Goal: Task Accomplishment & Management: Use online tool/utility

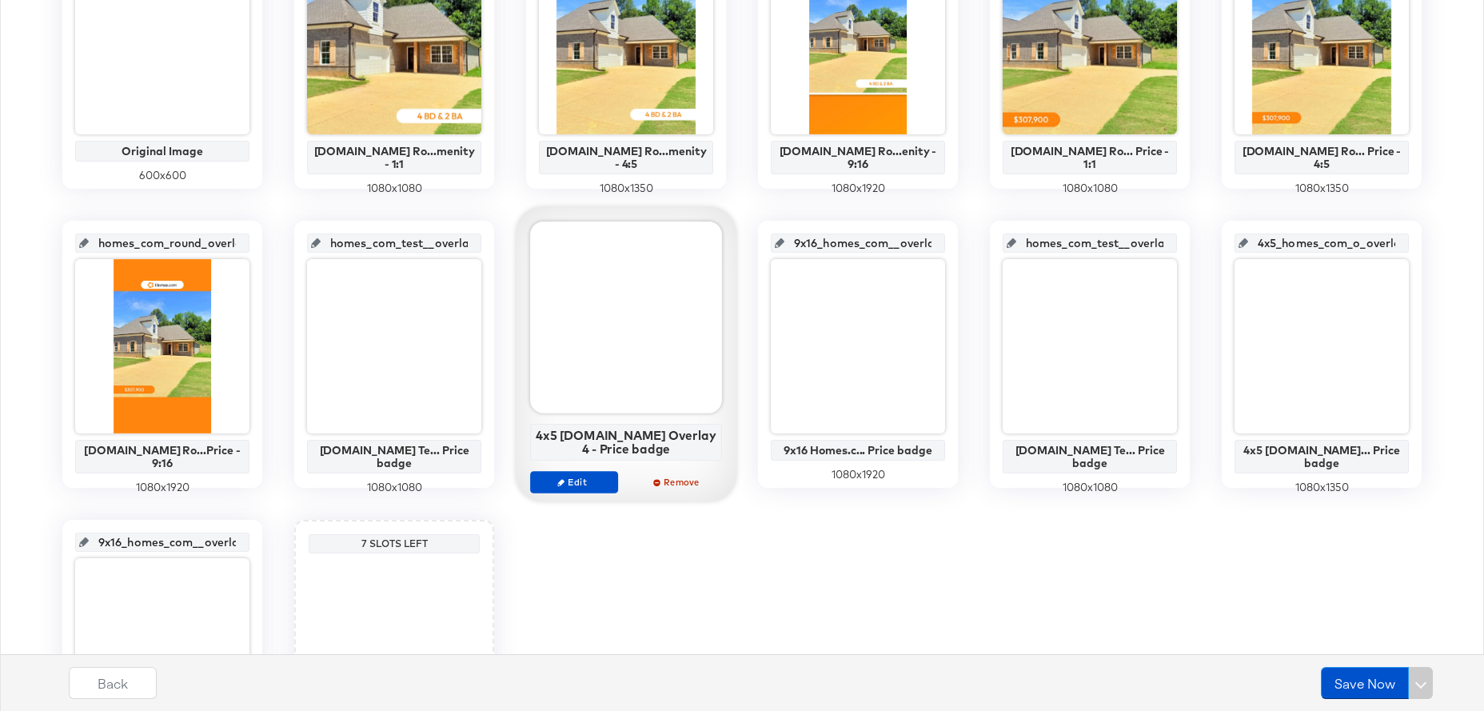
scroll to position [452, 0]
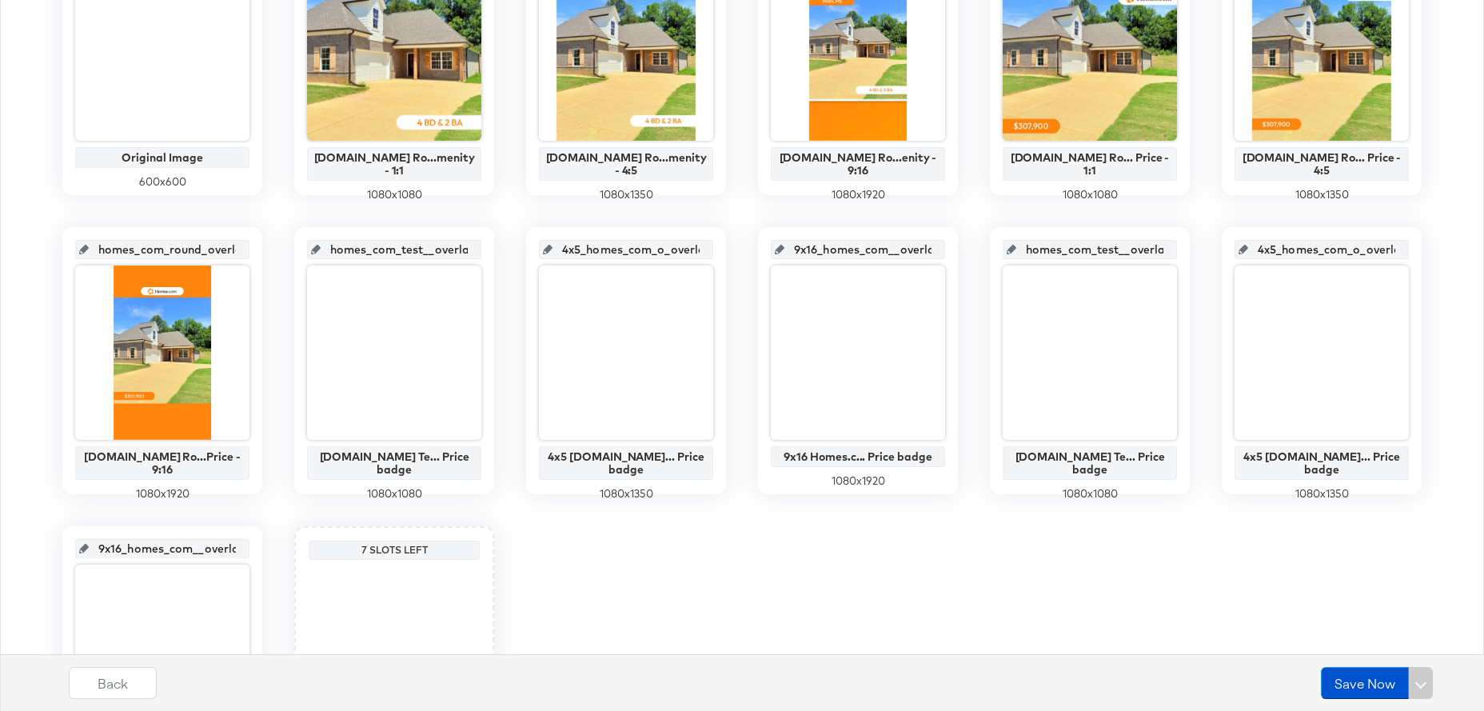
click at [406, 245] on input "homes_com_test__overlay_7" at bounding box center [399, 243] width 157 height 43
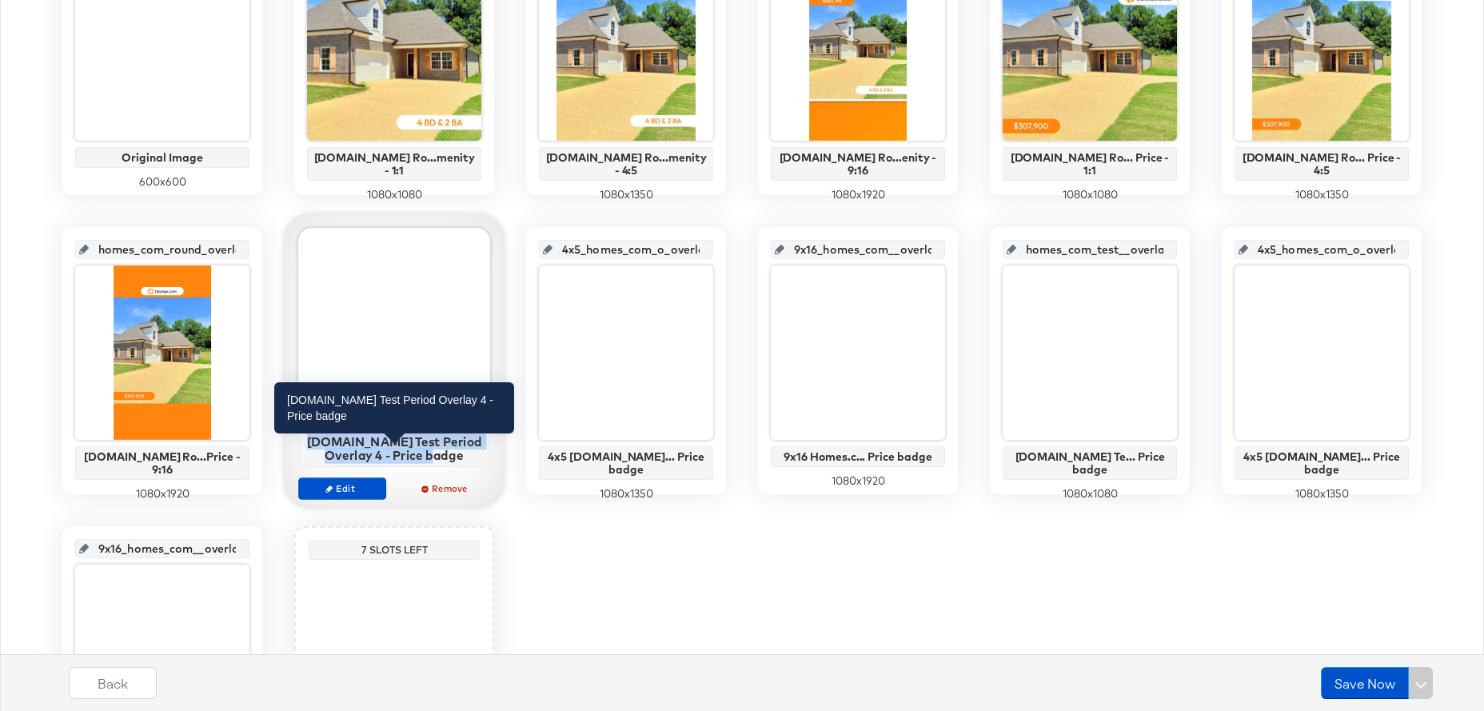
drag, startPoint x: 467, startPoint y: 456, endPoint x: 320, endPoint y: 445, distance: 147.6
click at [320, 445] on div "[DOMAIN_NAME] Test Period Overlay 4 - Price badge" at bounding box center [394, 448] width 183 height 28
copy div "[DOMAIN_NAME] Test Period Overlay 4 - Price badge"
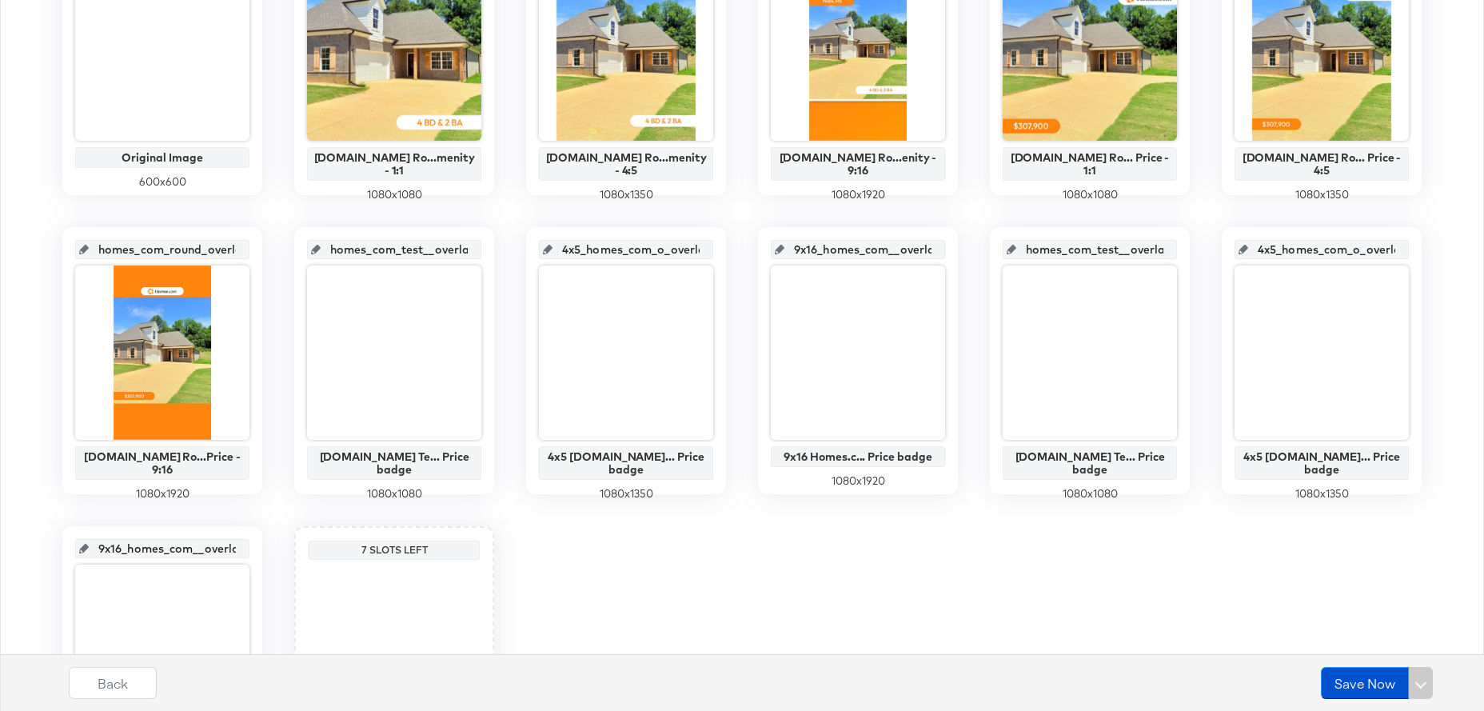
click at [866, 250] on input "9x16_homes_com__overlay_9" at bounding box center [863, 243] width 157 height 43
click at [872, 248] on input "9x16_homes_com__overlay_9" at bounding box center [863, 243] width 157 height 43
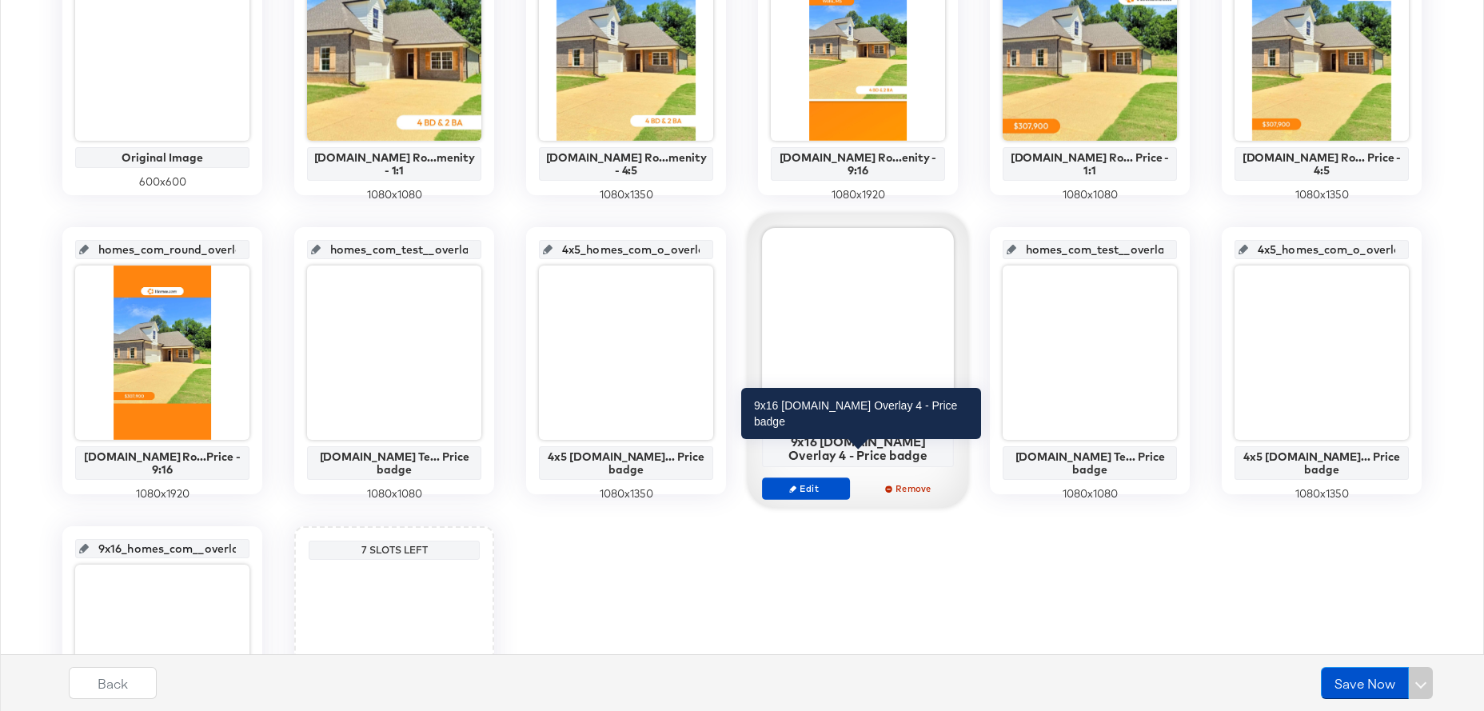
scroll to position [0, 0]
drag, startPoint x: 885, startPoint y: 455, endPoint x: 773, endPoint y: 443, distance: 112.6
click at [773, 443] on div "9x16 [DOMAIN_NAME] Overlay 4 - Price badge" at bounding box center [858, 448] width 183 height 28
copy div "9x16 [DOMAIN_NAME] Overlay 4 - Price badge"
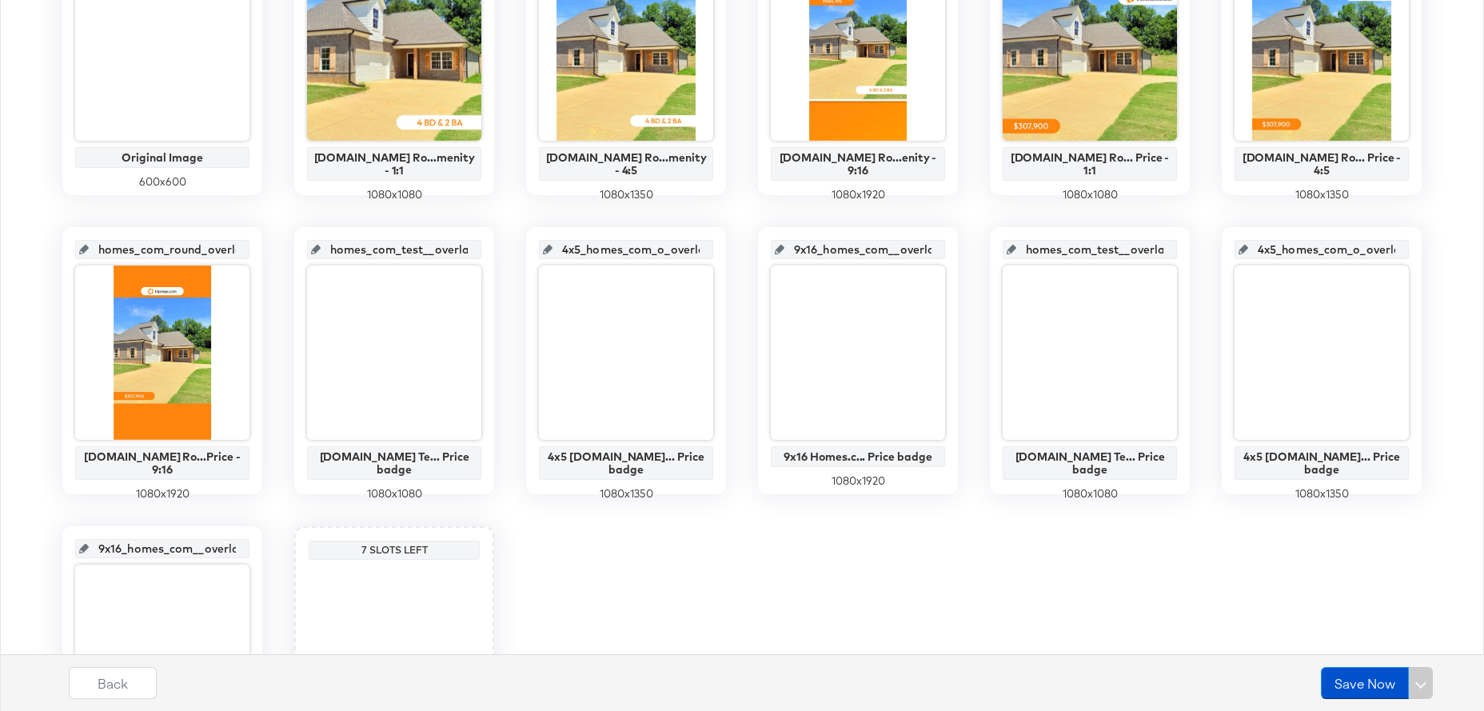
click at [628, 248] on input "4x5_homes_com_o_overlay_8" at bounding box center [631, 243] width 157 height 43
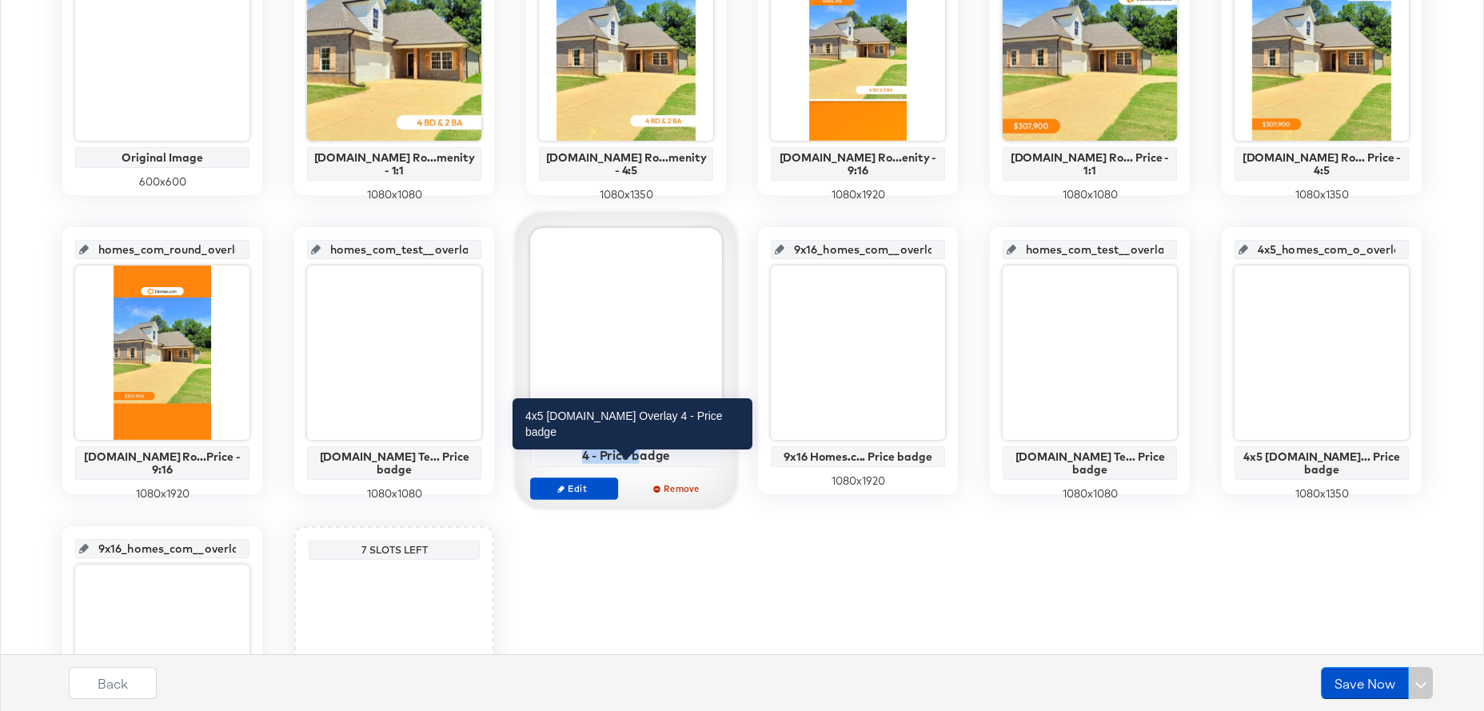
drag, startPoint x: 665, startPoint y: 458, endPoint x: 534, endPoint y: 441, distance: 132.2
click at [535, 441] on div "4x5 [DOMAIN_NAME] Overlay 4 - Price badge" at bounding box center [626, 448] width 183 height 28
copy div "4x5 [DOMAIN_NAME] Overlay 4 - Price badge"
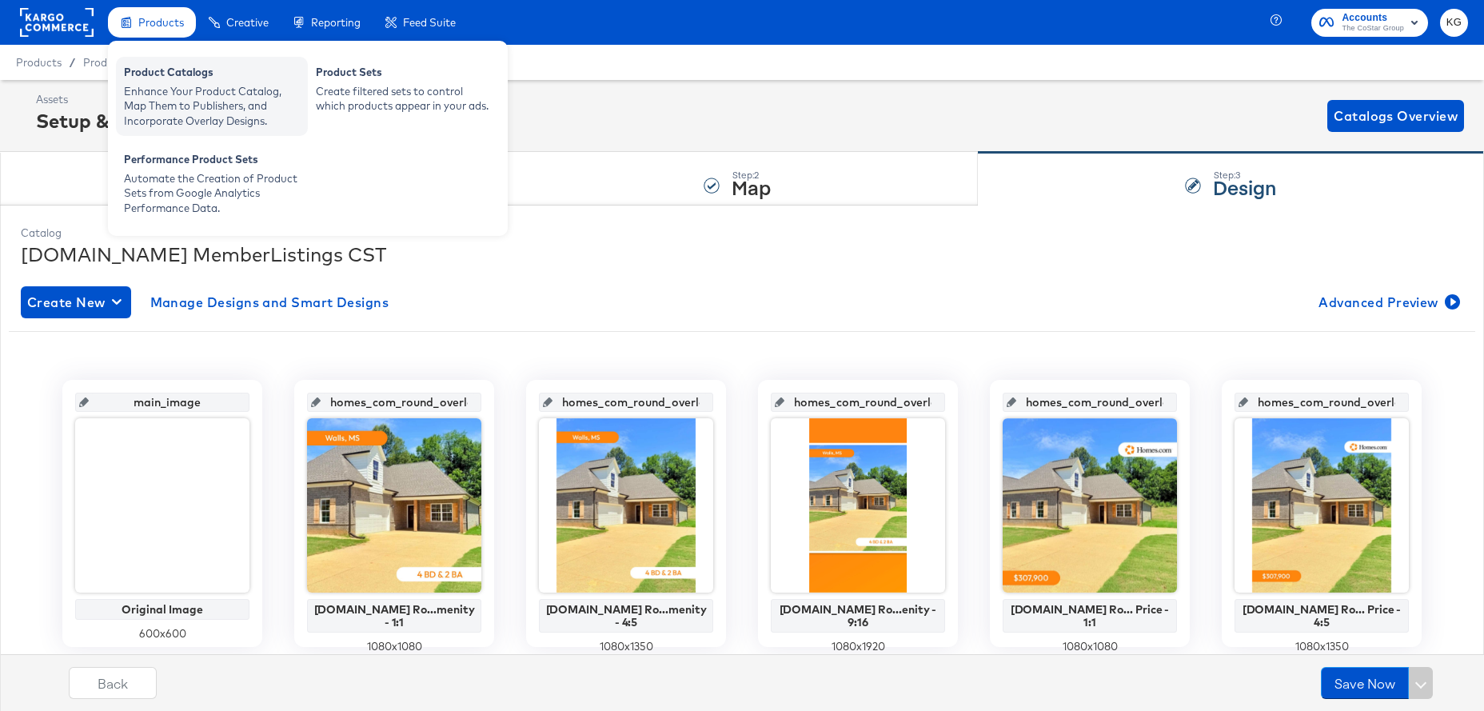
scroll to position [1, 0]
click at [183, 88] on div "Enhance Your Product Catalog, Map Them to Publishers, and Incorporate Overlay D…" at bounding box center [212, 105] width 176 height 45
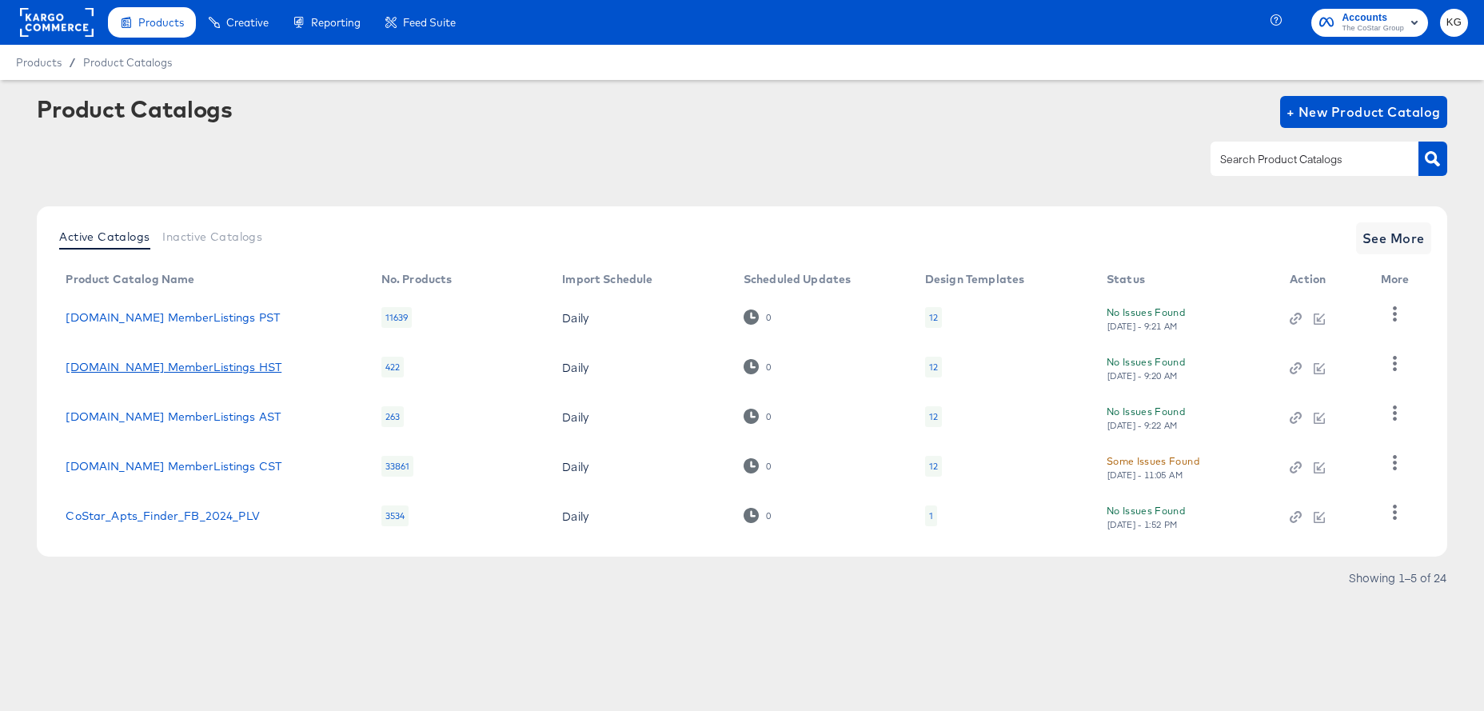
click at [204, 367] on link "[DOMAIN_NAME] MemberListings HST" at bounding box center [174, 367] width 216 height 13
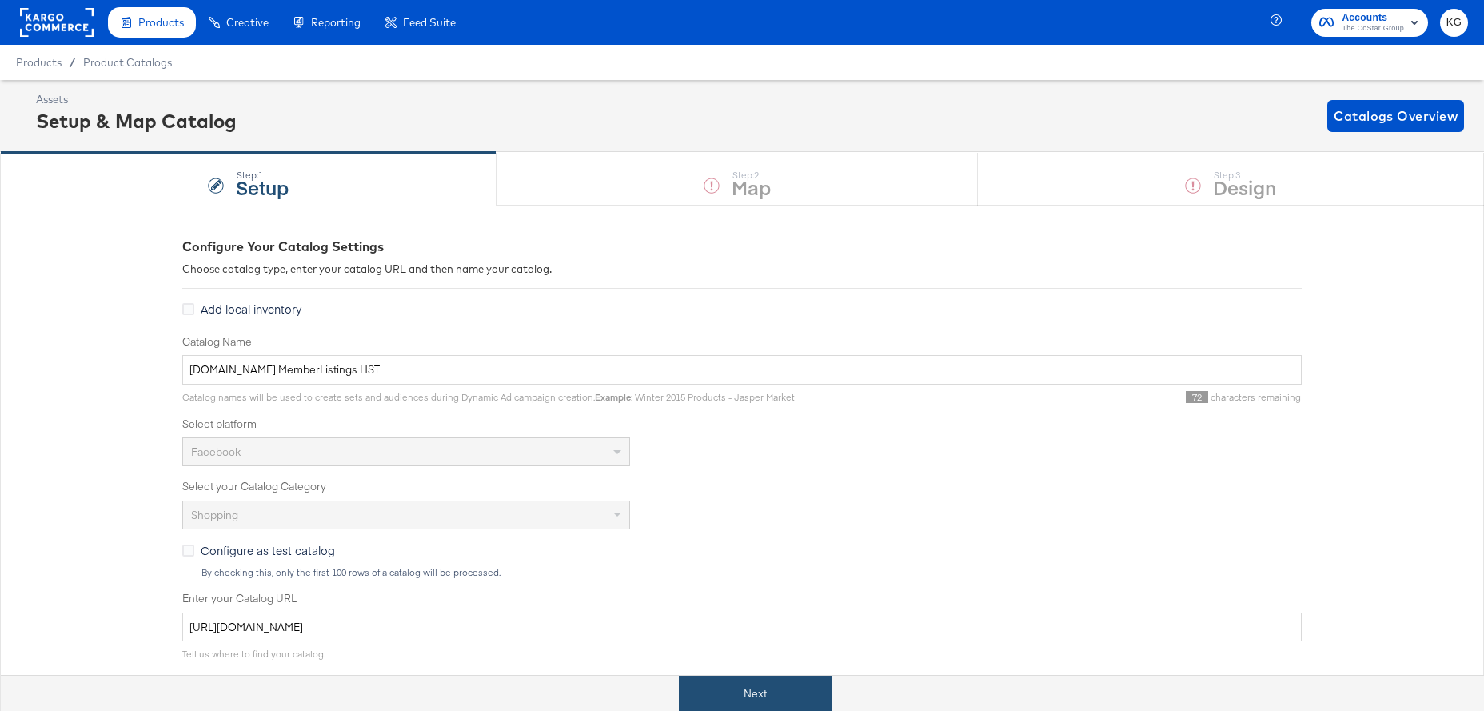
click at [797, 690] on button "Next" at bounding box center [755, 694] width 153 height 36
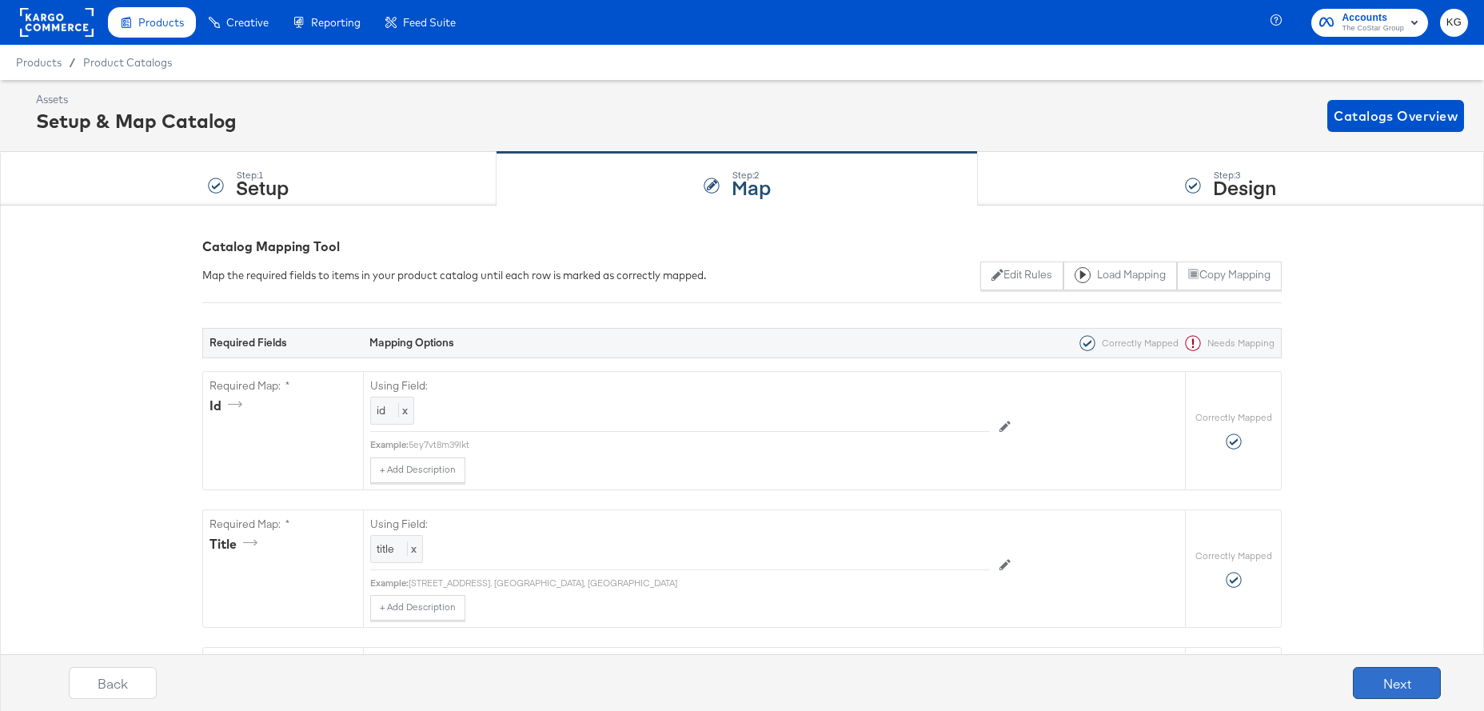
click at [1406, 688] on button "Next" at bounding box center [1397, 683] width 88 height 32
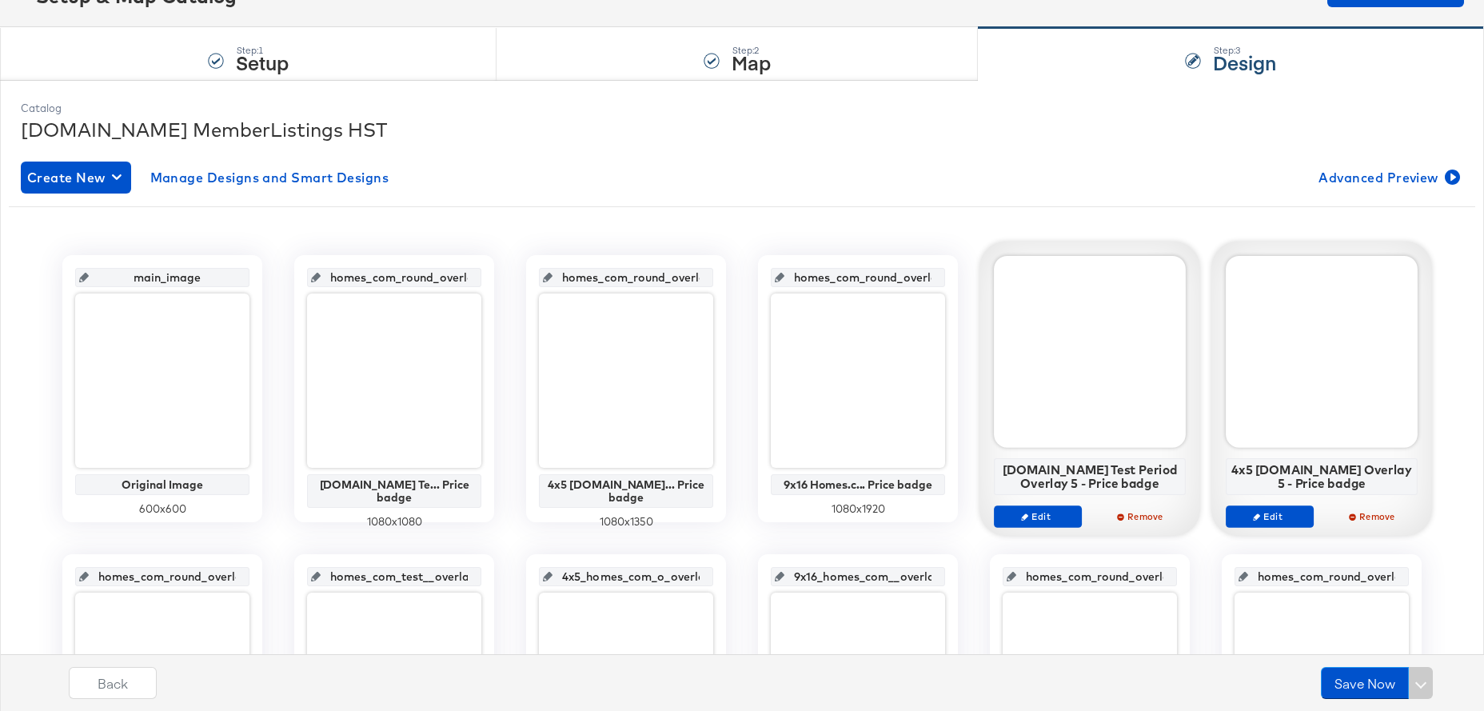
scroll to position [146, 0]
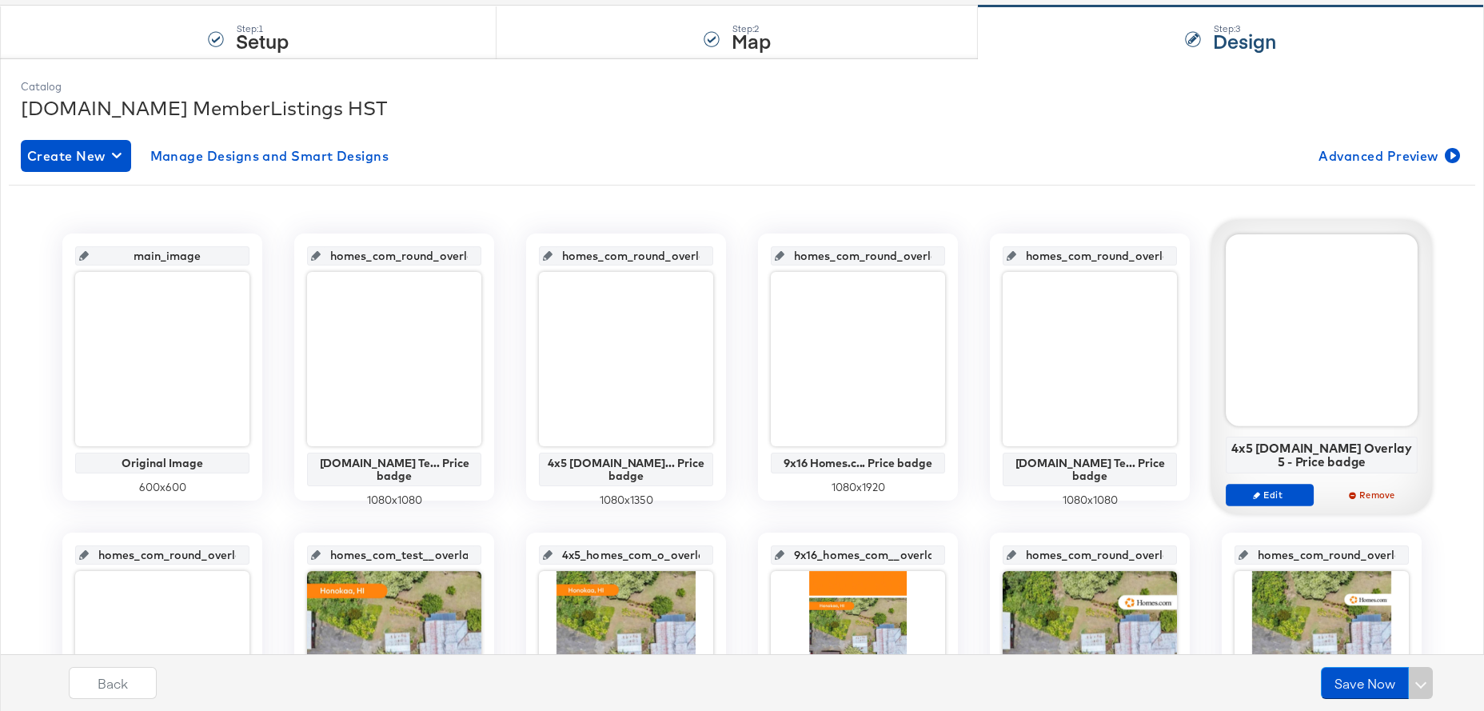
click at [408, 258] on input "homes_com_round_overlay_1" at bounding box center [399, 249] width 157 height 43
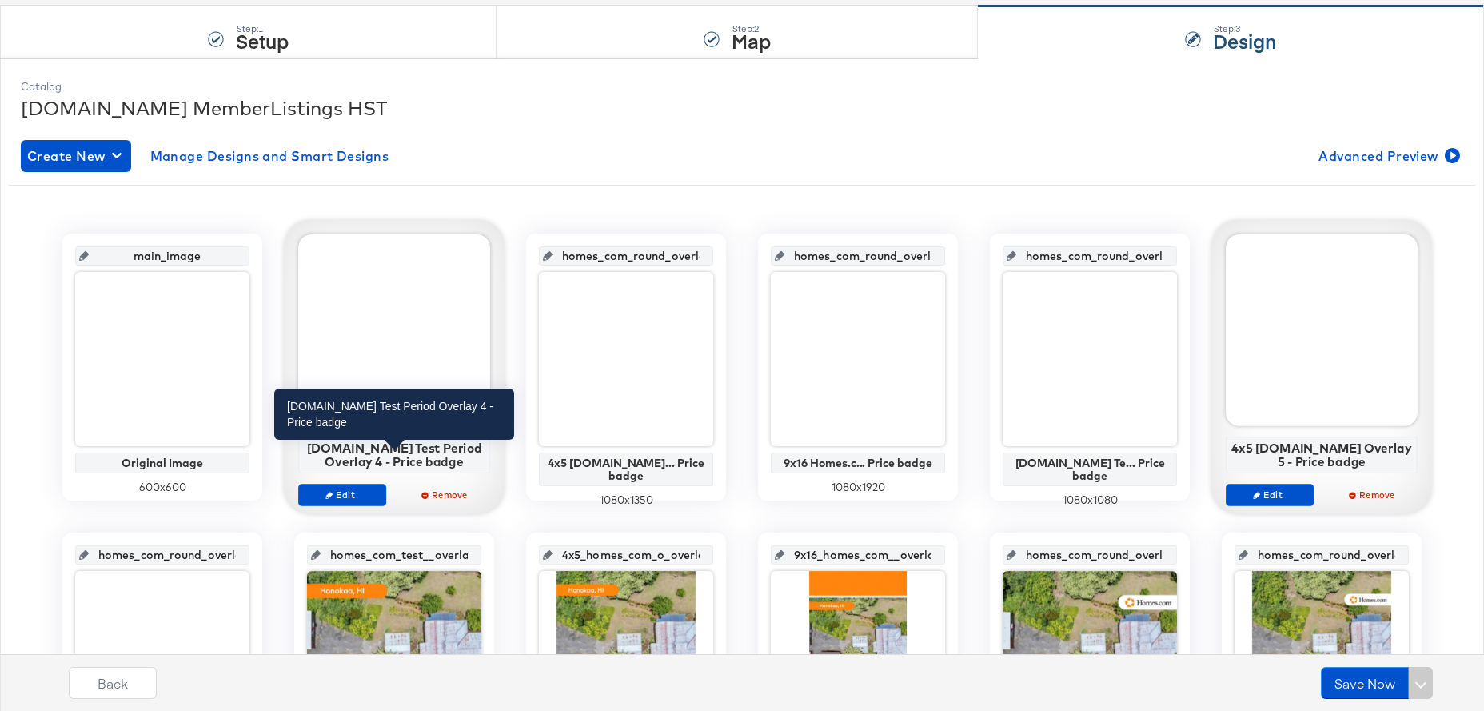
click at [388, 457] on div "[DOMAIN_NAME] Test Period Overlay 4 - Price badge" at bounding box center [394, 455] width 183 height 28
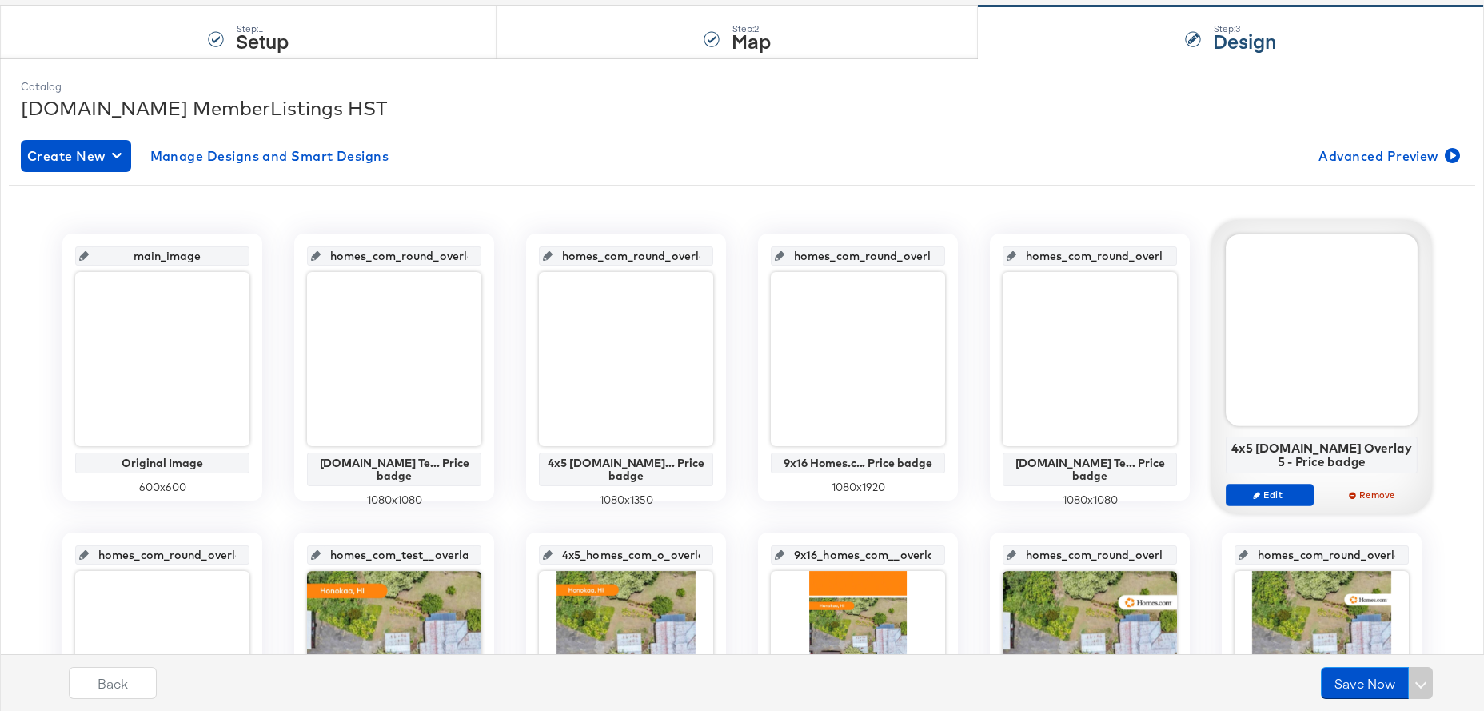
drag, startPoint x: 469, startPoint y: 460, endPoint x: 296, endPoint y: 449, distance: 173.9
click at [296, 449] on div "homes_com_round_overlay_1 [DOMAIN_NAME] Te... Price badge 1080 x 1080" at bounding box center [394, 367] width 200 height 267
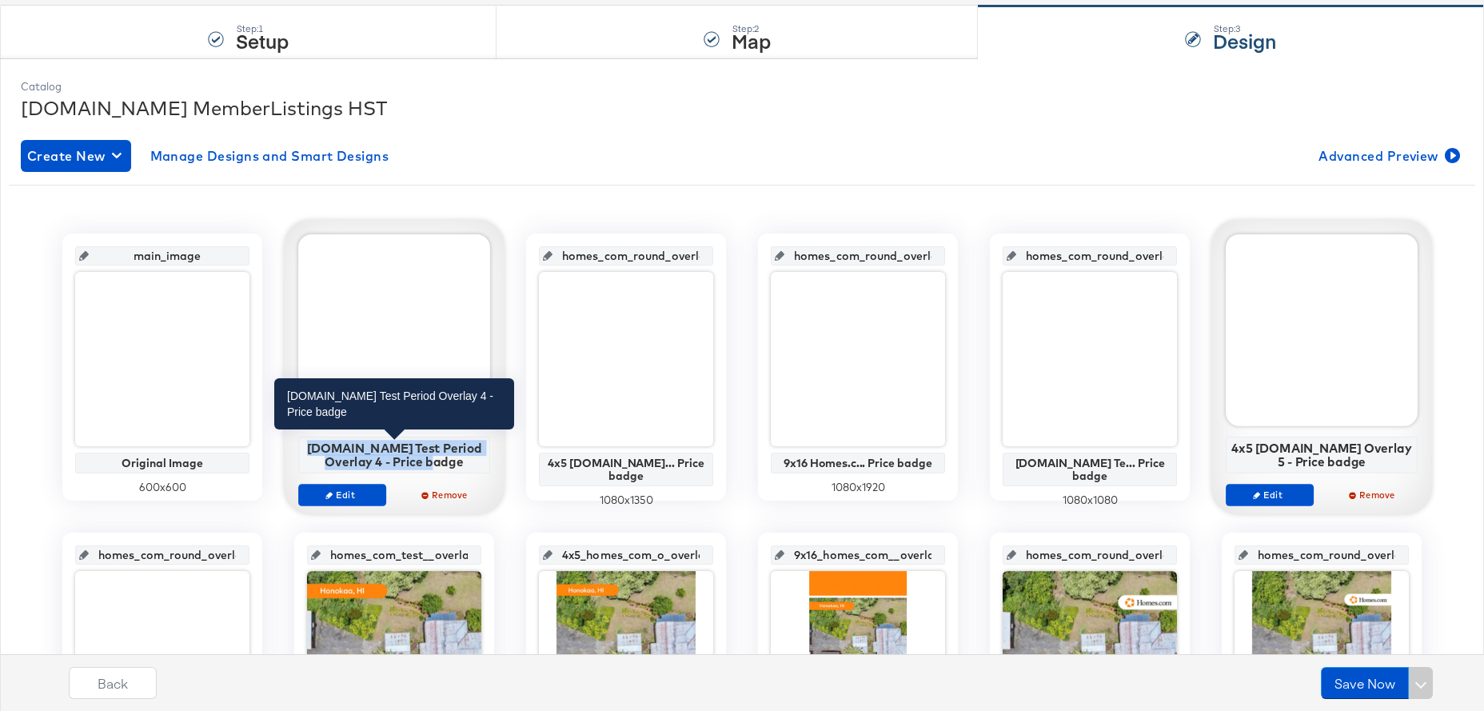
drag, startPoint x: 457, startPoint y: 463, endPoint x: 325, endPoint y: 453, distance: 132.4
click at [325, 453] on div "[DOMAIN_NAME] Test Period Overlay 4 - Price badge" at bounding box center [394, 455] width 183 height 28
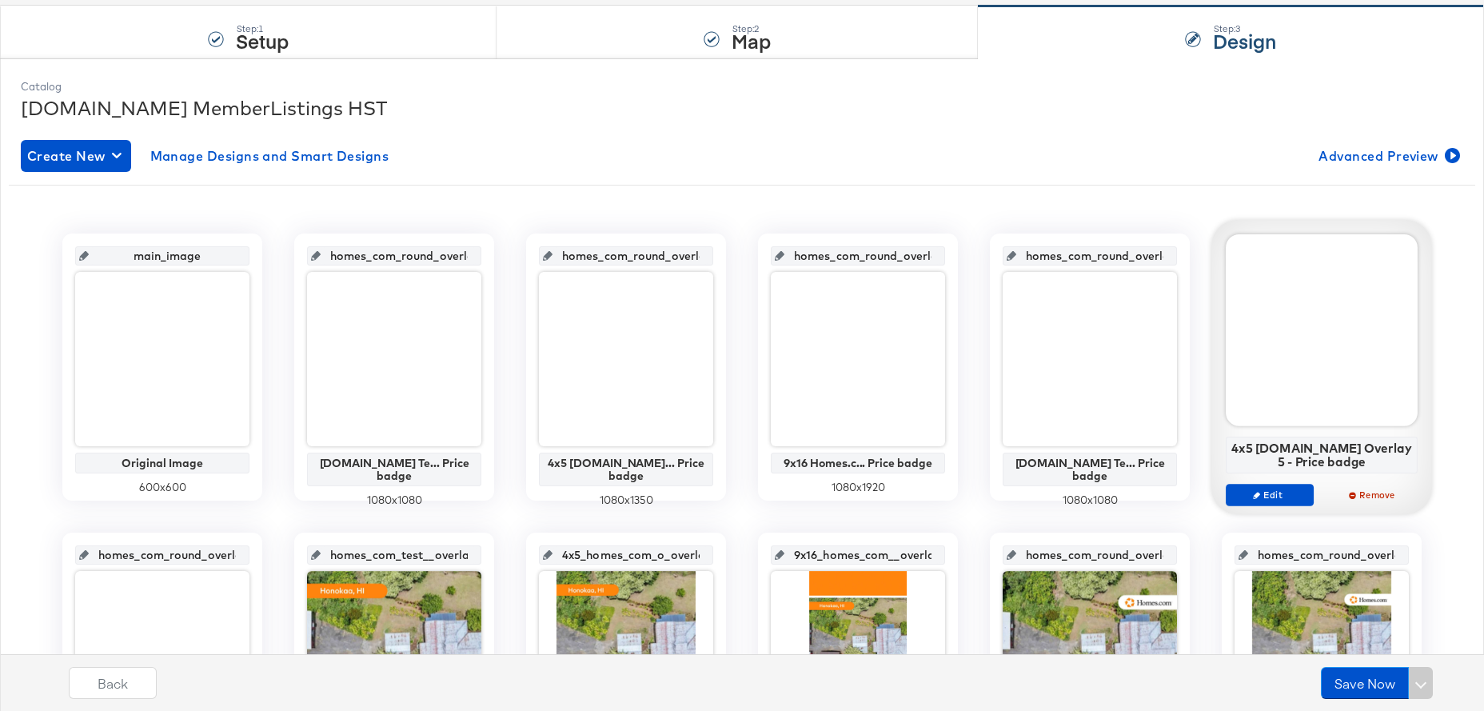
copy div "[DOMAIN_NAME] Test Period Overlay 4 - Price badge"
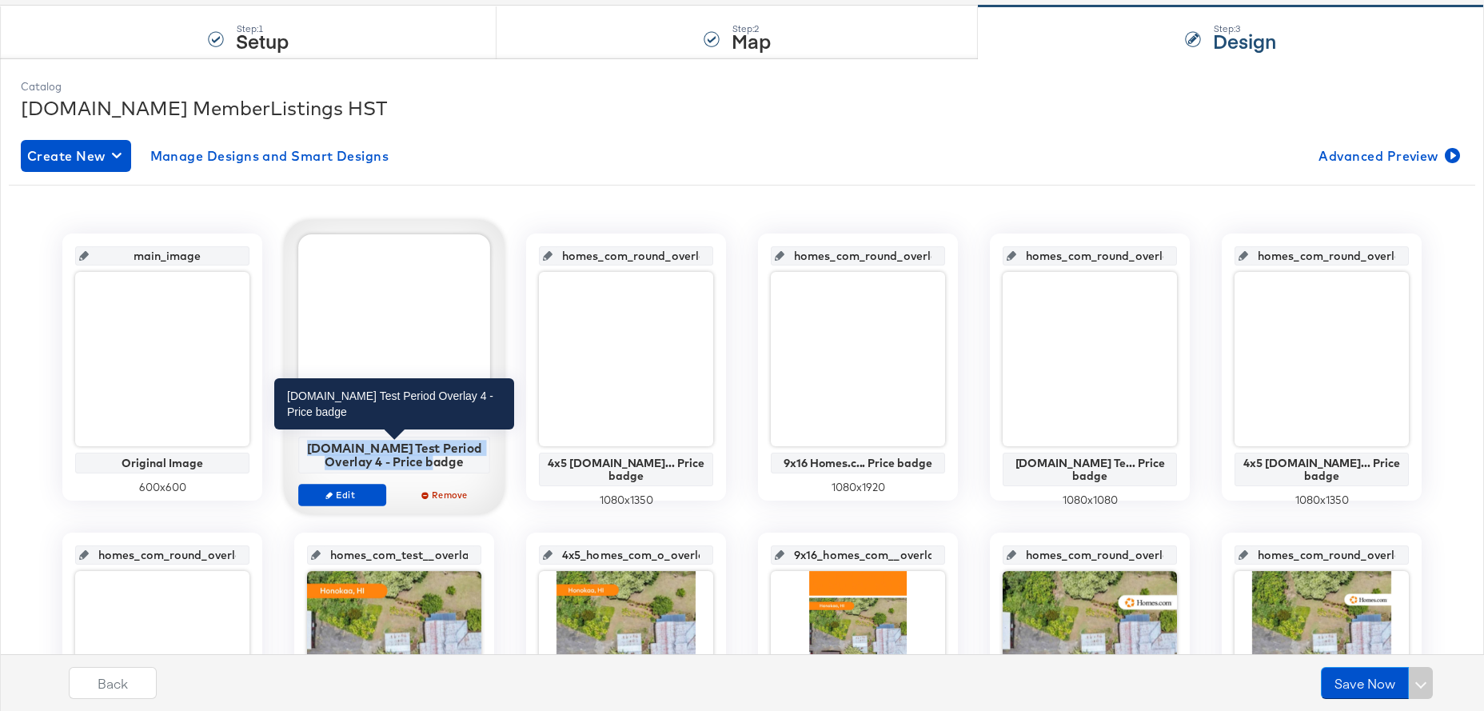
drag, startPoint x: 444, startPoint y: 461, endPoint x: 322, endPoint y: 448, distance: 122.3
click at [322, 448] on div "[DOMAIN_NAME] Test Period Overlay 4 - Price badge" at bounding box center [394, 455] width 183 height 28
copy div "[DOMAIN_NAME] Test Period Overlay 4 - Price badge"
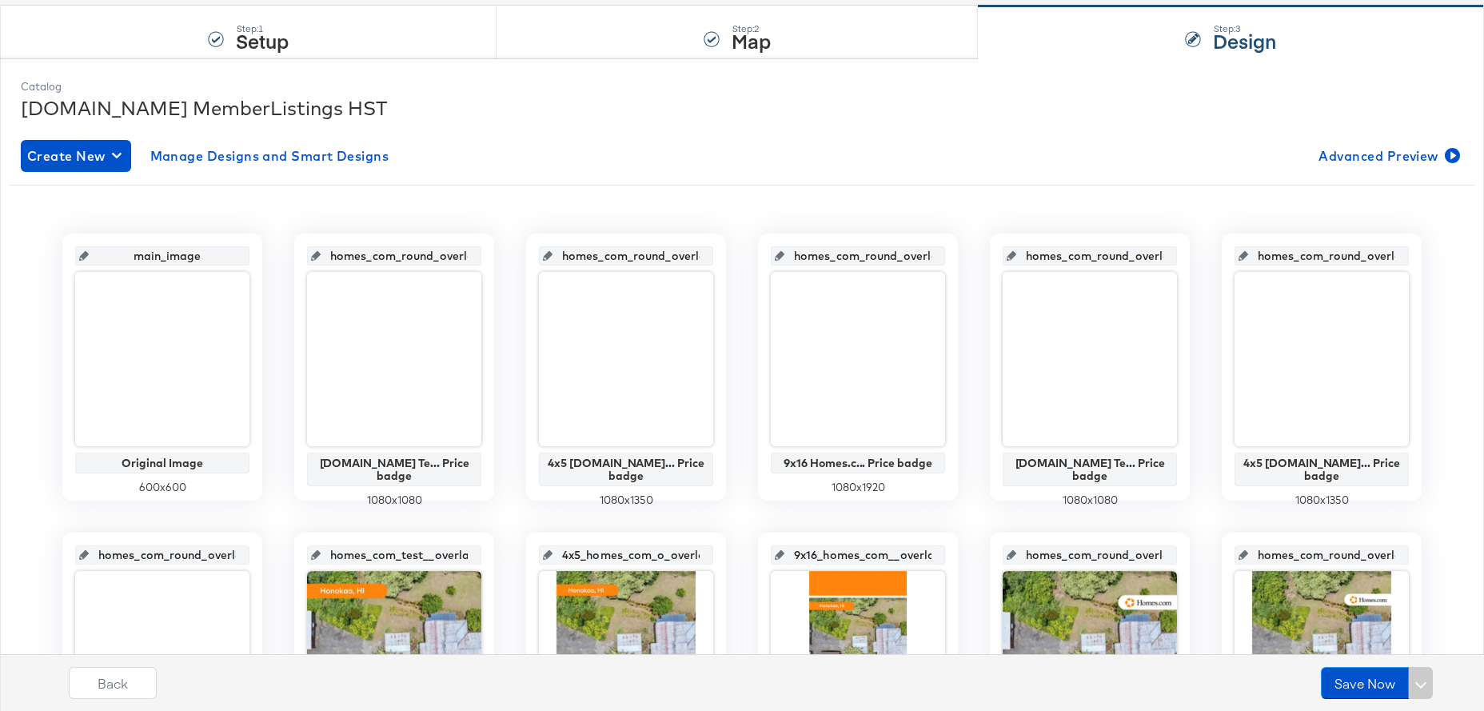
click at [845, 255] on input "homes_com_round_overlay_3" at bounding box center [863, 249] width 157 height 43
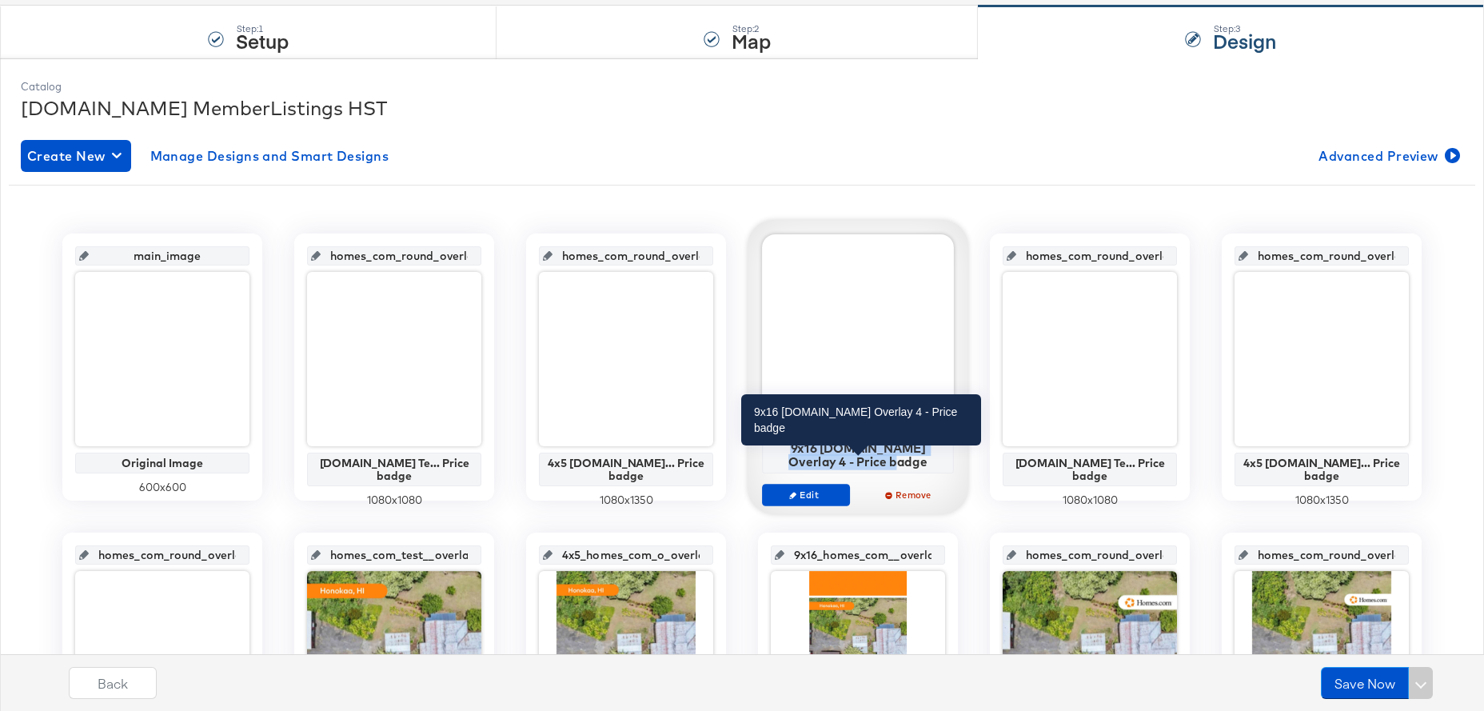
drag, startPoint x: 901, startPoint y: 464, endPoint x: 773, endPoint y: 447, distance: 129.8
click at [773, 447] on div "9x16 [DOMAIN_NAME] Overlay 4 - Price badge" at bounding box center [858, 455] width 183 height 28
copy div "9x16 [DOMAIN_NAME] Overlay 4 - Price badge"
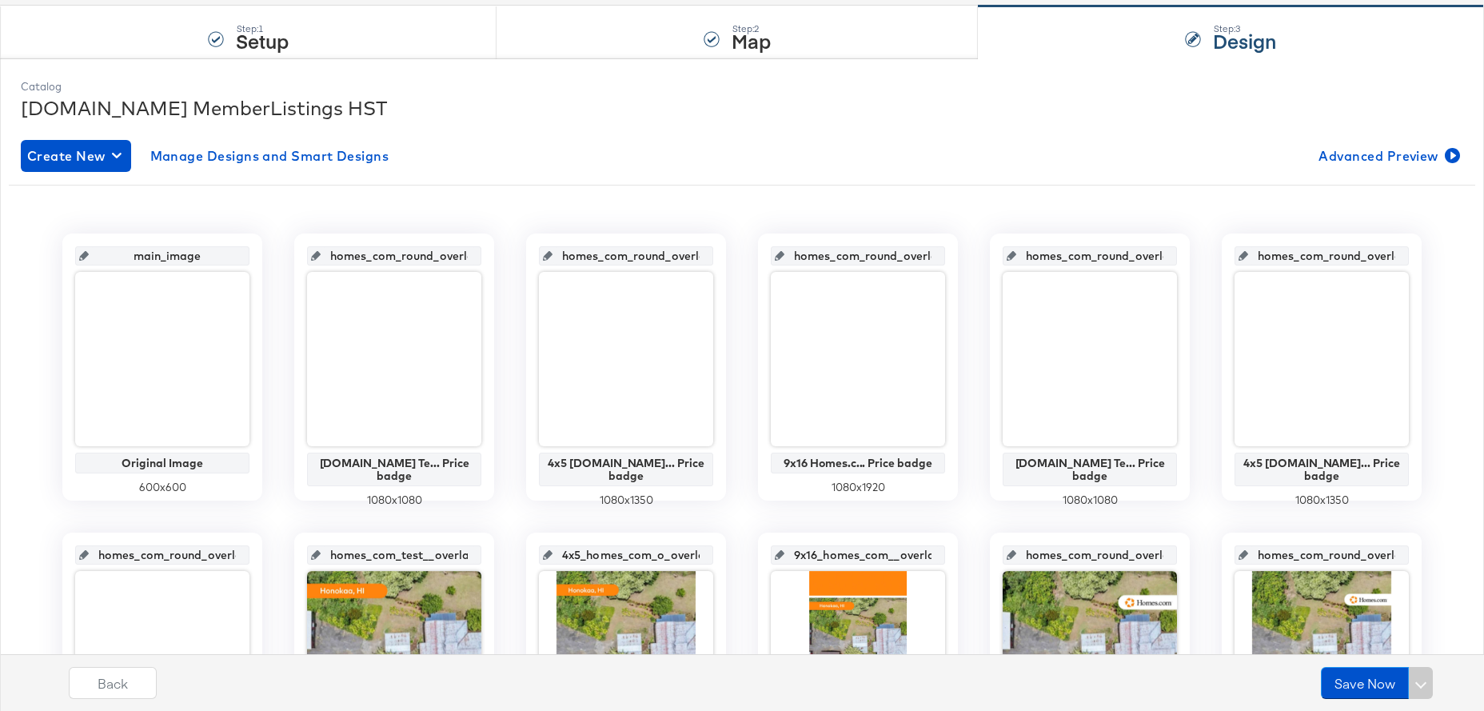
click at [626, 256] on input "homes_com_round_overlay_2" at bounding box center [631, 249] width 157 height 43
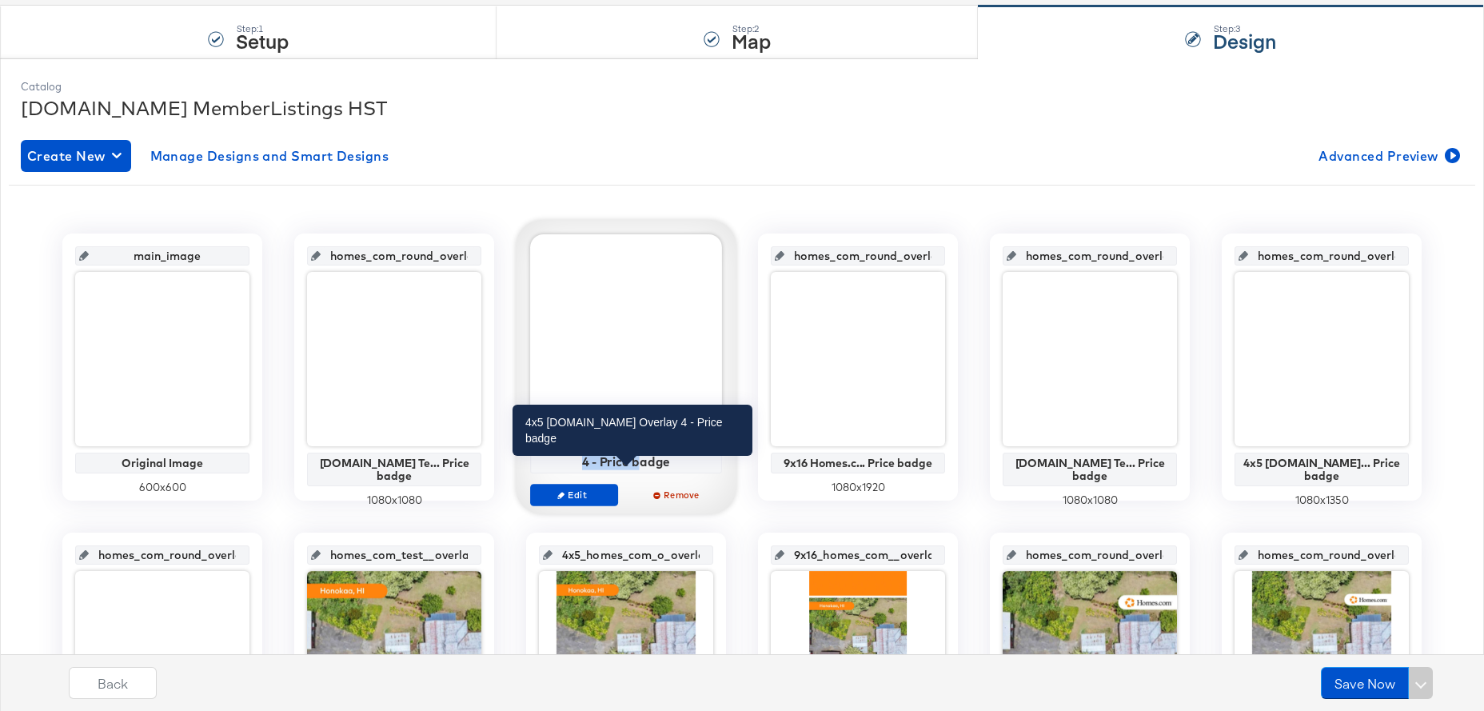
drag, startPoint x: 664, startPoint y: 465, endPoint x: 543, endPoint y: 450, distance: 121.7
click at [543, 450] on div "4x5 [DOMAIN_NAME] Overlay 4 - Price badge" at bounding box center [626, 455] width 183 height 28
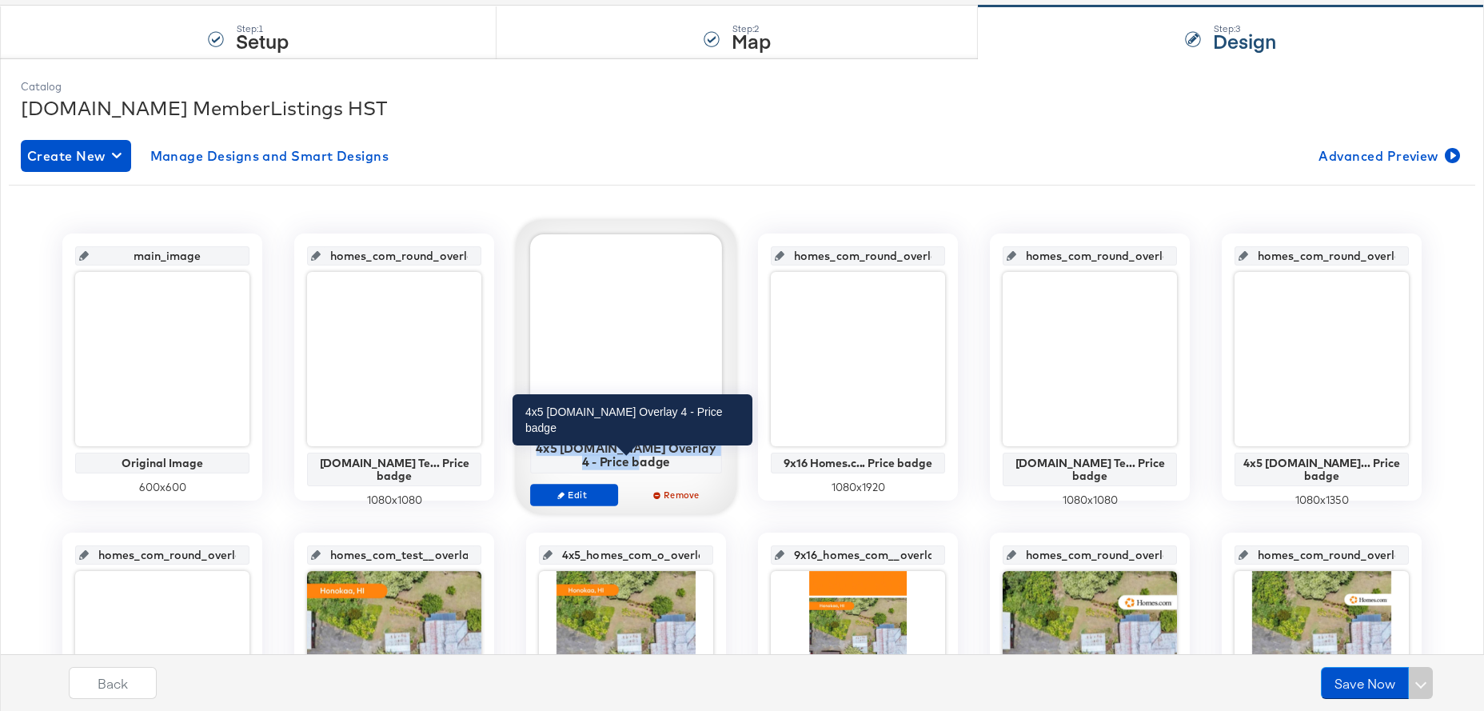
scroll to position [158, 0]
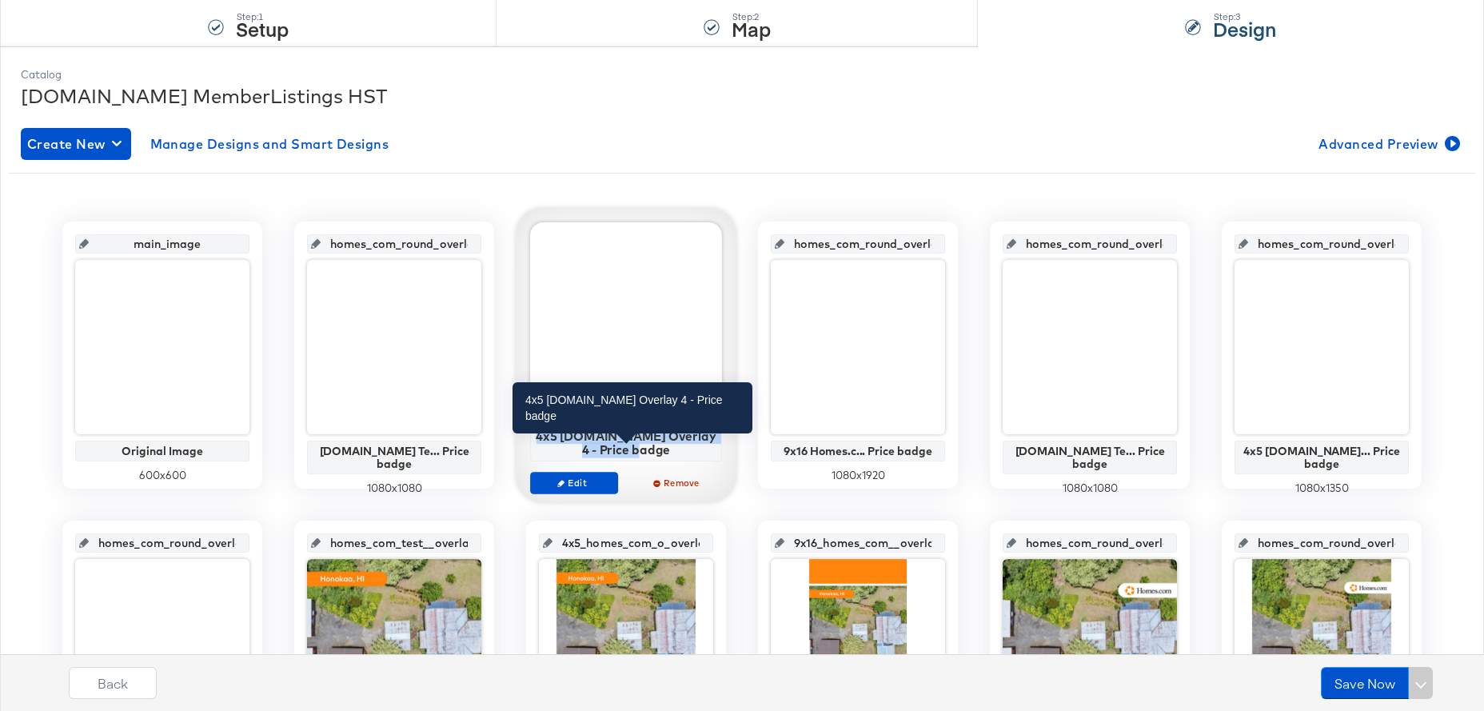
copy div "4x5 [DOMAIN_NAME] Overlay 4 - Price badge"
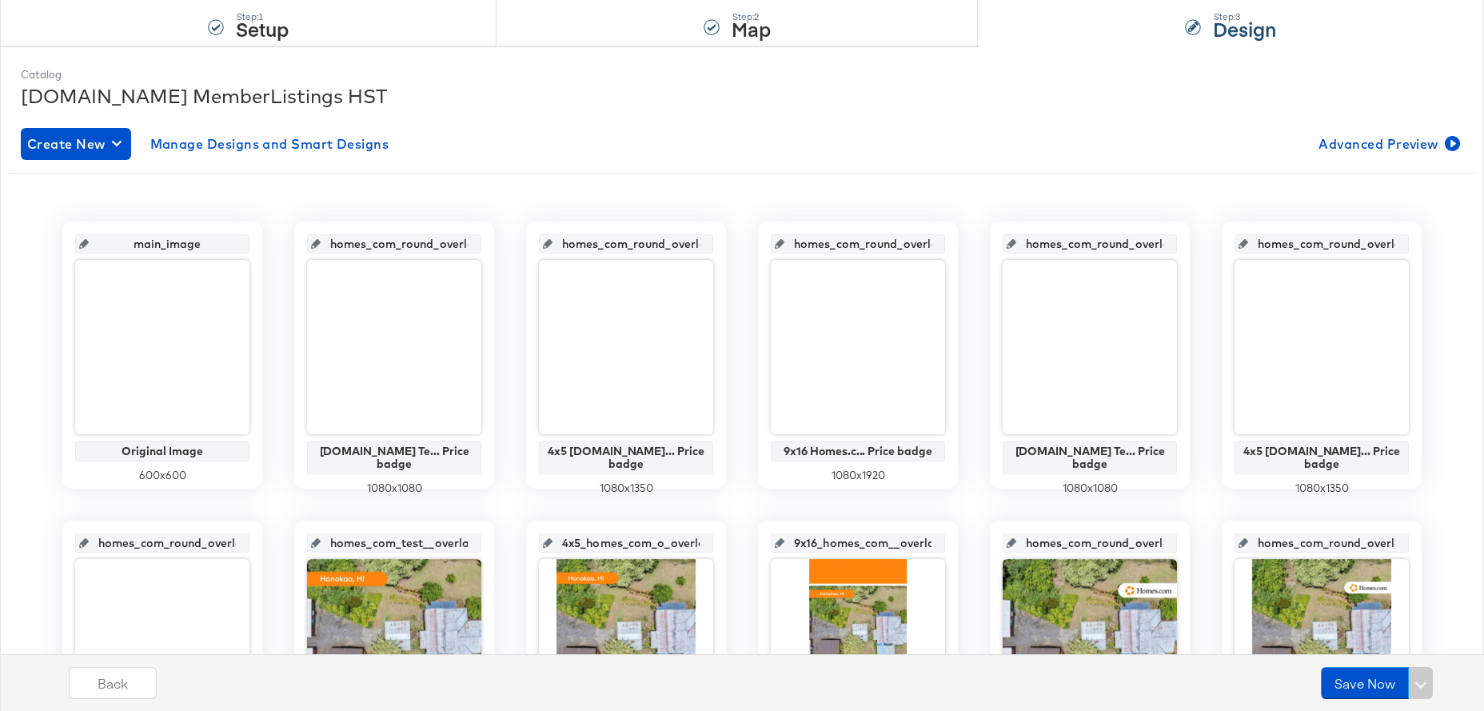
scroll to position [0, 0]
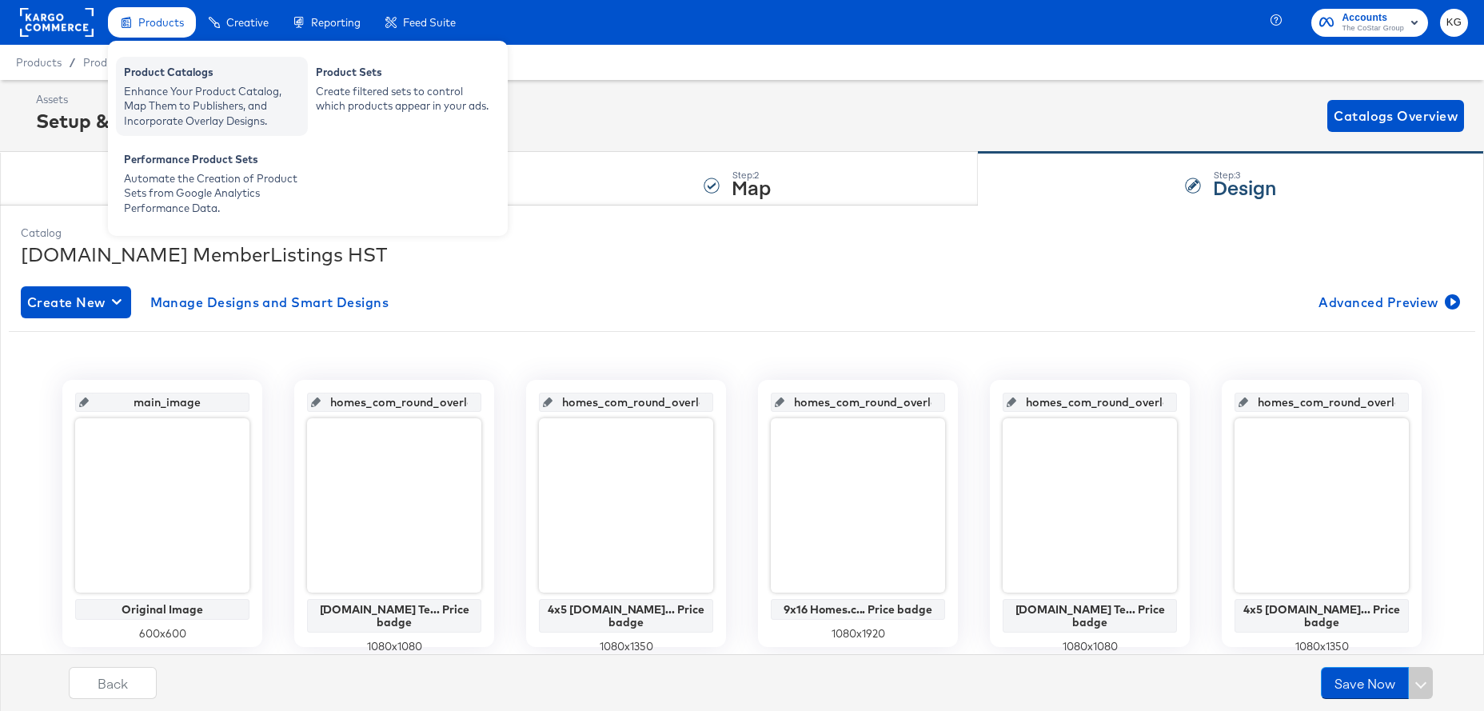
click at [183, 94] on div "Enhance Your Product Catalog, Map Them to Publishers, and Incorporate Overlay D…" at bounding box center [212, 106] width 176 height 45
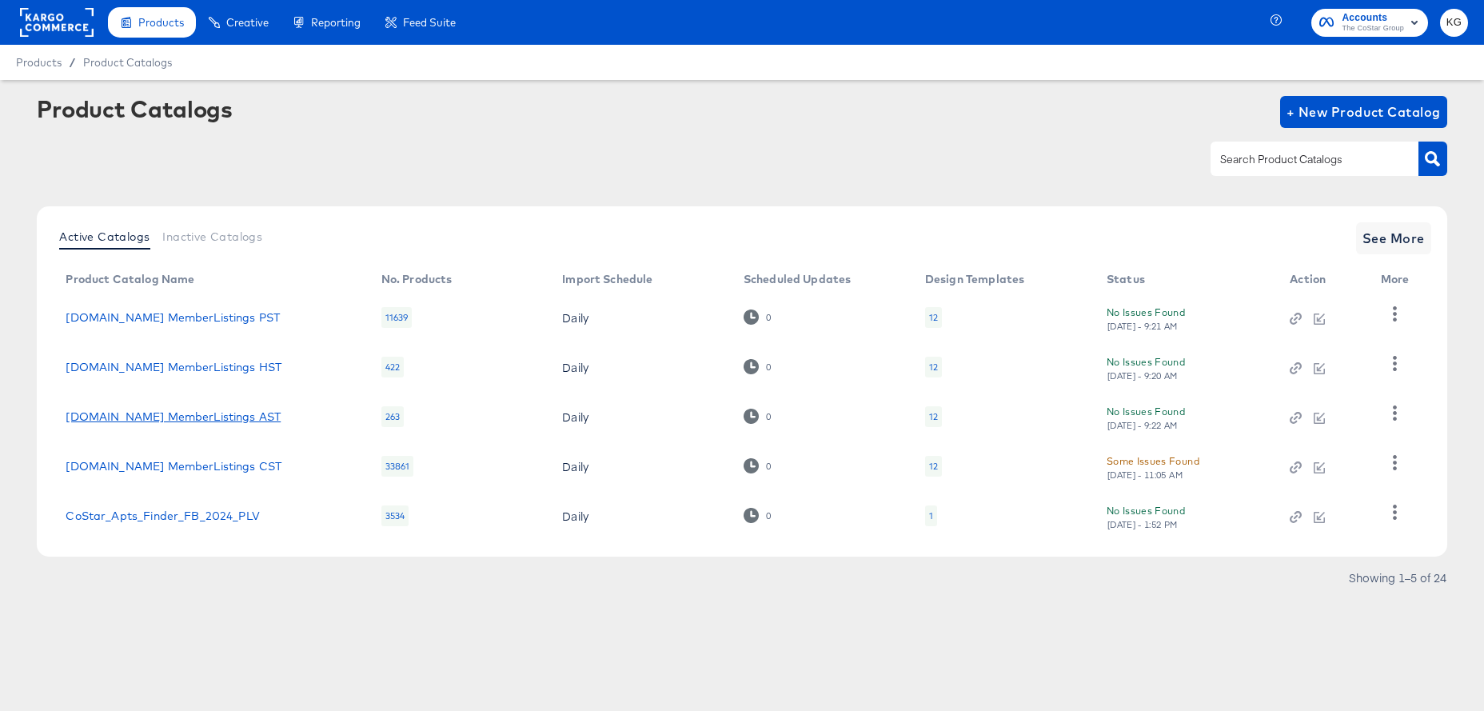
click at [193, 416] on link "[DOMAIN_NAME] MemberListings AST" at bounding box center [173, 416] width 215 height 13
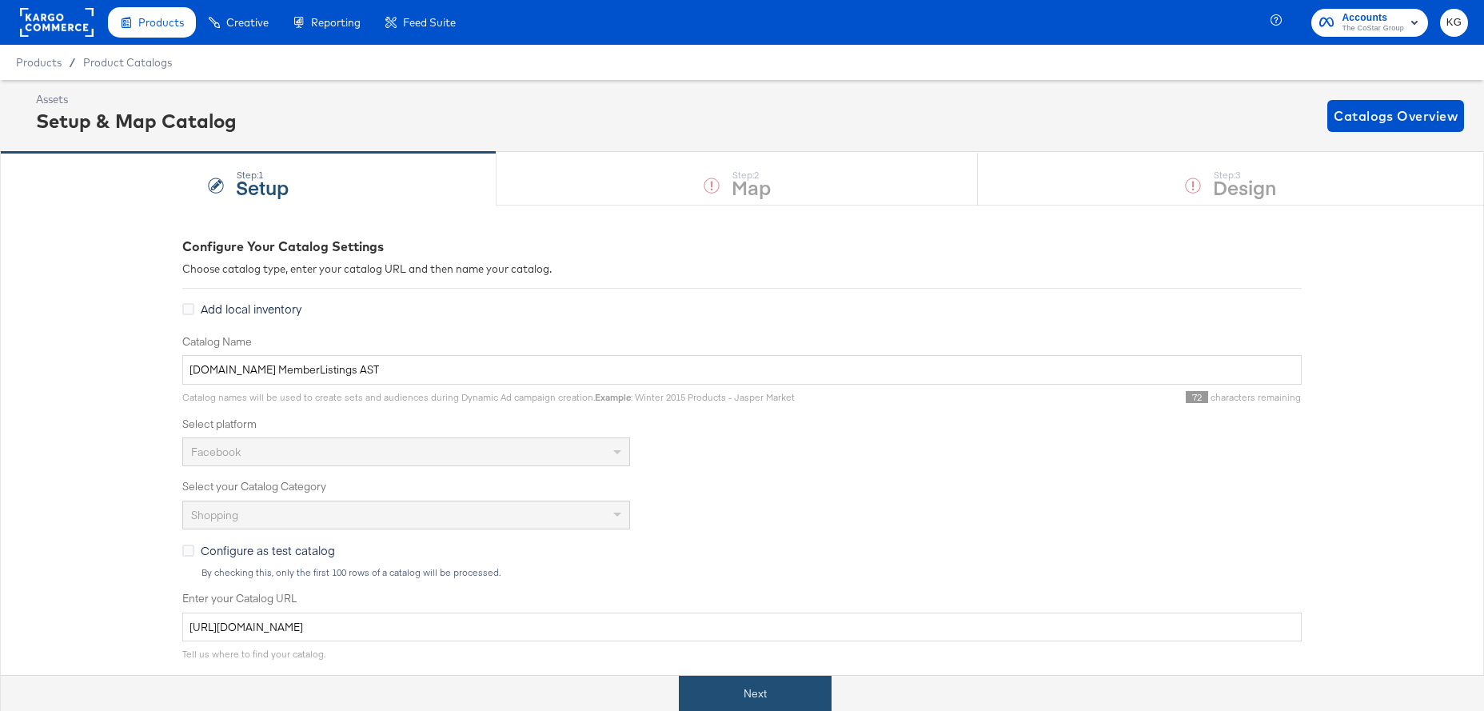
click at [751, 685] on button "Next" at bounding box center [755, 694] width 153 height 36
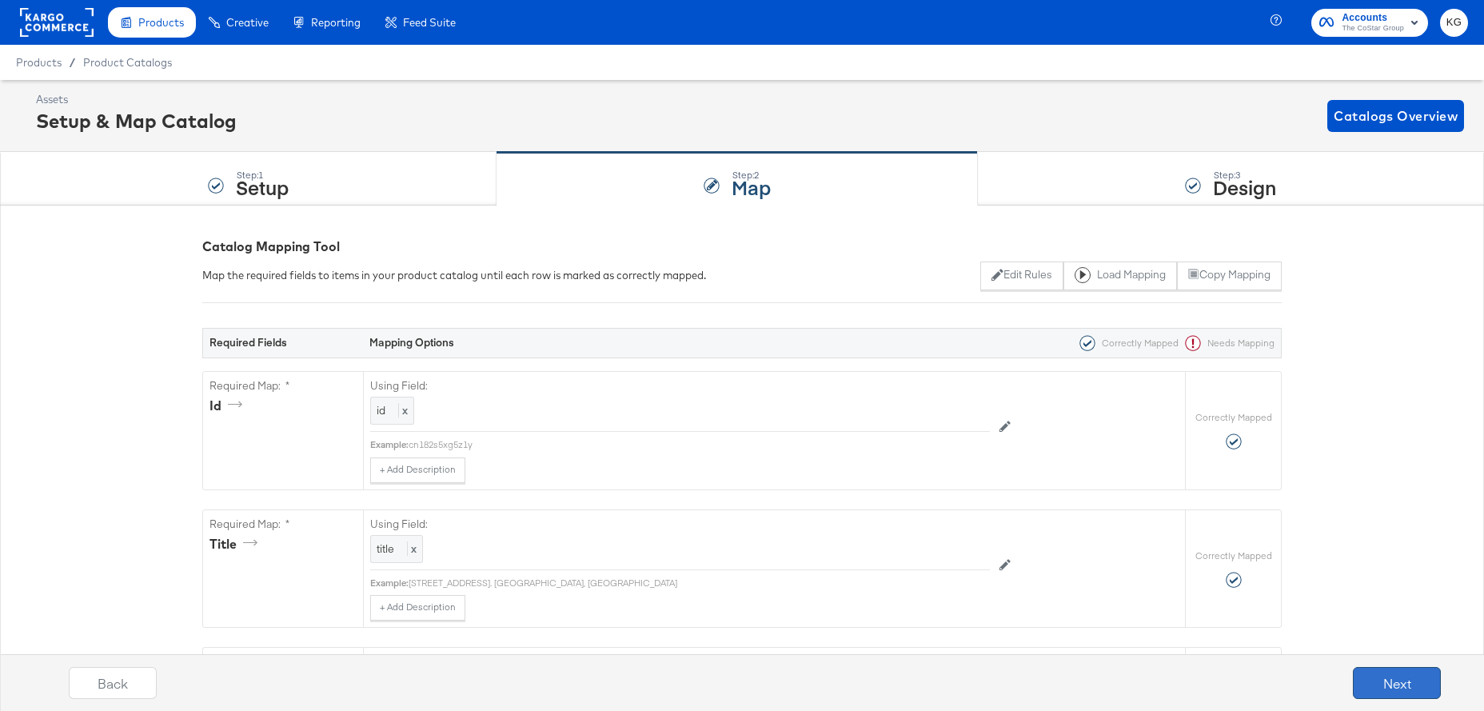
click at [1386, 685] on button "Next" at bounding box center [1397, 683] width 88 height 32
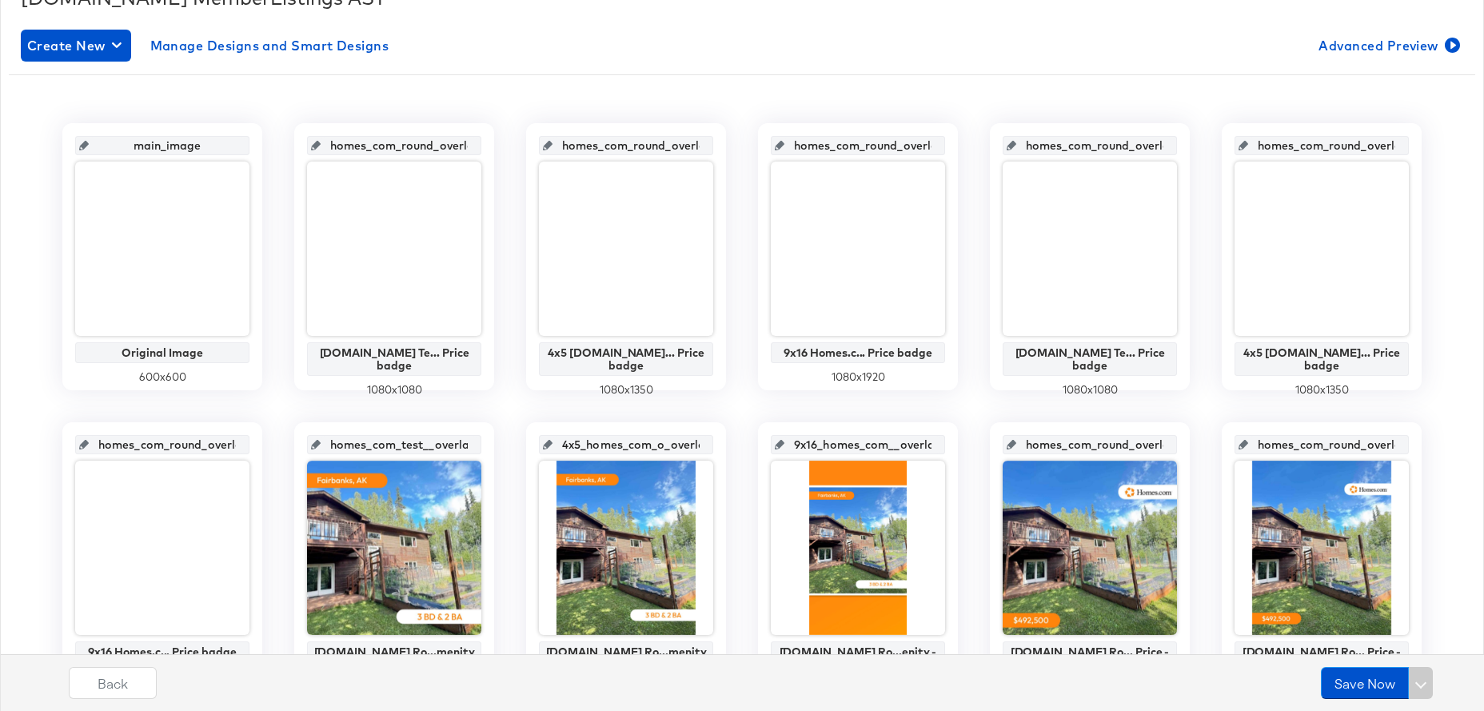
scroll to position [262, 0]
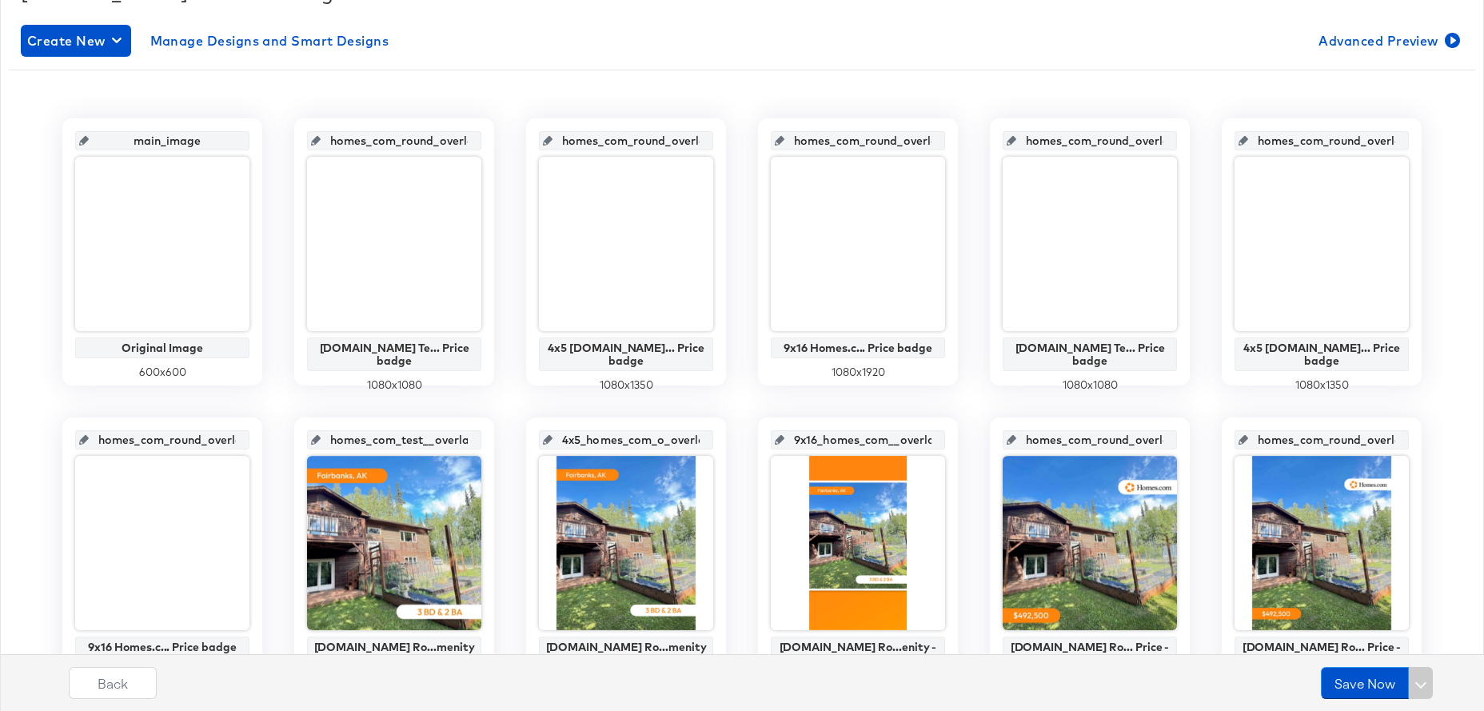
click at [391, 145] on input "homes_com_round_overlay_1" at bounding box center [399, 134] width 157 height 43
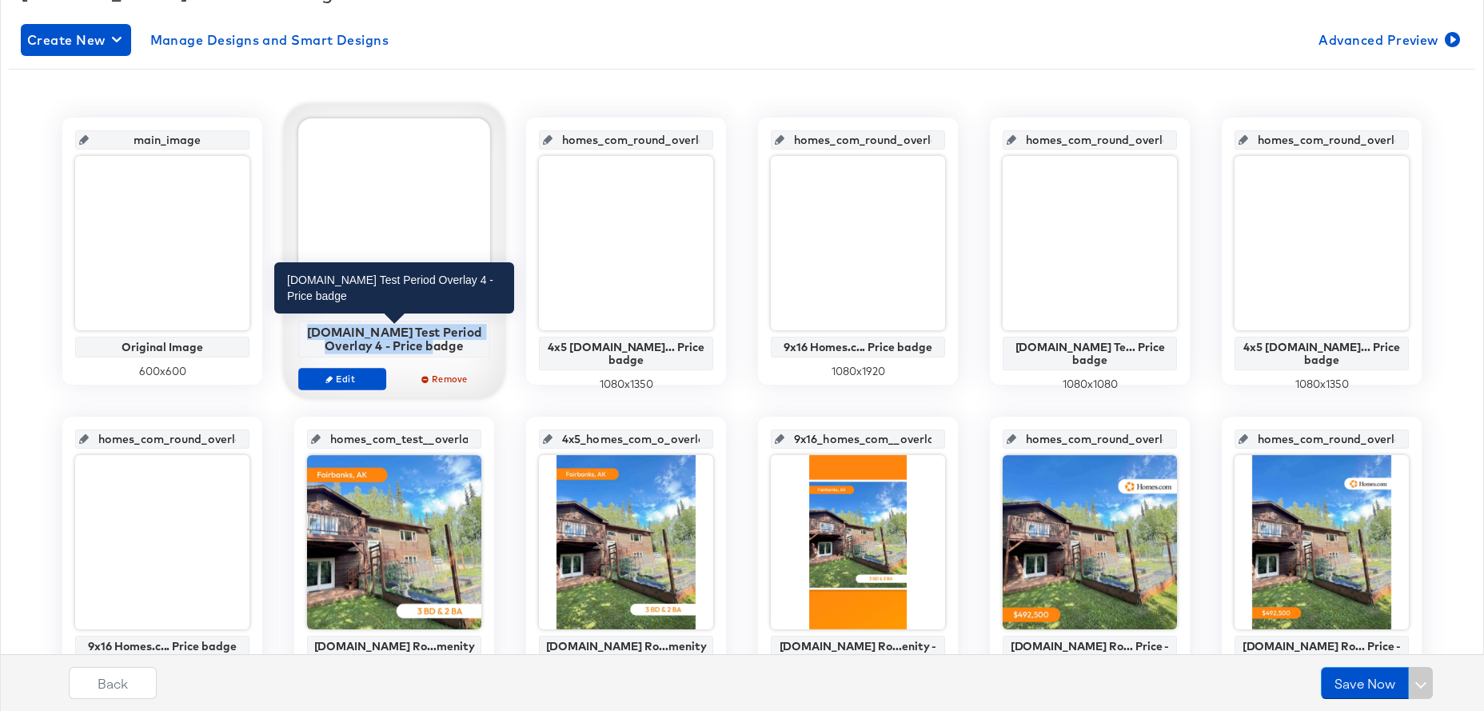
drag, startPoint x: 465, startPoint y: 349, endPoint x: 322, endPoint y: 334, distance: 143.1
click at [322, 334] on div "[DOMAIN_NAME] Test Period Overlay 4 - Price badge" at bounding box center [394, 339] width 183 height 28
copy div "[DOMAIN_NAME] Test Period Overlay 4 - Price badge"
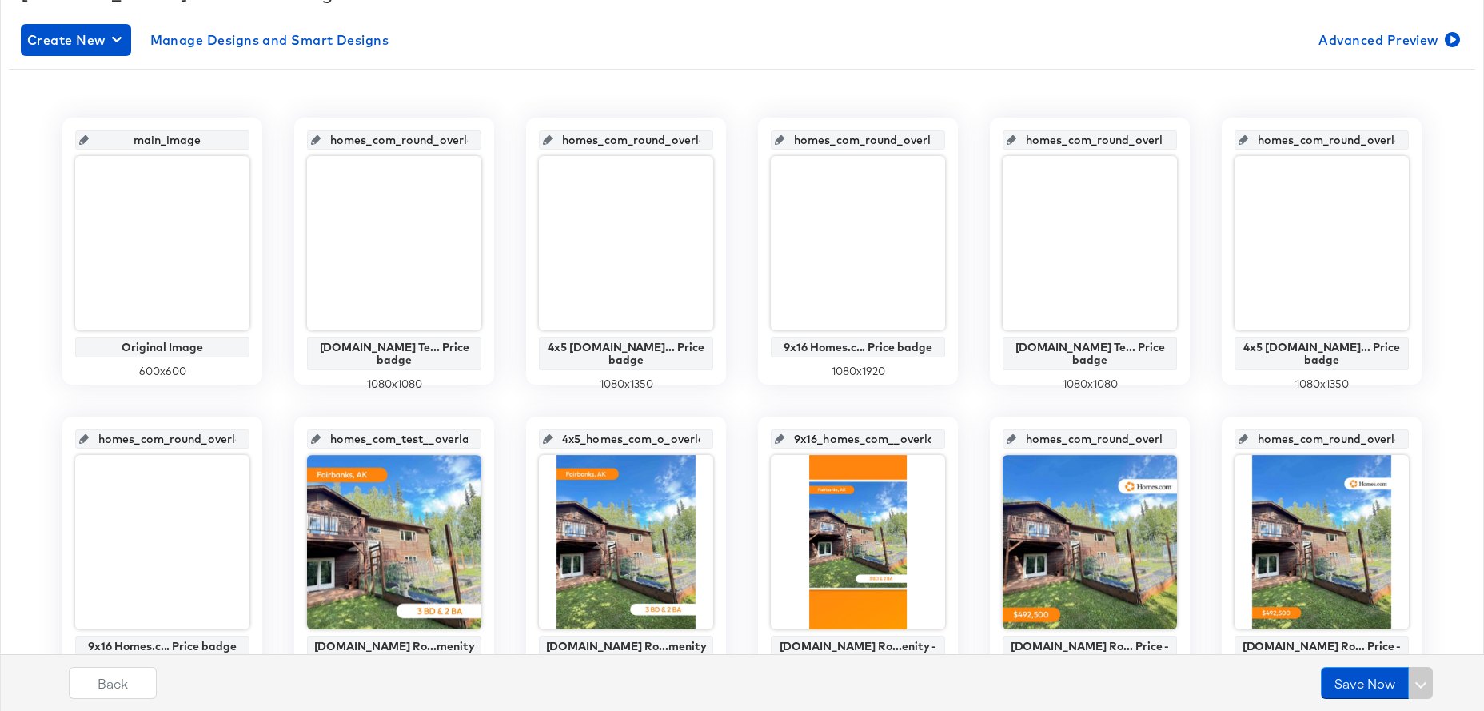
click at [864, 142] on input "homes_com_round_overlay_3" at bounding box center [863, 133] width 157 height 43
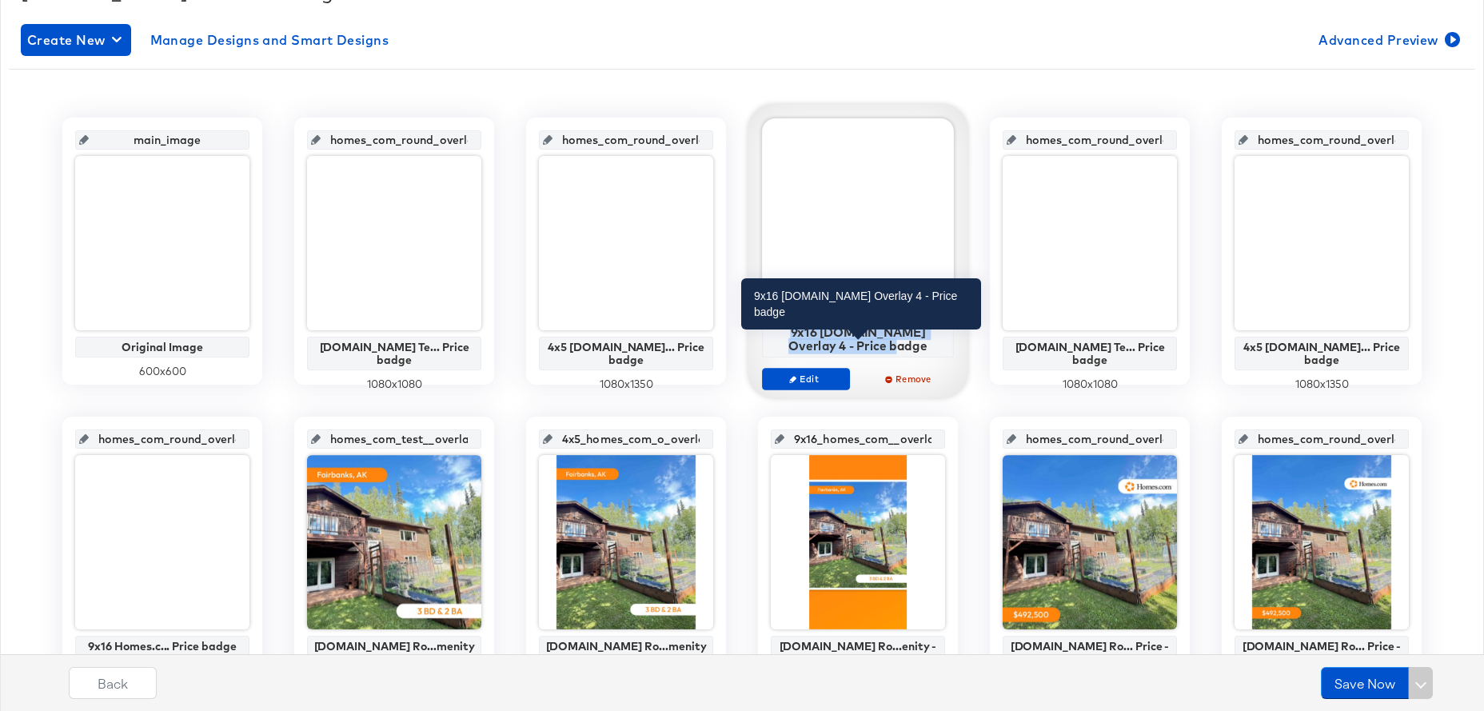
drag, startPoint x: 902, startPoint y: 349, endPoint x: 777, endPoint y: 333, distance: 126.7
click at [777, 333] on div "9x16 [DOMAIN_NAME] Overlay 4 - Price badge" at bounding box center [858, 339] width 183 height 28
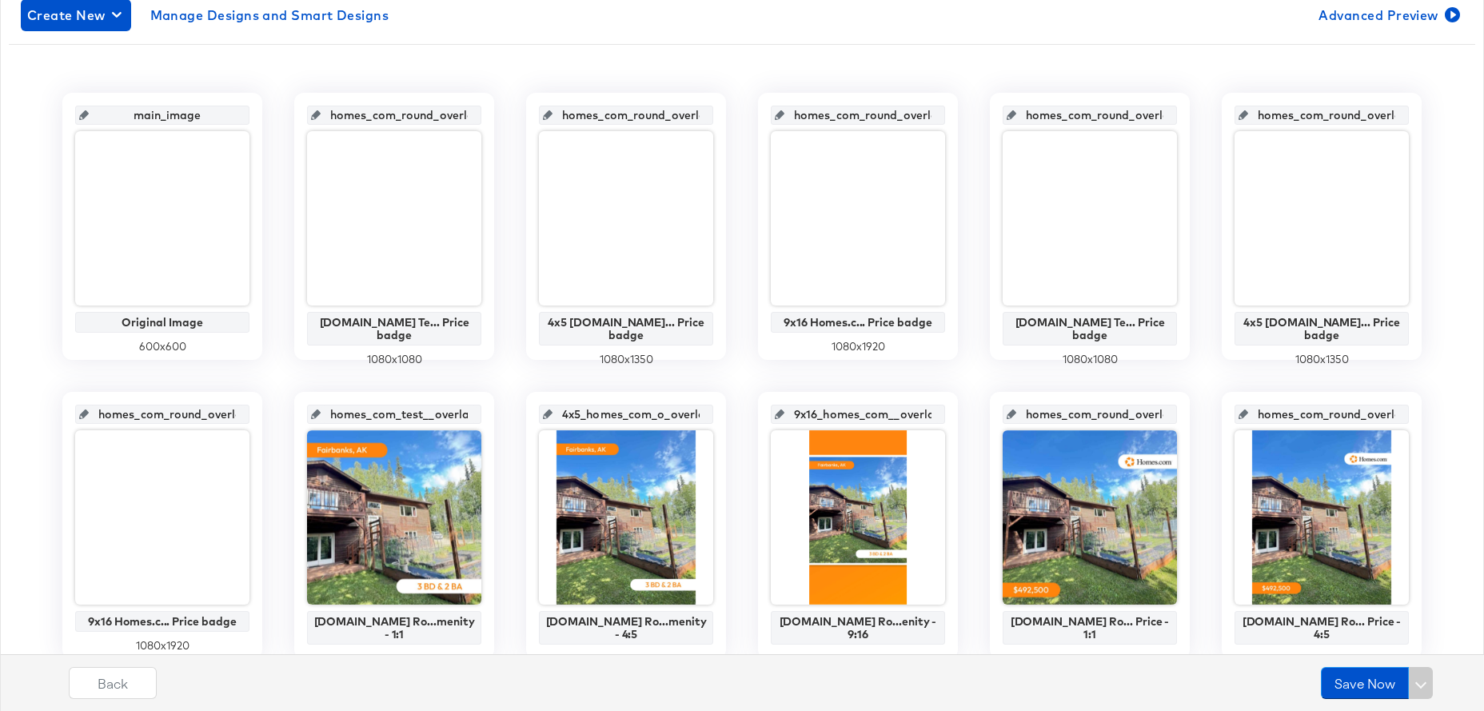
scroll to position [289, 0]
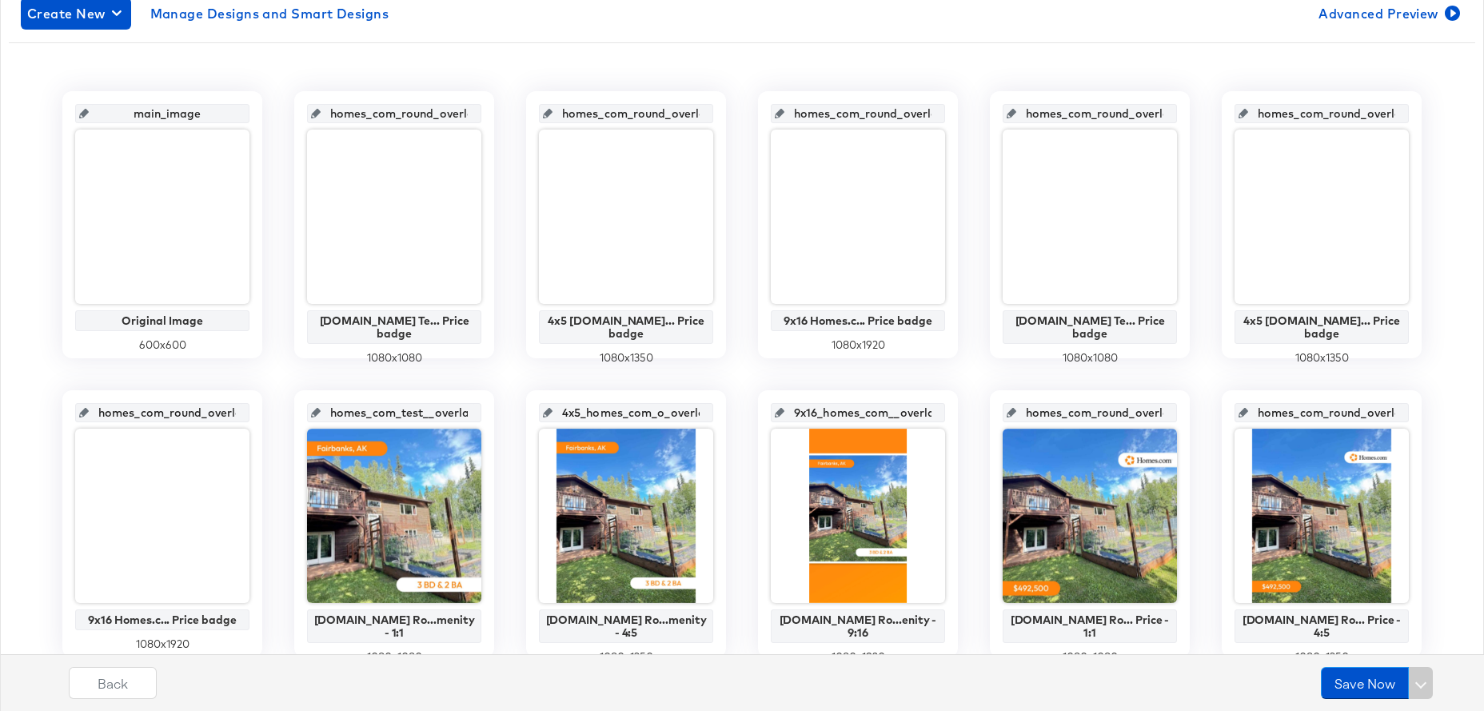
click at [634, 114] on input "homes_com_round_overlay_2" at bounding box center [631, 107] width 157 height 43
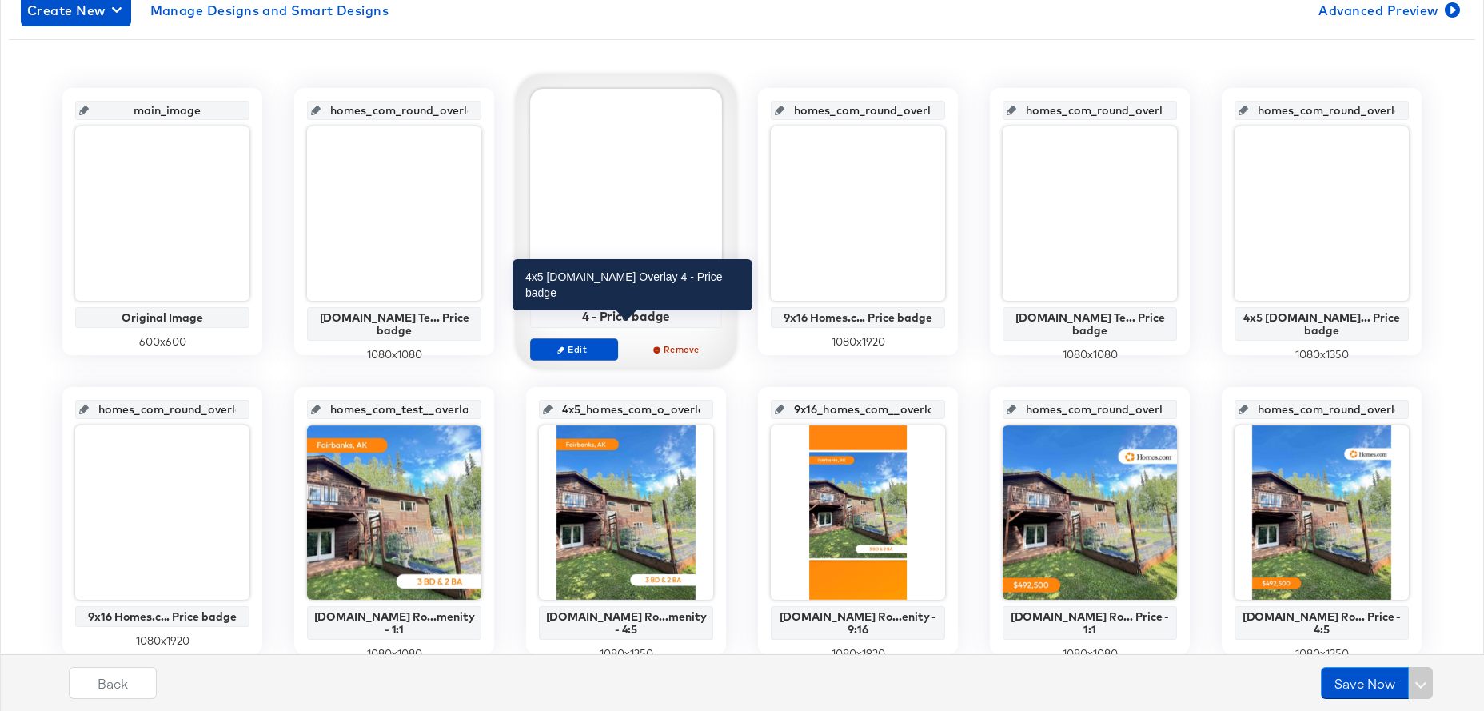
scroll to position [294, 0]
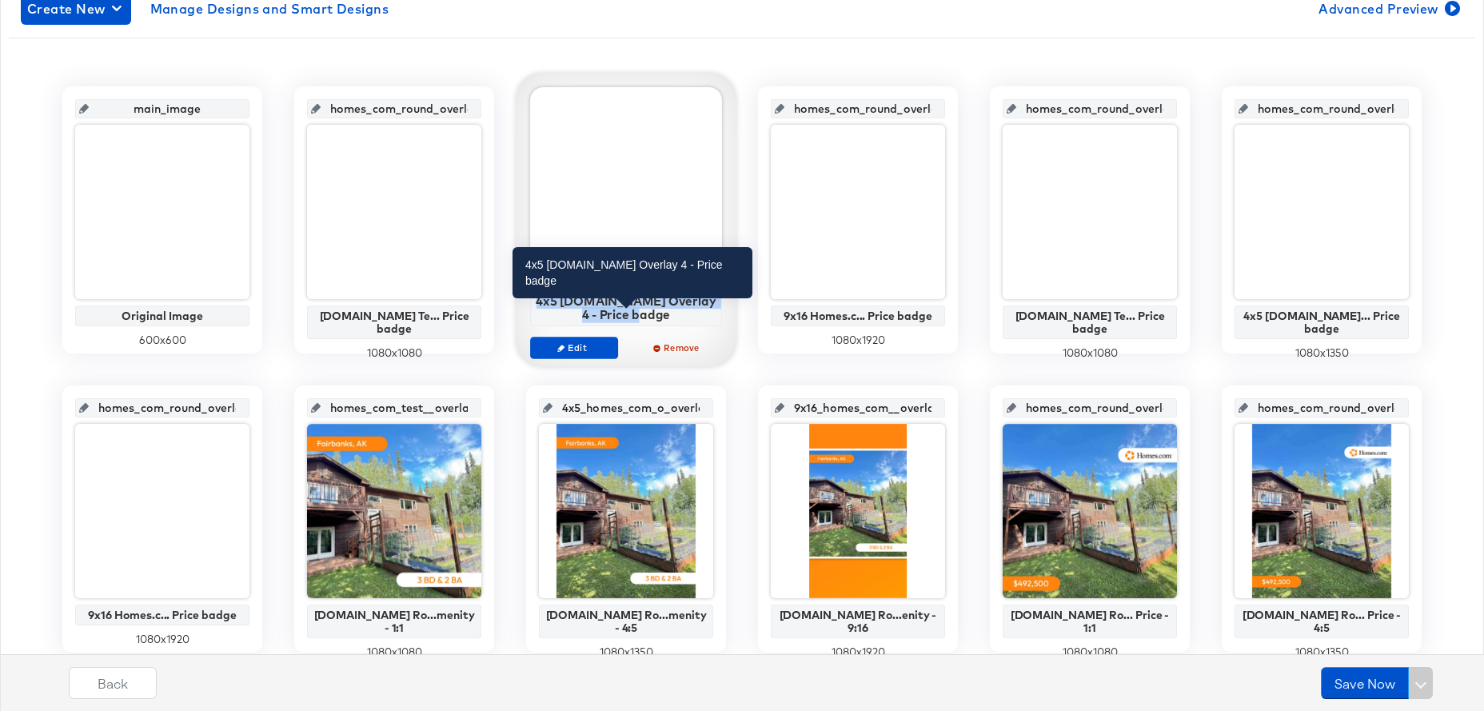
drag, startPoint x: 664, startPoint y: 316, endPoint x: 536, endPoint y: 300, distance: 129.0
click at [536, 300] on div "4x5 [DOMAIN_NAME] Overlay 4 - Price badge" at bounding box center [626, 308] width 183 height 28
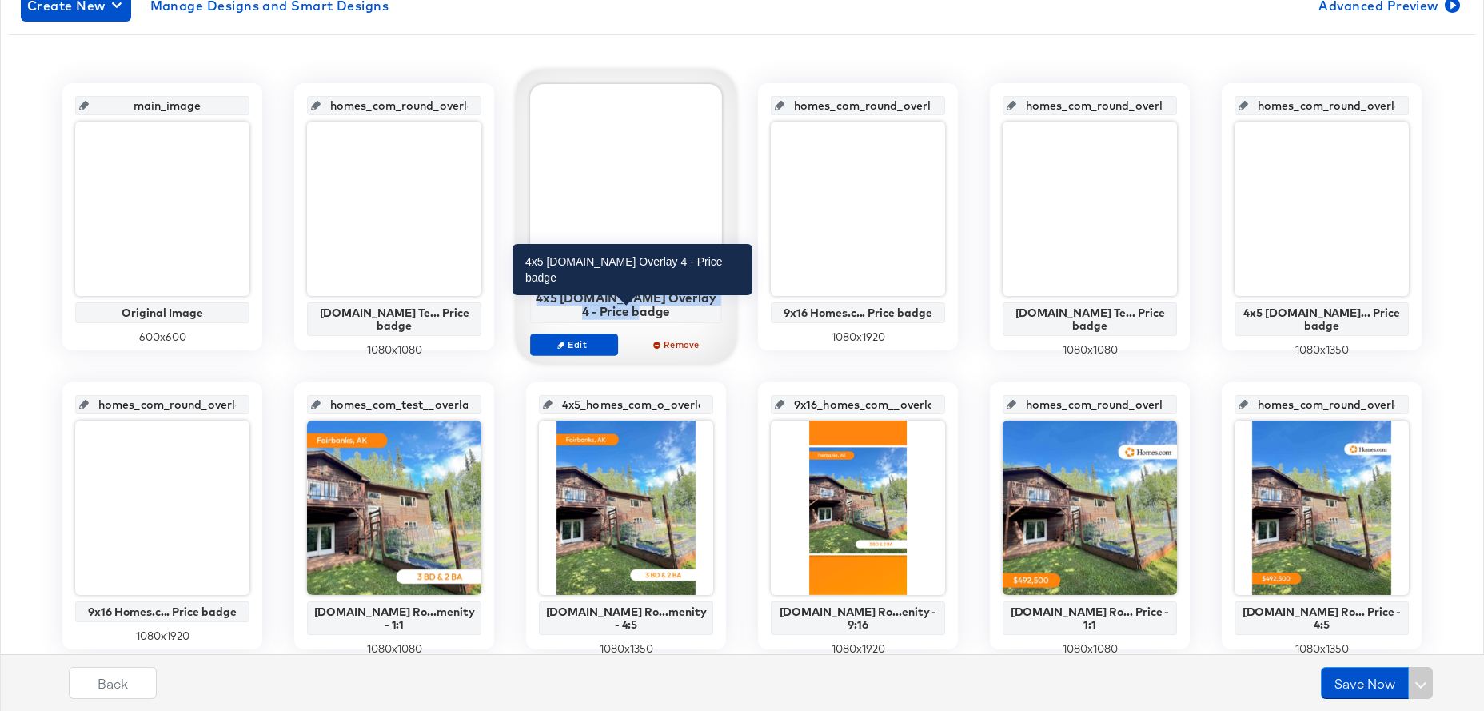
copy div "4x5 [DOMAIN_NAME] Overlay 4 - Price badge"
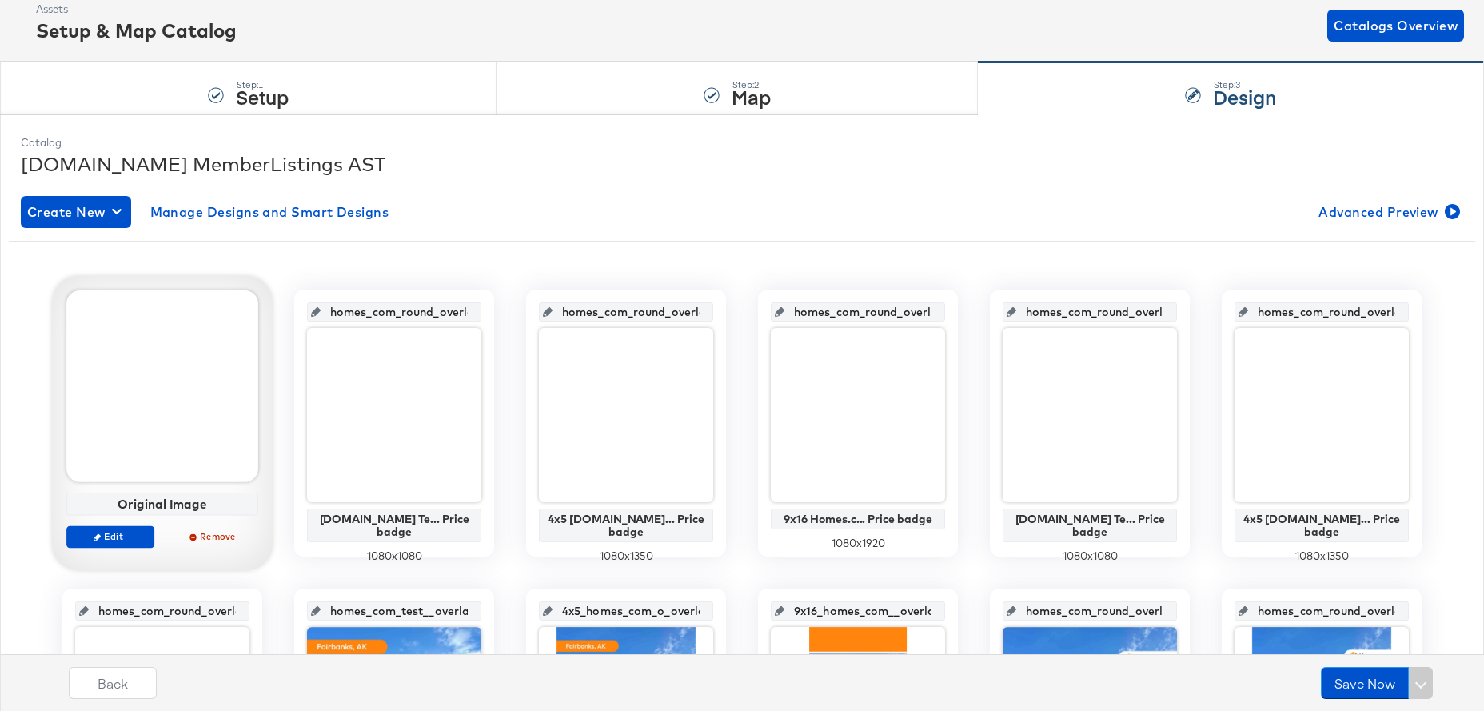
scroll to position [0, 0]
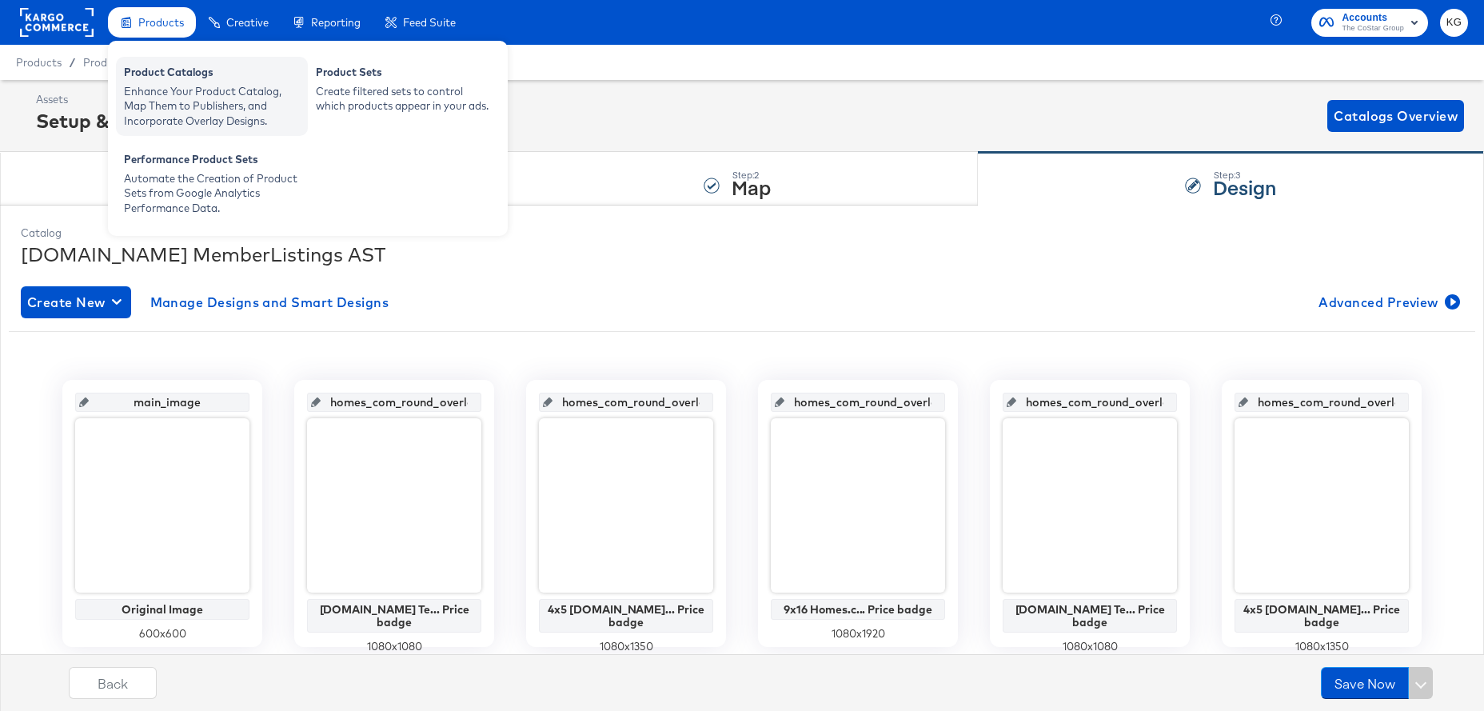
click at [174, 81] on div "Product Catalogs" at bounding box center [212, 74] width 176 height 19
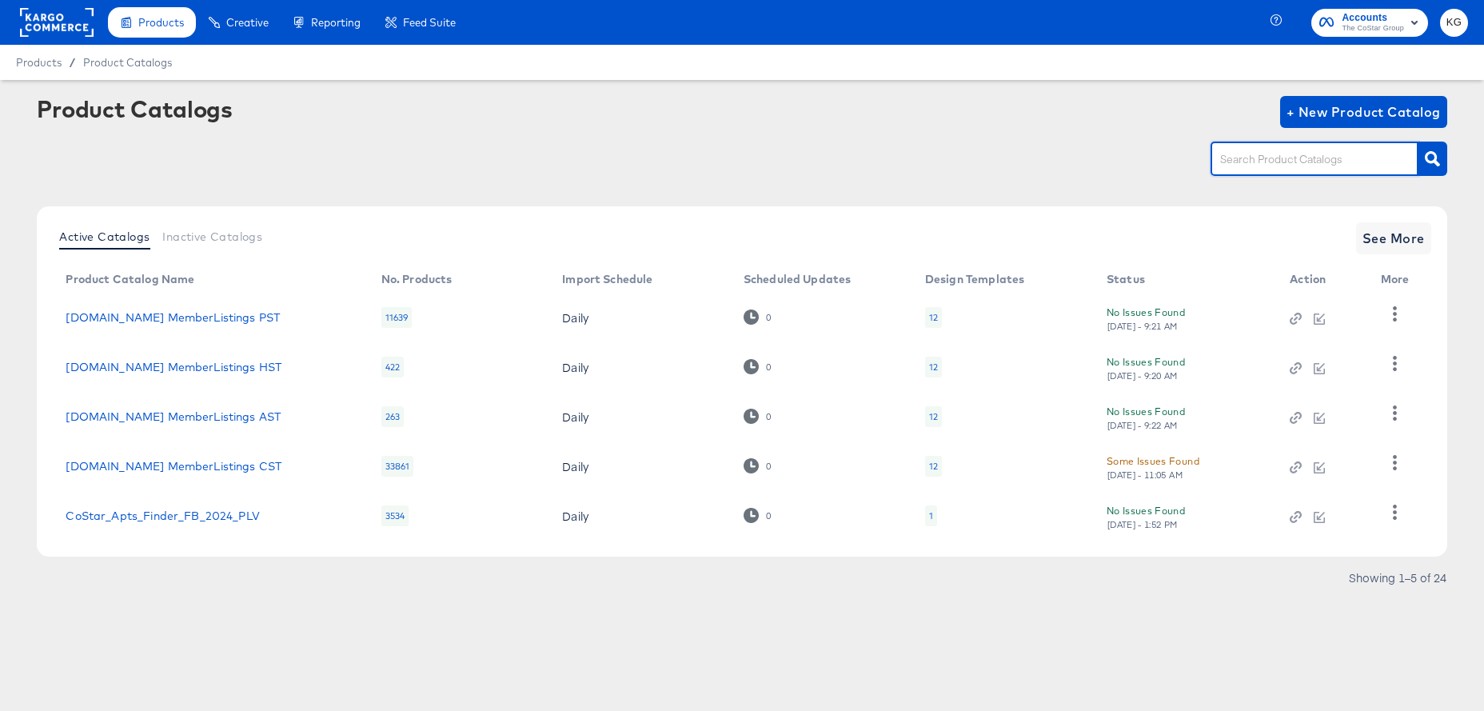
click at [1264, 164] on input "text" at bounding box center [1302, 159] width 170 height 18
type input "homes"
click at [1426, 169] on button "button" at bounding box center [1433, 159] width 28 height 34
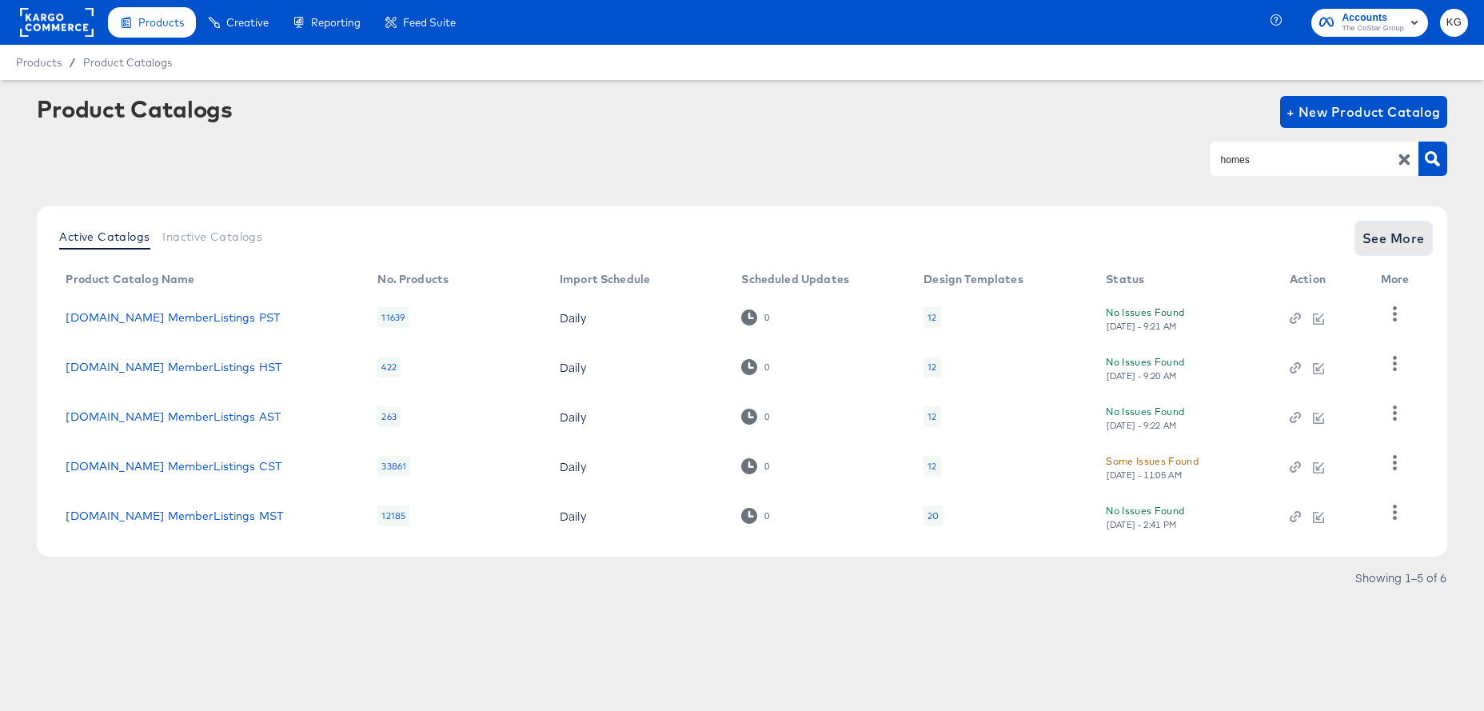
click at [1420, 242] on span "See More" at bounding box center [1394, 238] width 62 height 22
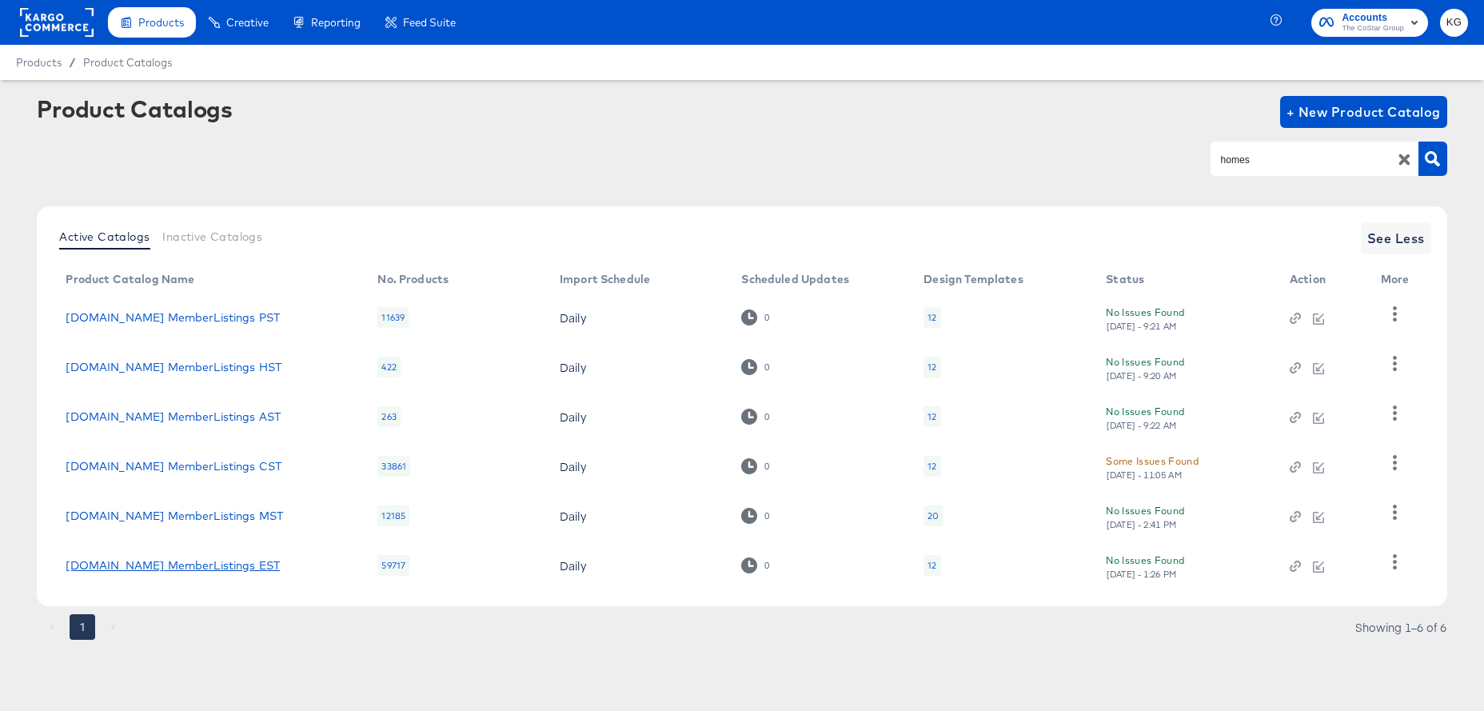
click at [128, 568] on link "[DOMAIN_NAME] MemberListings EST" at bounding box center [173, 565] width 214 height 13
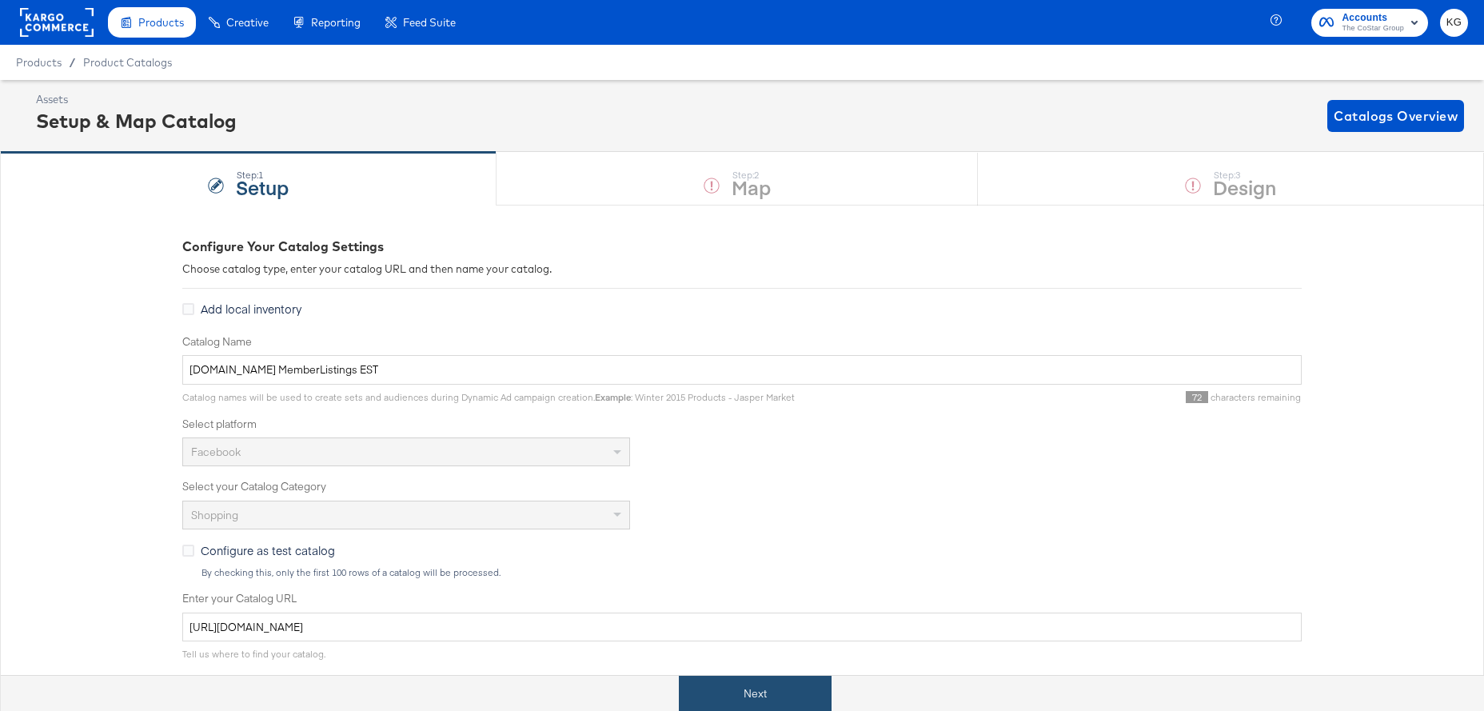
click at [777, 697] on button "Next" at bounding box center [755, 694] width 153 height 36
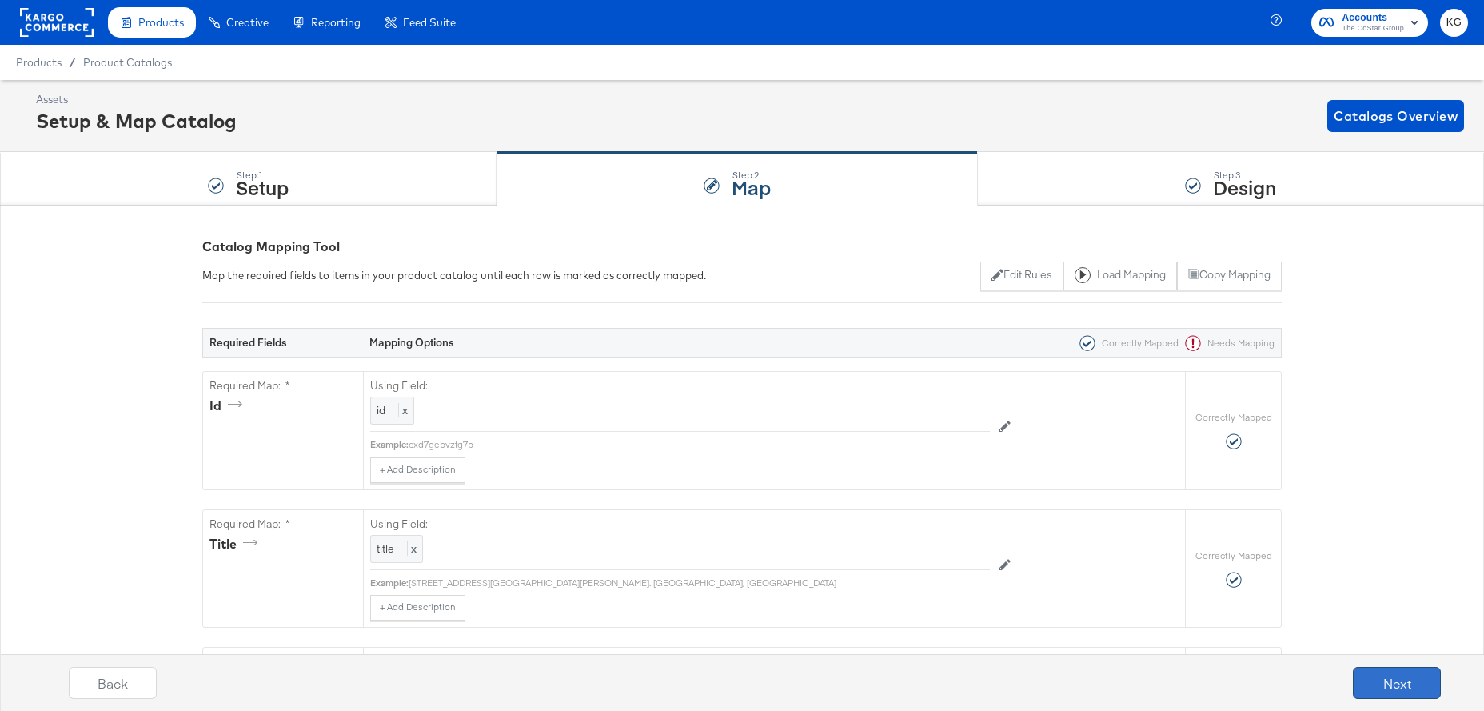
click at [1394, 677] on button "Next" at bounding box center [1397, 683] width 88 height 32
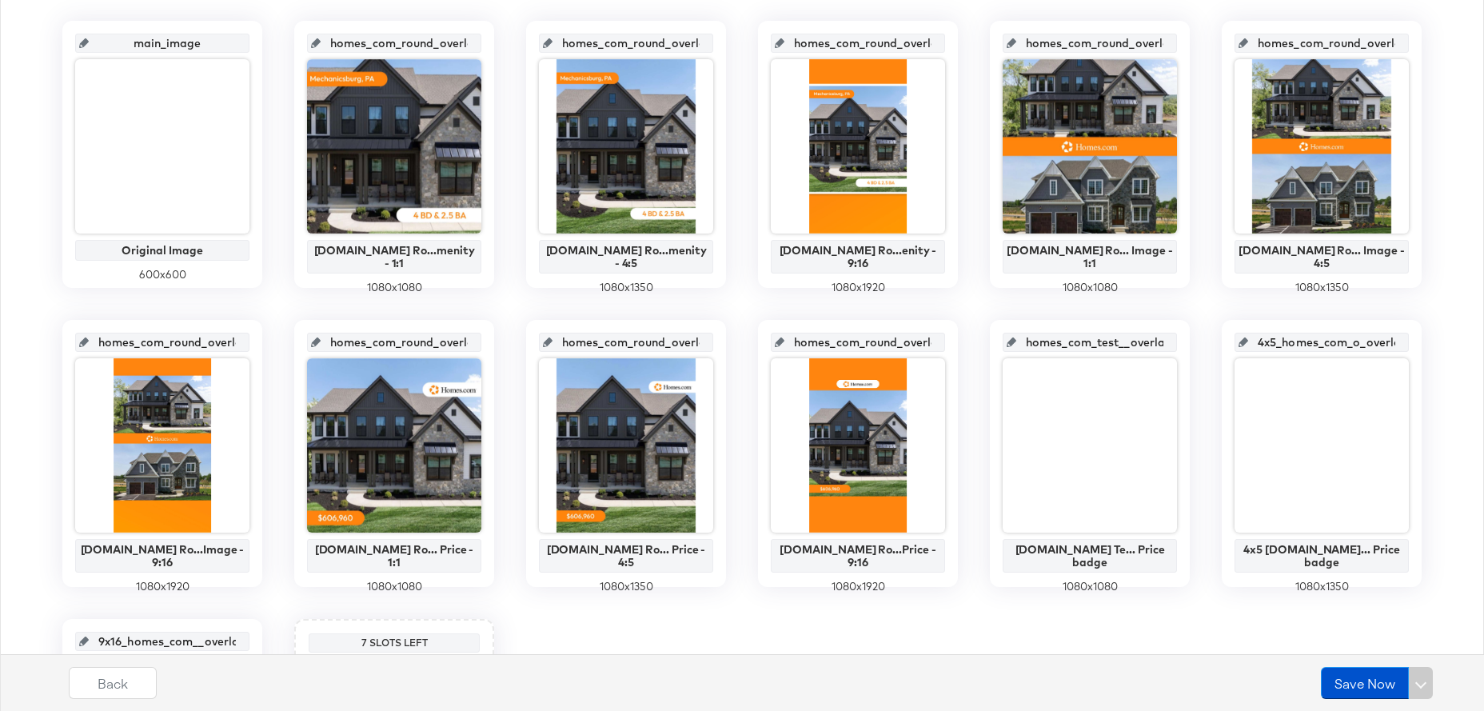
scroll to position [362, 0]
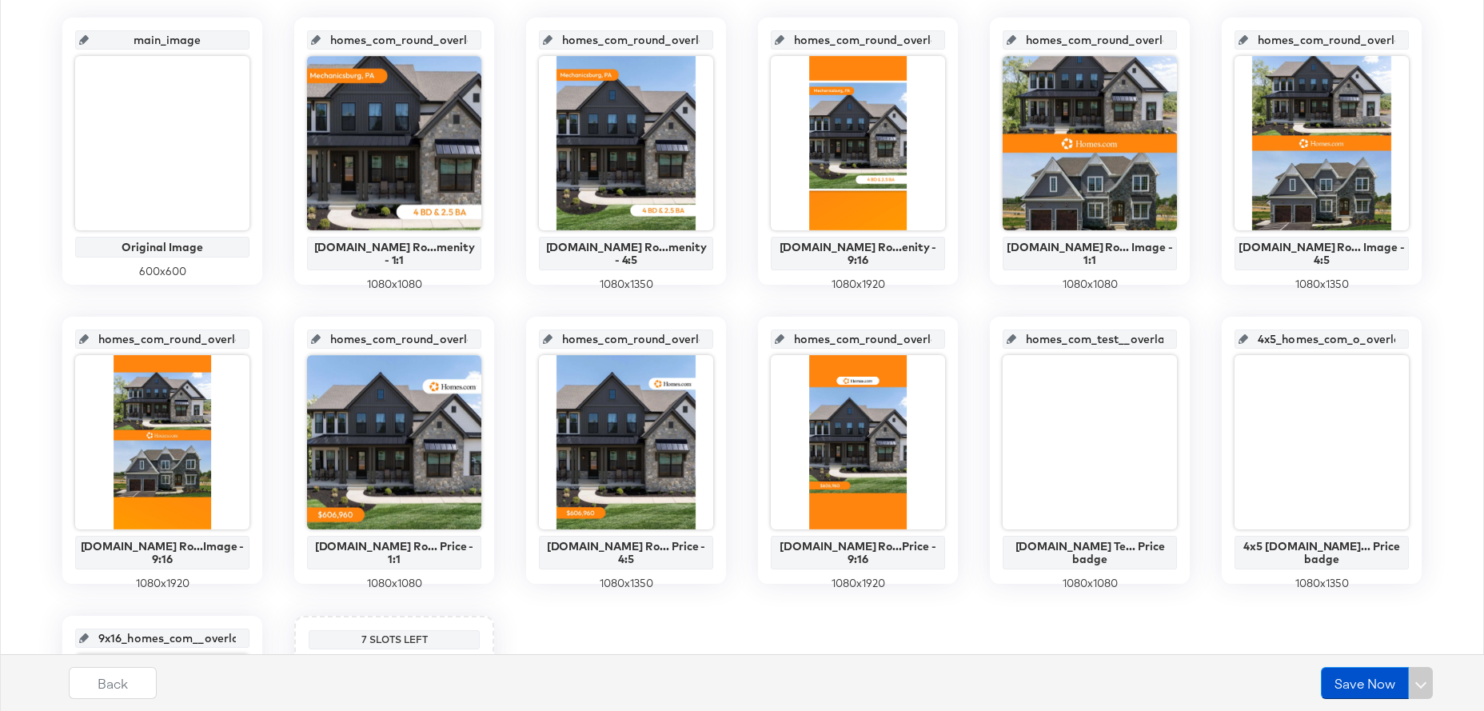
click at [1099, 341] on input "homes_com_test__overlay_10" at bounding box center [1094, 332] width 157 height 43
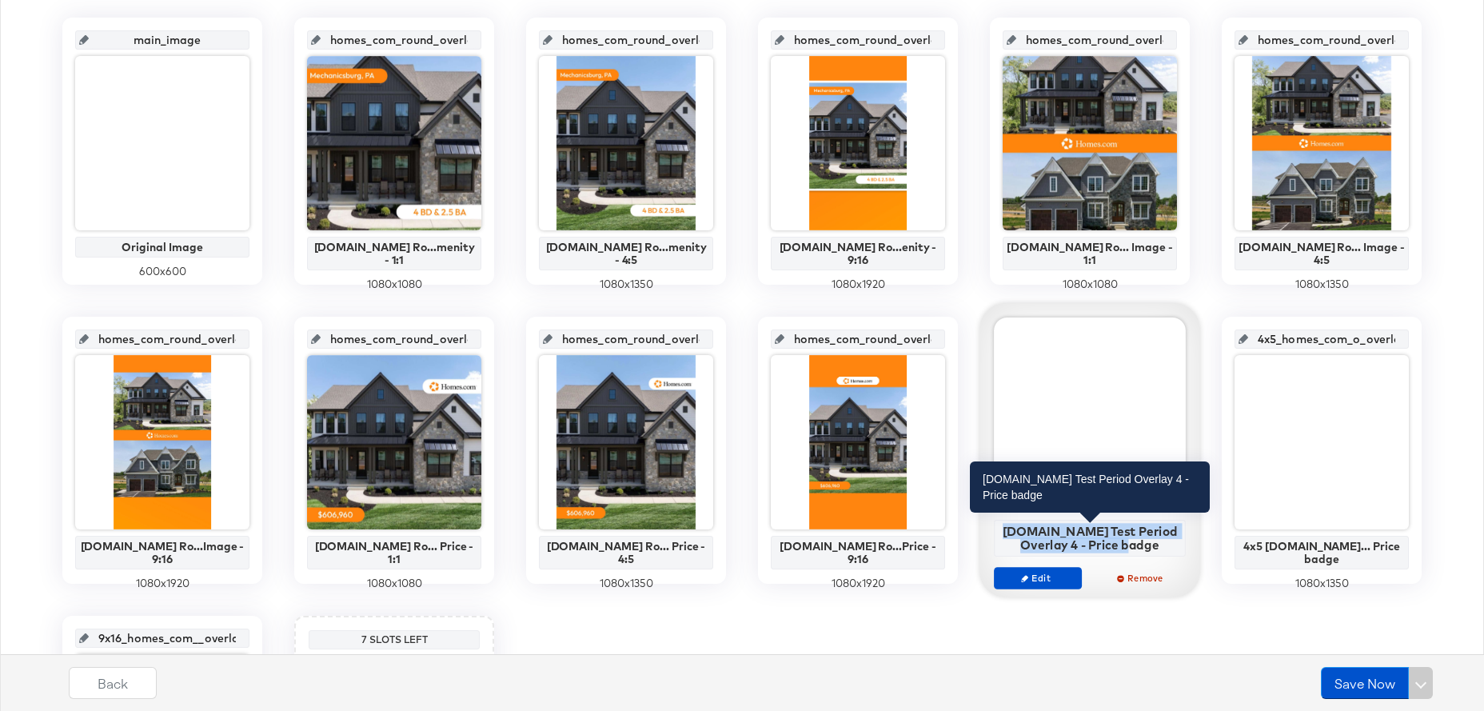
drag, startPoint x: 1162, startPoint y: 549, endPoint x: 1012, endPoint y: 534, distance: 150.2
click at [1012, 534] on div "[DOMAIN_NAME] Test Period Overlay 4 - Price badge" at bounding box center [1090, 538] width 183 height 28
copy div "[DOMAIN_NAME] Test Period Overlay 4 - Price badge"
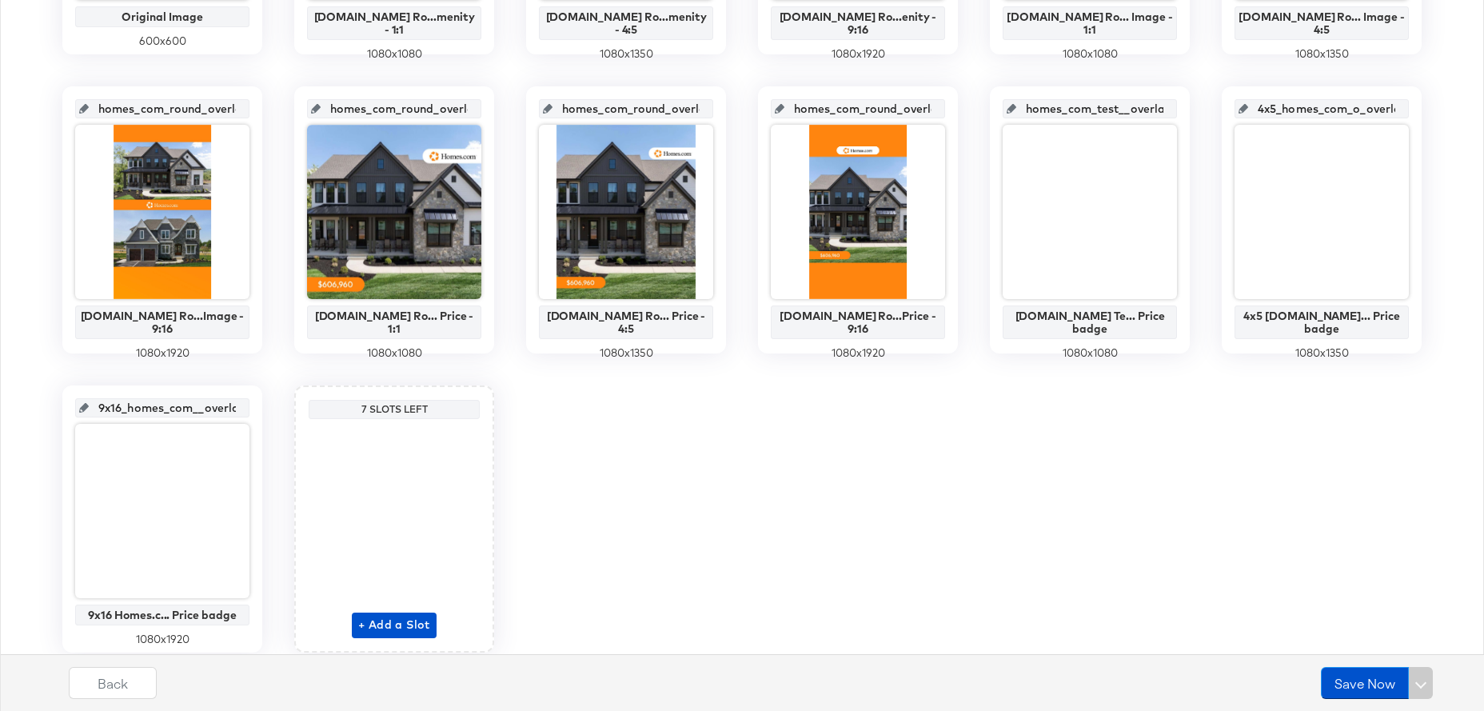
scroll to position [649, 0]
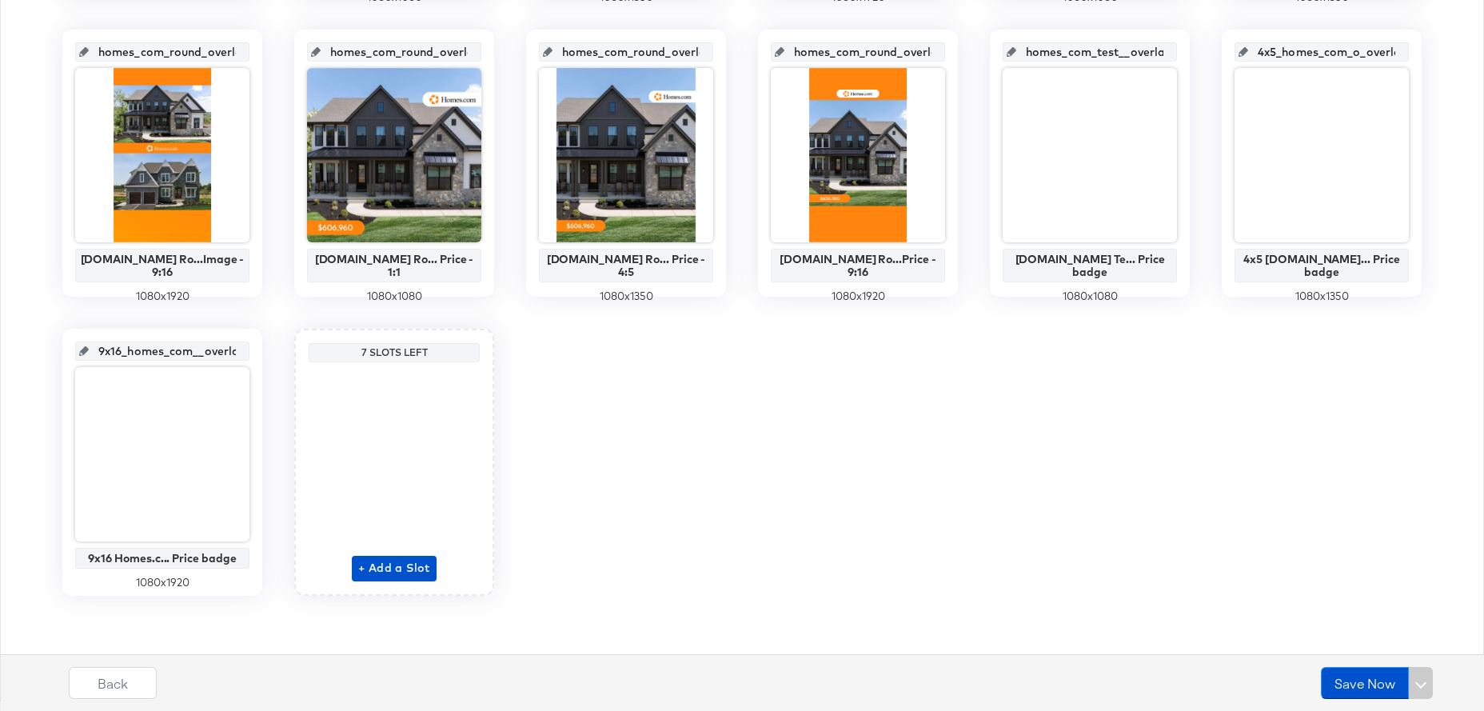
click at [174, 357] on input "9x16_homes_com__overlay_12" at bounding box center [167, 344] width 157 height 43
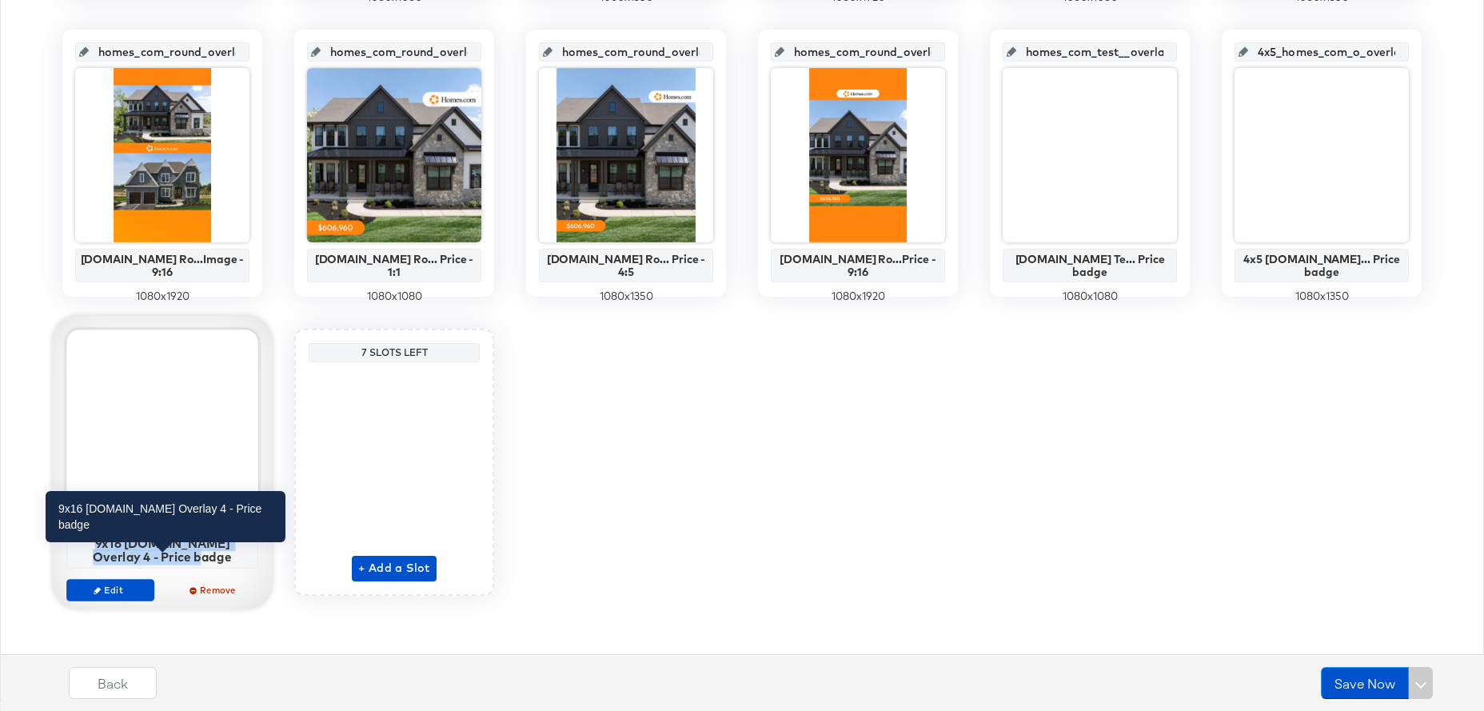
drag, startPoint x: 204, startPoint y: 557, endPoint x: 71, endPoint y: 549, distance: 133.0
click at [71, 549] on div "9x16 [DOMAIN_NAME] Overlay 4 - Price badge" at bounding box center [162, 550] width 183 height 28
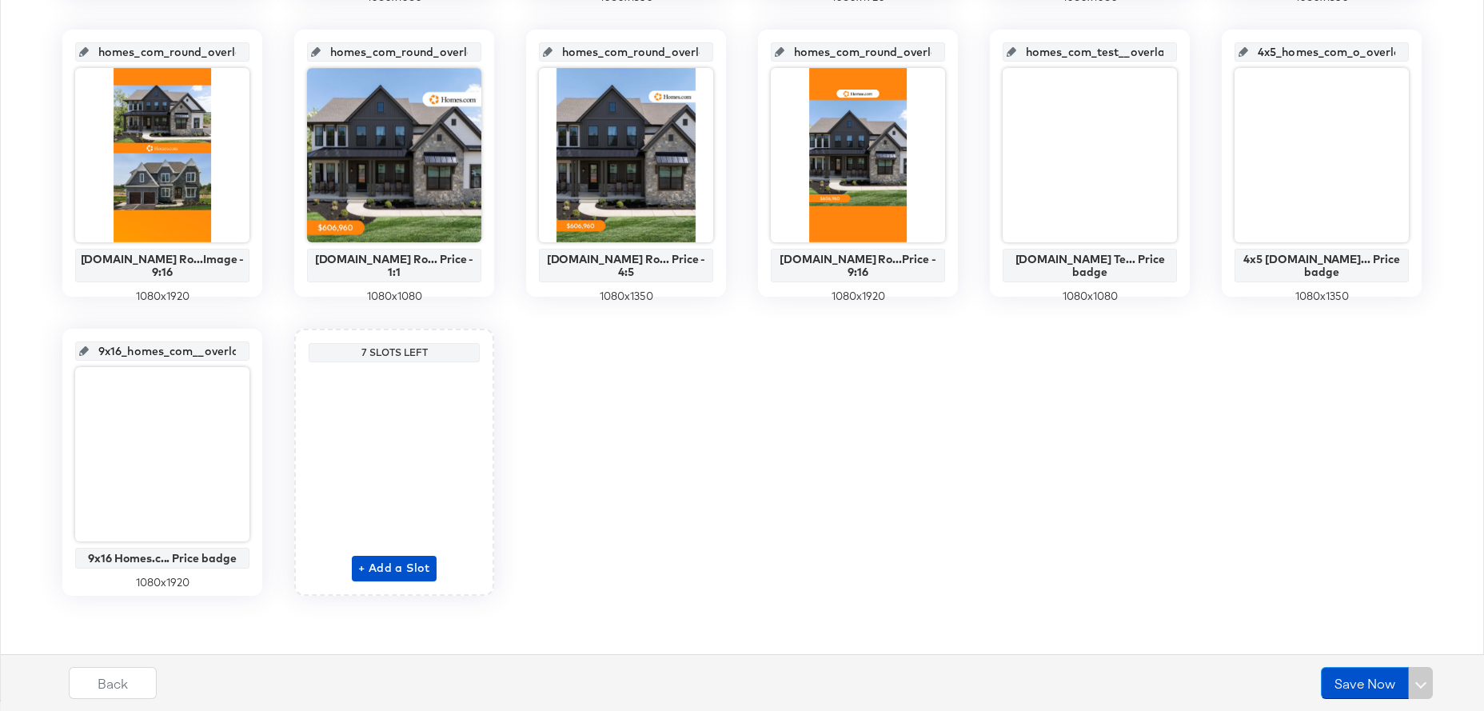
click at [1314, 48] on input "4x5_homes_com_o_overlay_11" at bounding box center [1326, 45] width 157 height 43
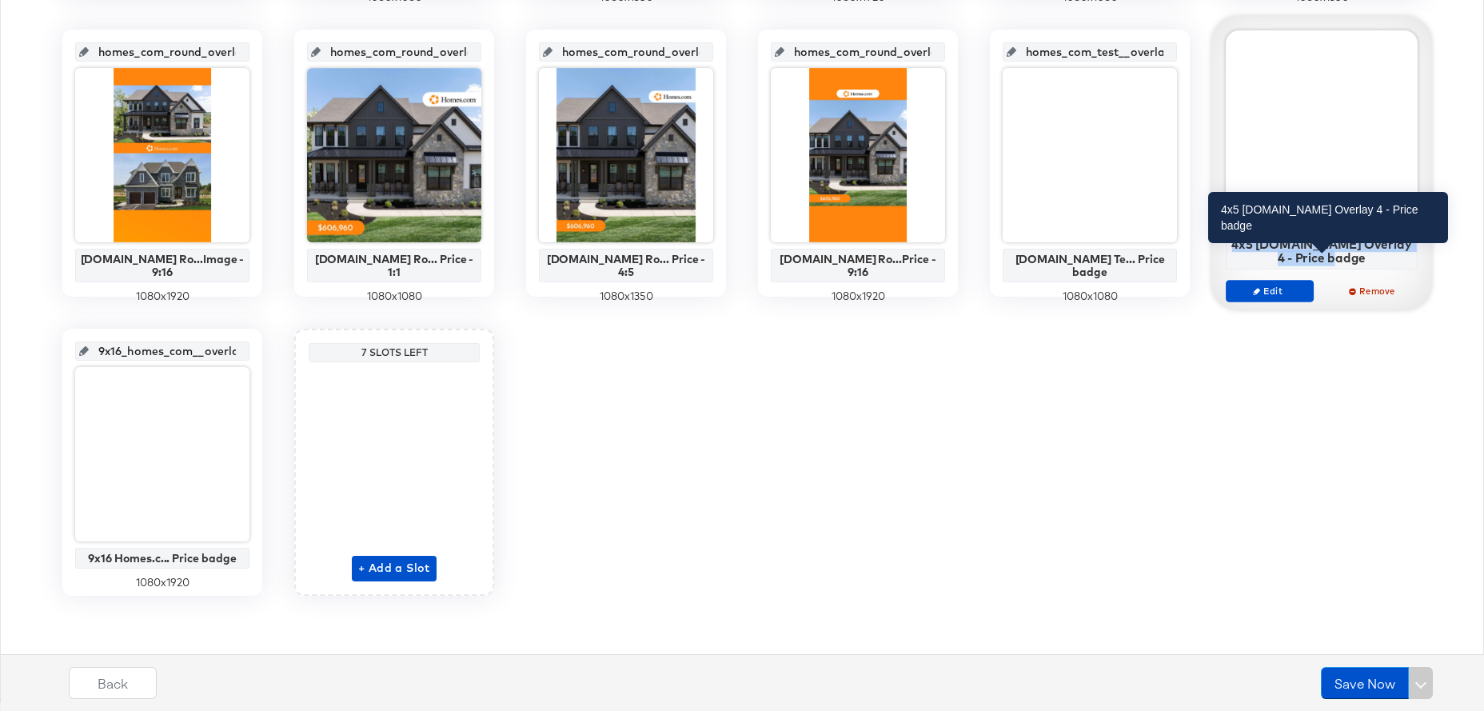
drag, startPoint x: 1364, startPoint y: 259, endPoint x: 1240, endPoint y: 238, distance: 126.6
click at [1240, 238] on div "4x5 [DOMAIN_NAME] Overlay 4 - Price badge" at bounding box center [1322, 251] width 183 height 28
drag, startPoint x: 1360, startPoint y: 256, endPoint x: 1235, endPoint y: 240, distance: 125.8
click at [1235, 240] on div "4x5 [DOMAIN_NAME] Overlay 4 - Price badge" at bounding box center [1322, 251] width 183 height 28
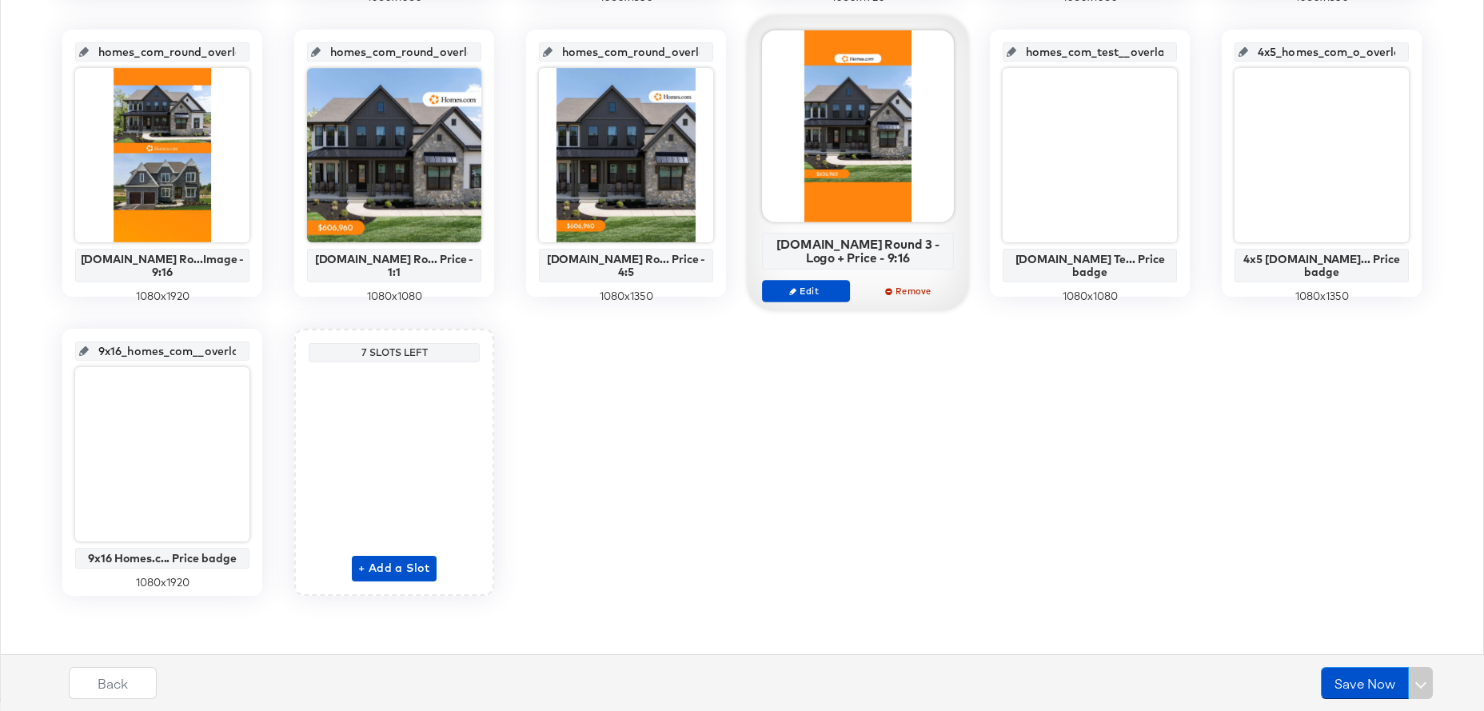
scroll to position [0, 0]
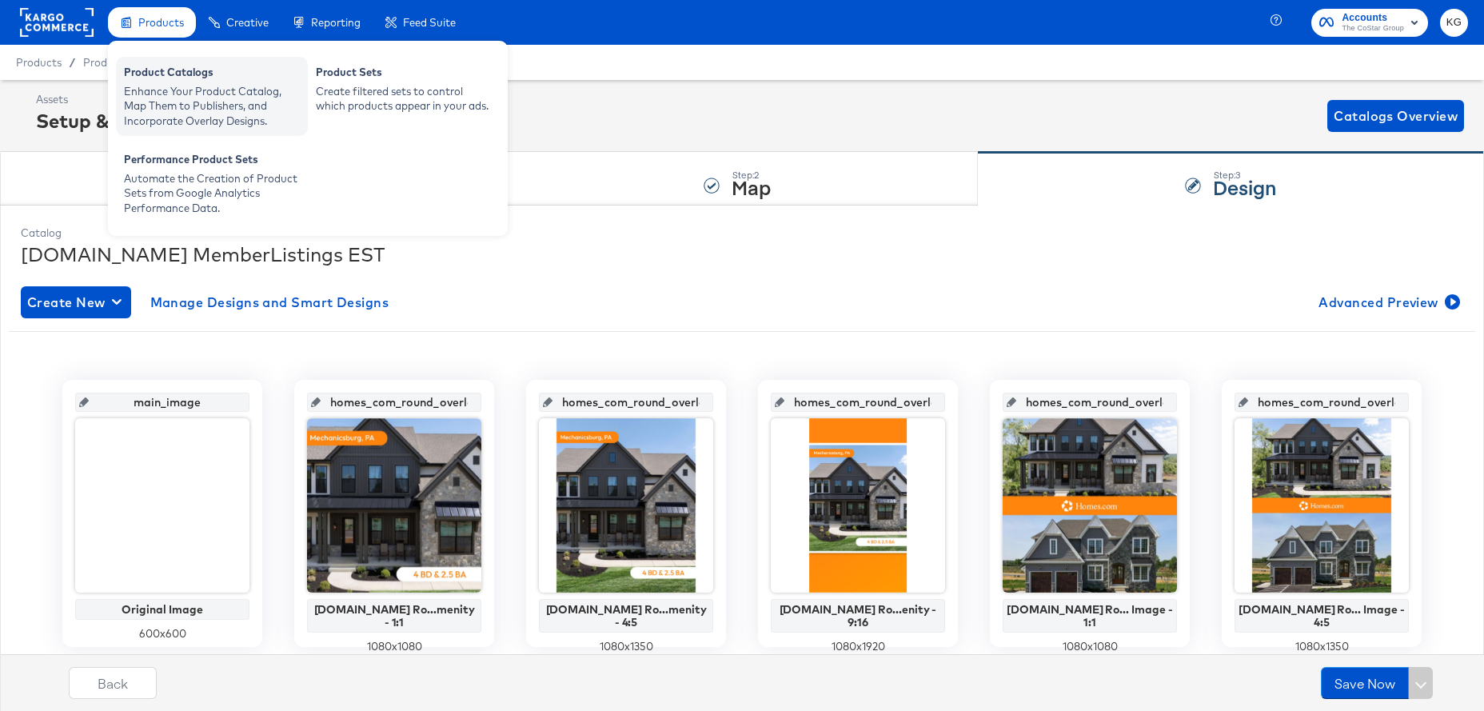
click at [190, 90] on div "Enhance Your Product Catalog, Map Them to Publishers, and Incorporate Overlay D…" at bounding box center [212, 106] width 176 height 45
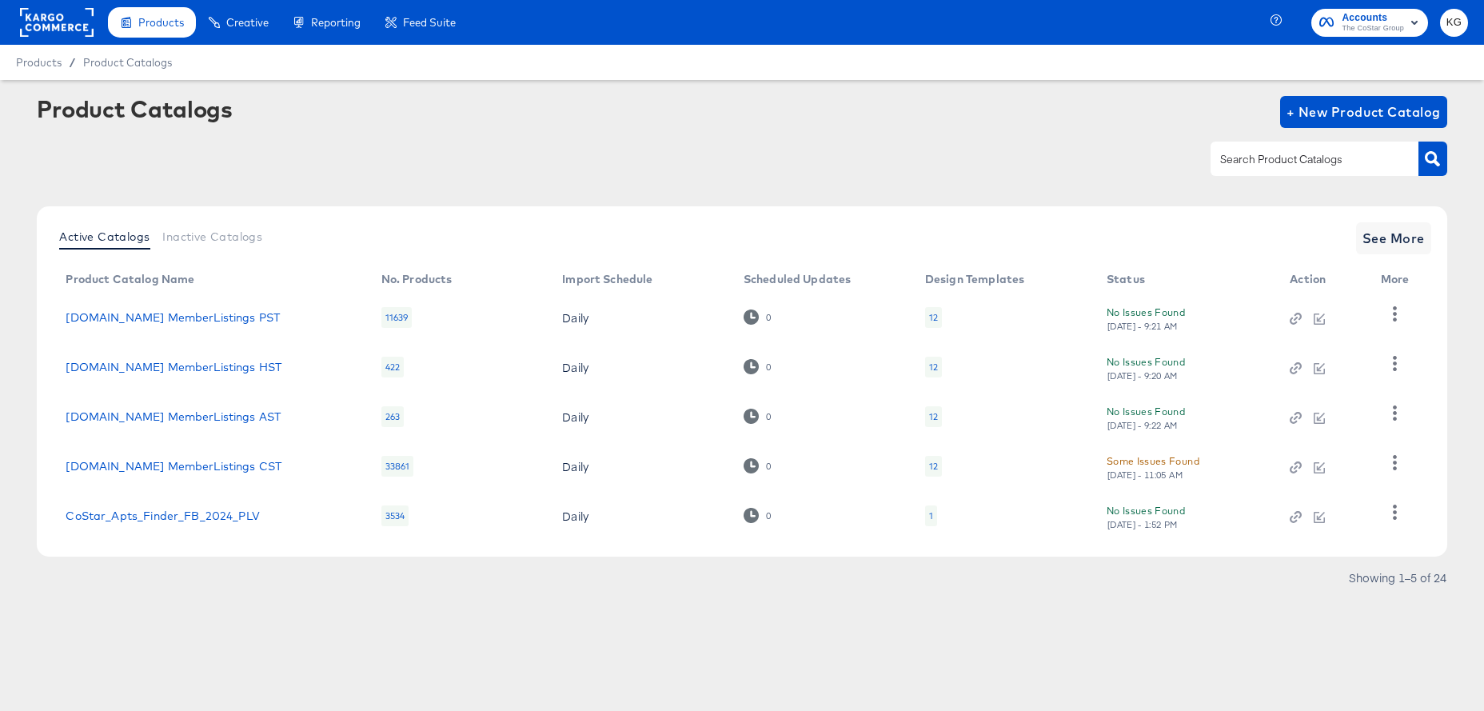
click at [1322, 168] on input "text" at bounding box center [1302, 159] width 170 height 18
type input "homes"
click at [136, 517] on link "[DOMAIN_NAME] MemberListings MST" at bounding box center [175, 515] width 218 height 13
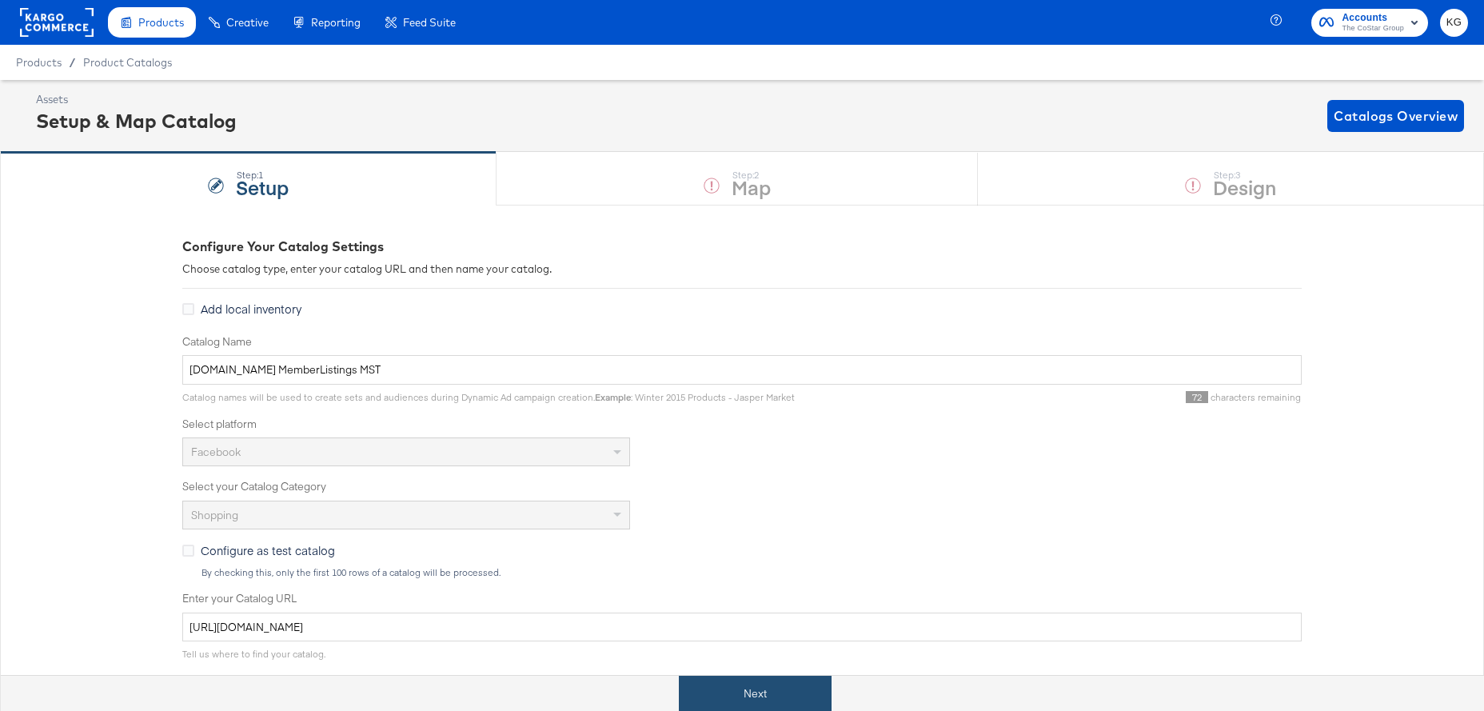
click at [752, 702] on button "Next" at bounding box center [755, 694] width 153 height 36
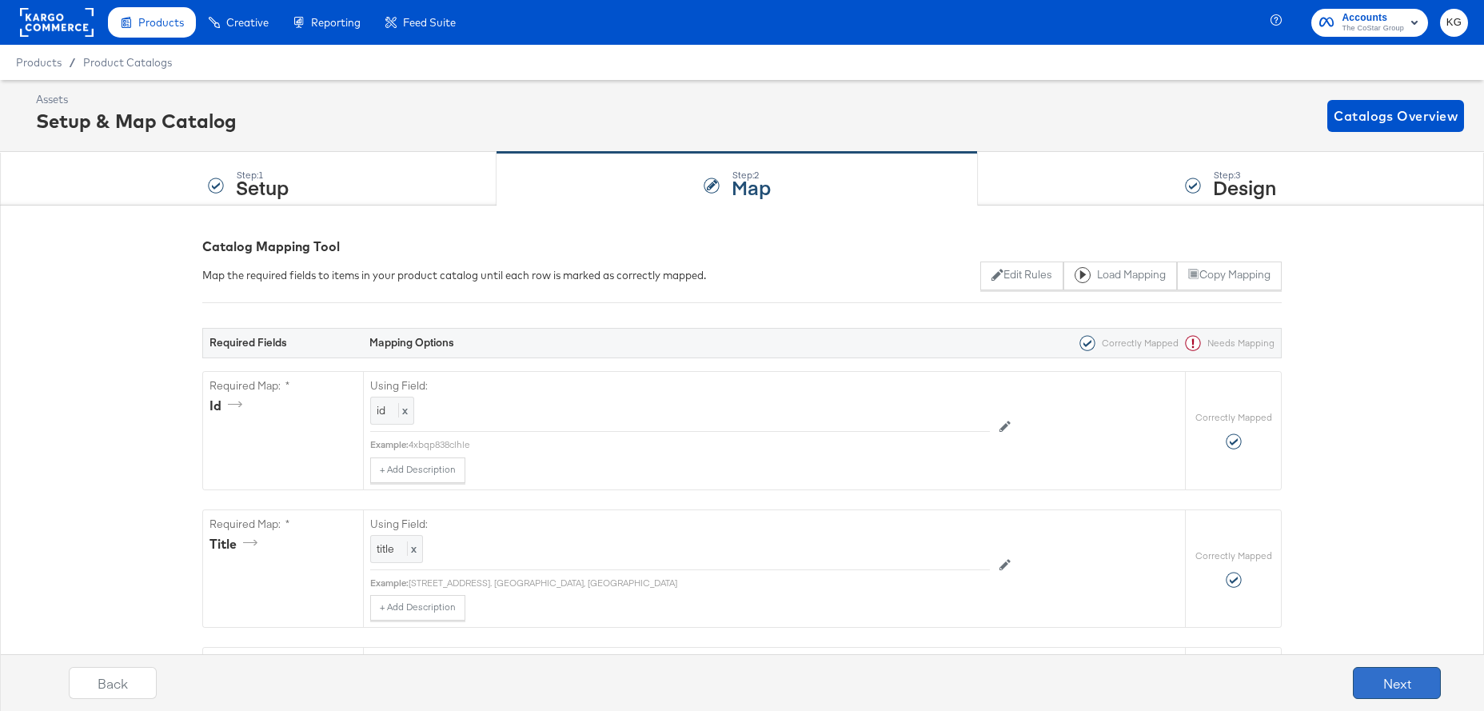
click at [1402, 683] on button "Next" at bounding box center [1397, 683] width 88 height 32
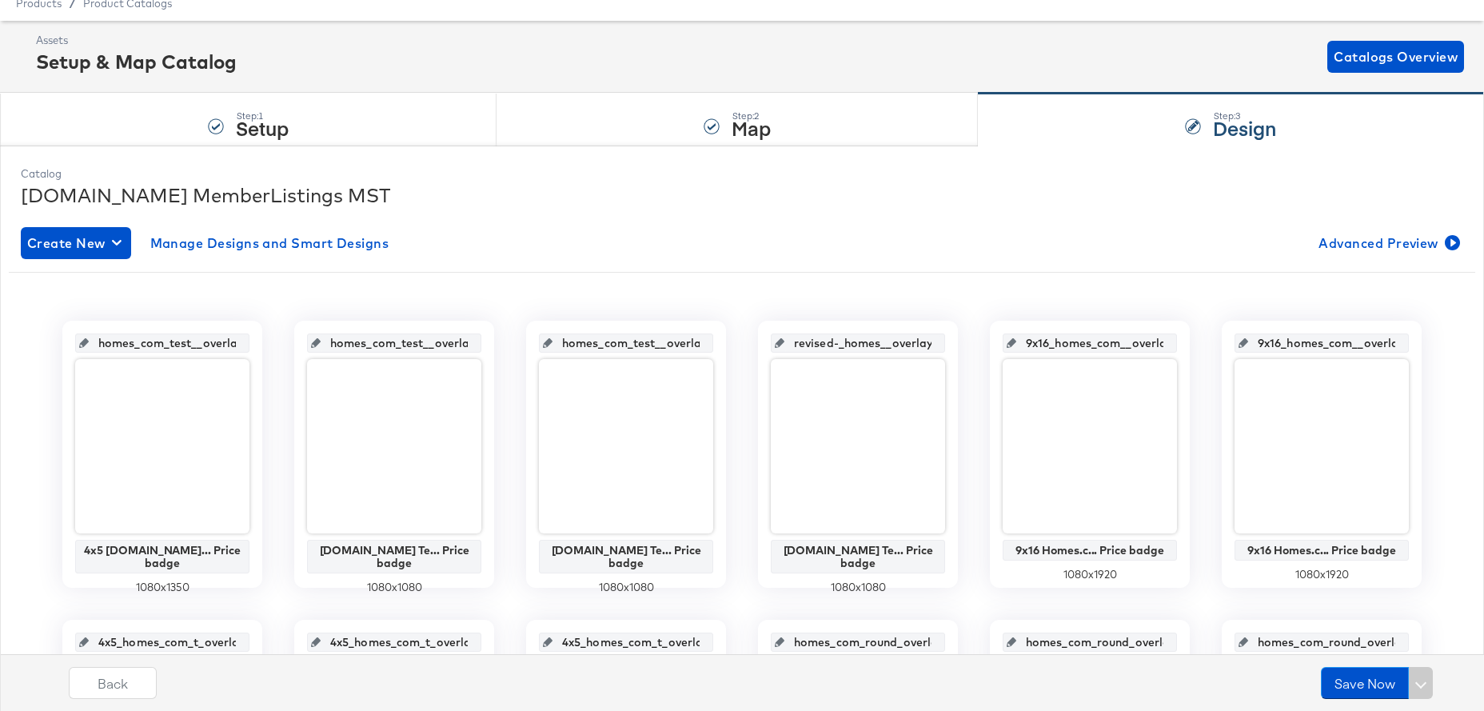
scroll to position [64, 0]
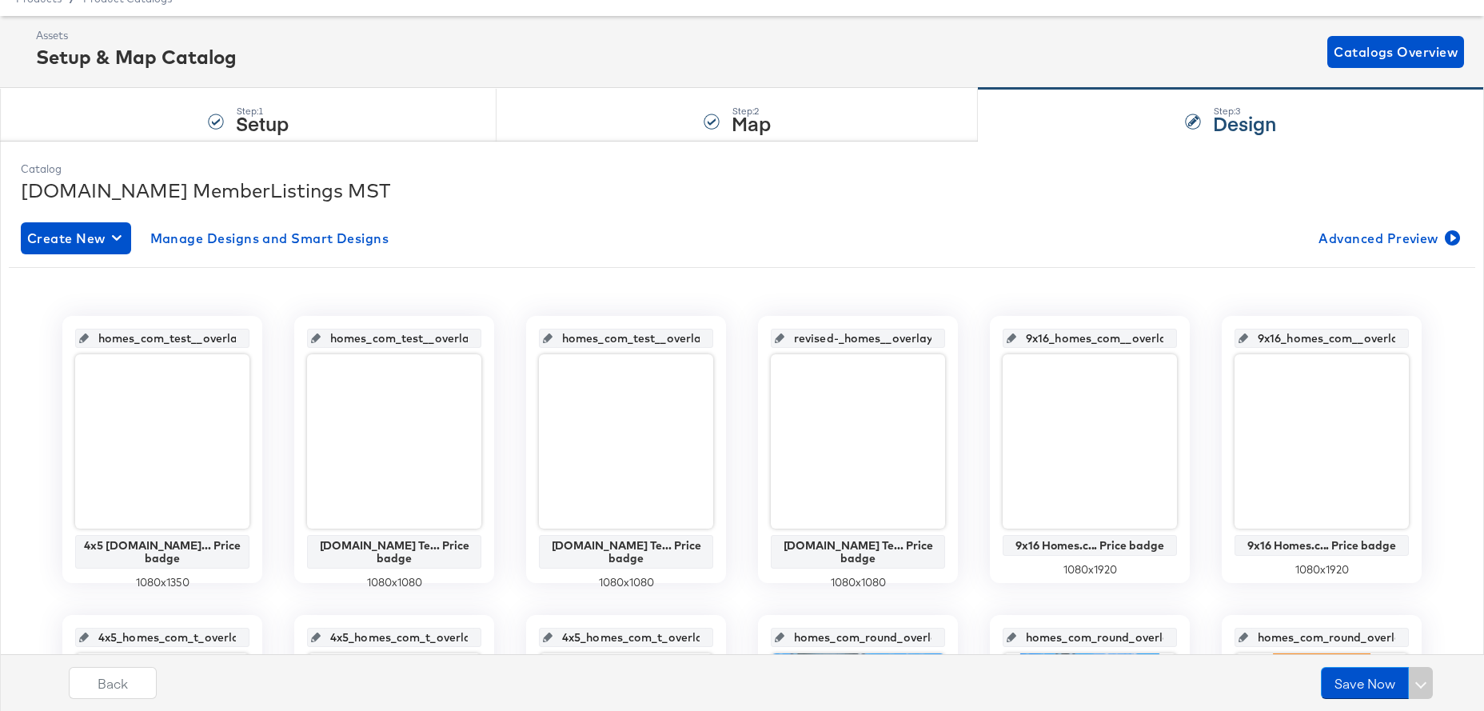
click at [619, 337] on input "homes_com_test__overlay_5" at bounding box center [631, 331] width 157 height 43
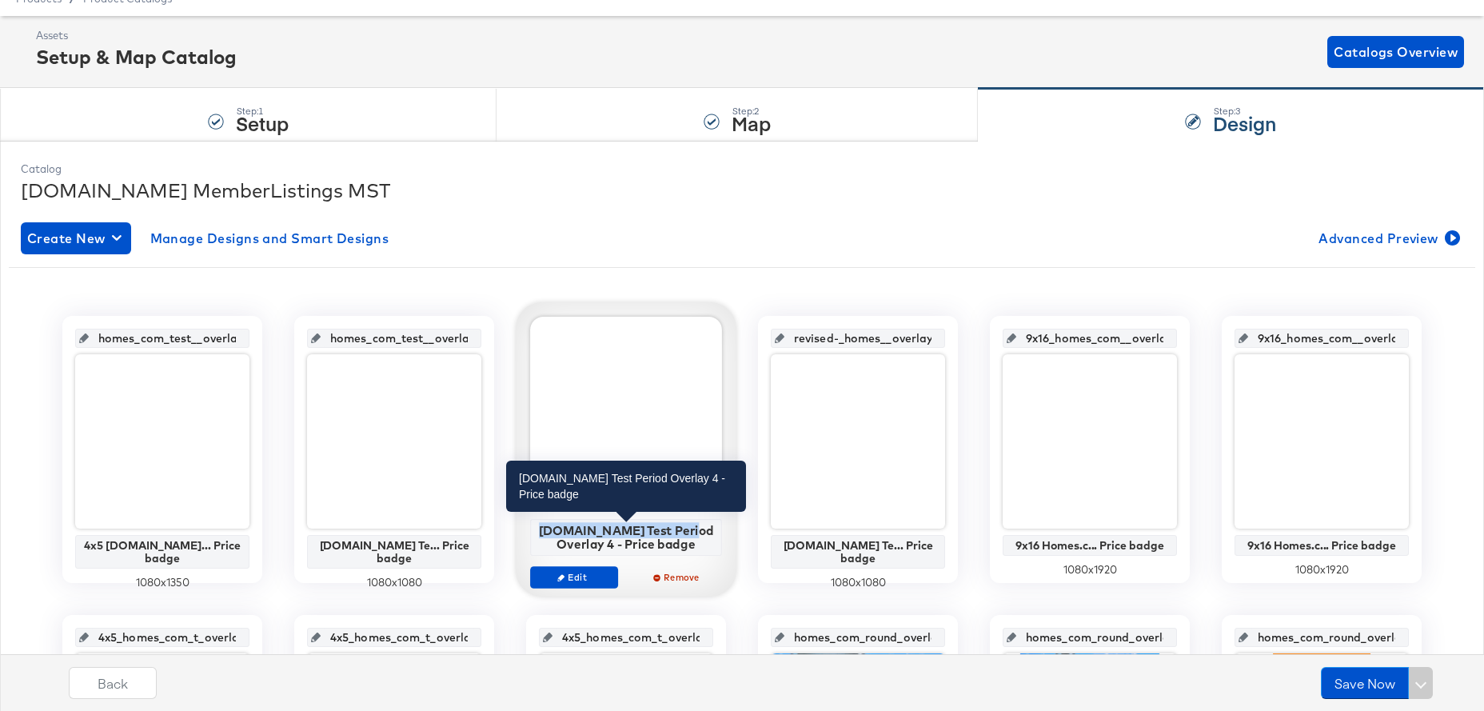
drag, startPoint x: 697, startPoint y: 544, endPoint x: 553, endPoint y: 532, distance: 144.5
click at [553, 532] on div "[DOMAIN_NAME] Test Period Overlay 4 - Price badge" at bounding box center [626, 537] width 183 height 28
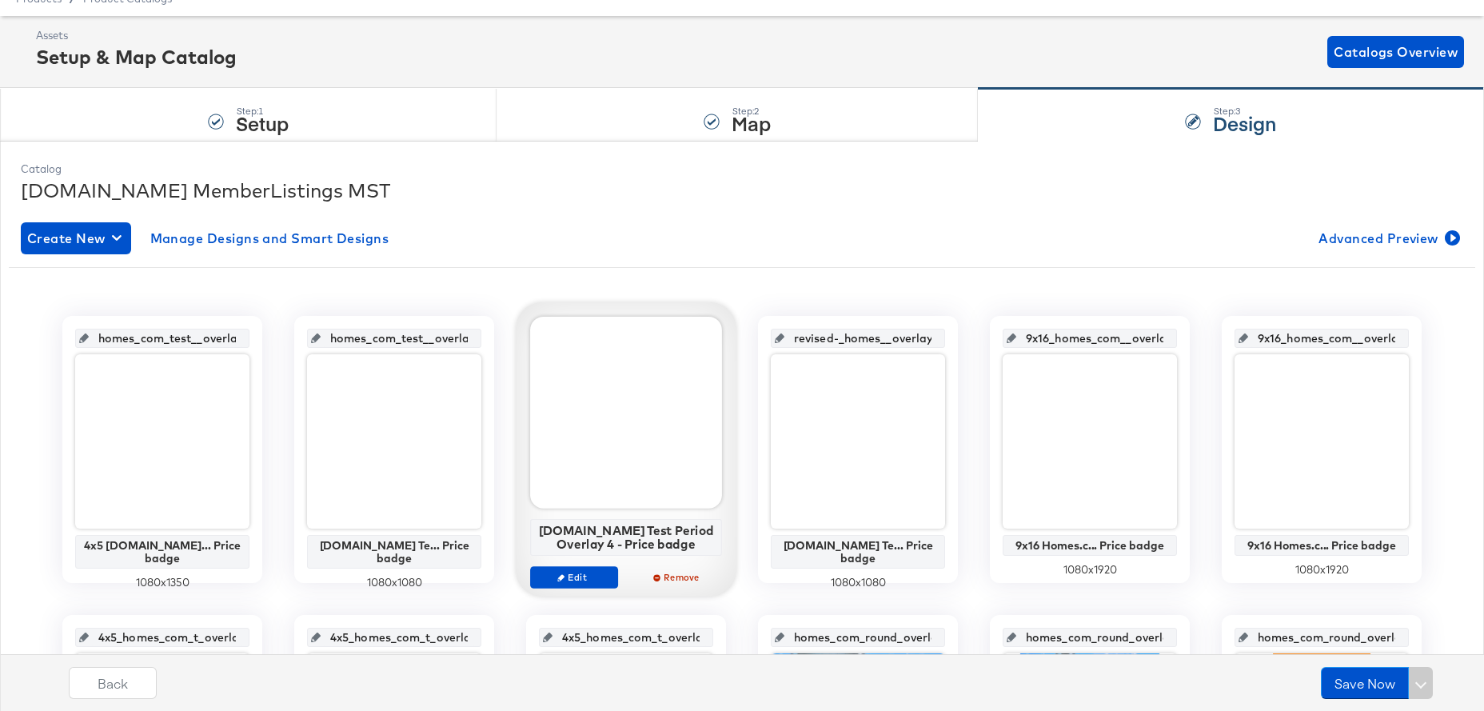
click at [687, 553] on div "[DOMAIN_NAME] Test Period Overlay 4 - Price badge" at bounding box center [626, 537] width 192 height 37
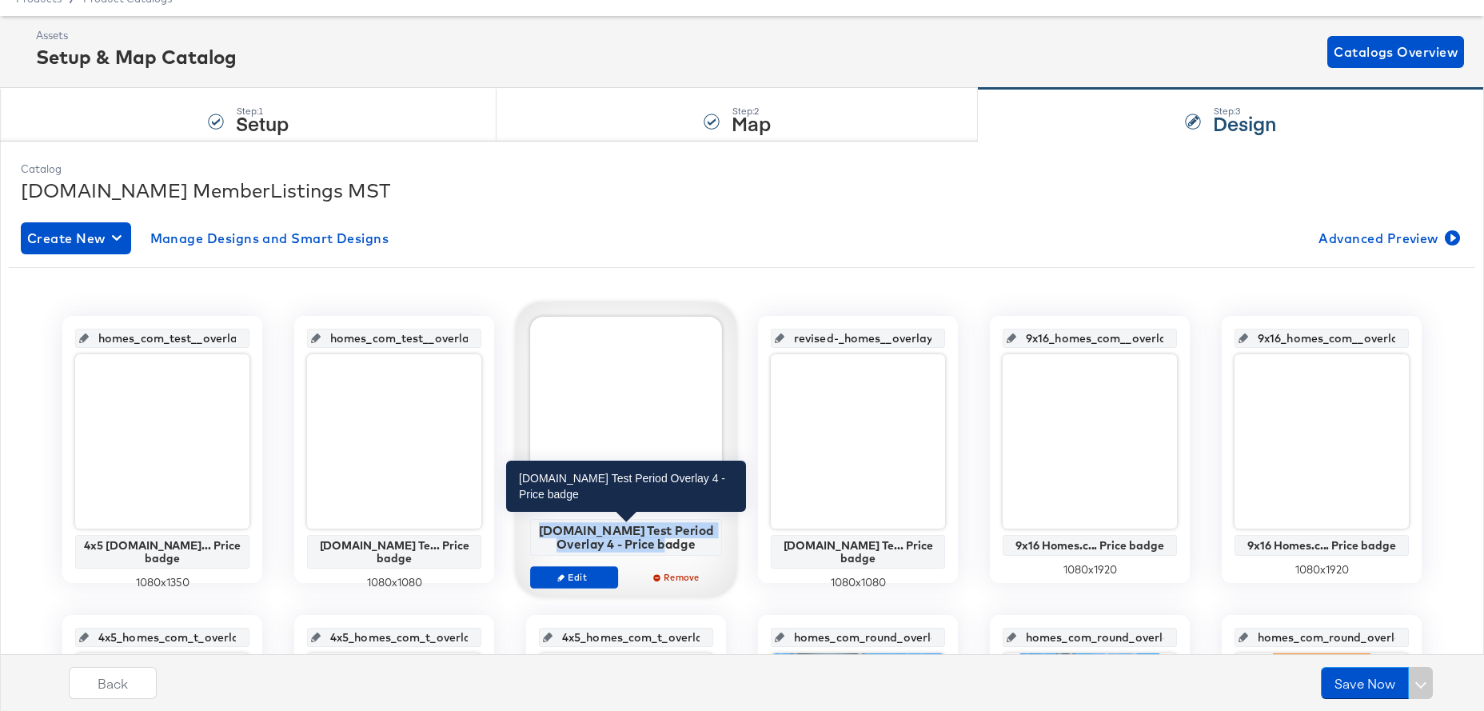
drag, startPoint x: 697, startPoint y: 545, endPoint x: 553, endPoint y: 533, distance: 144.5
click at [553, 533] on div "[DOMAIN_NAME] Test Period Overlay 4 - Price badge" at bounding box center [626, 537] width 183 height 28
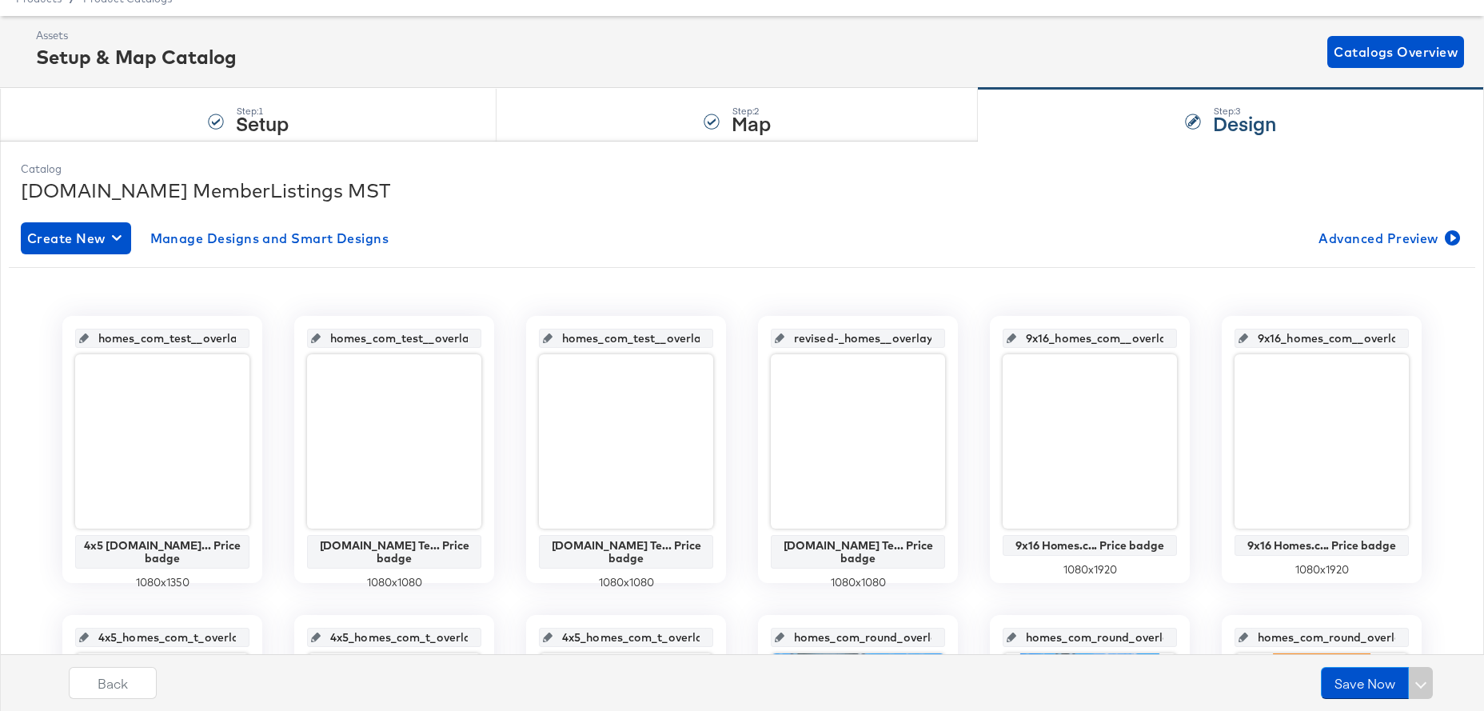
click at [1311, 337] on input "9x16_homes_com__overlay_15" at bounding box center [1326, 331] width 157 height 43
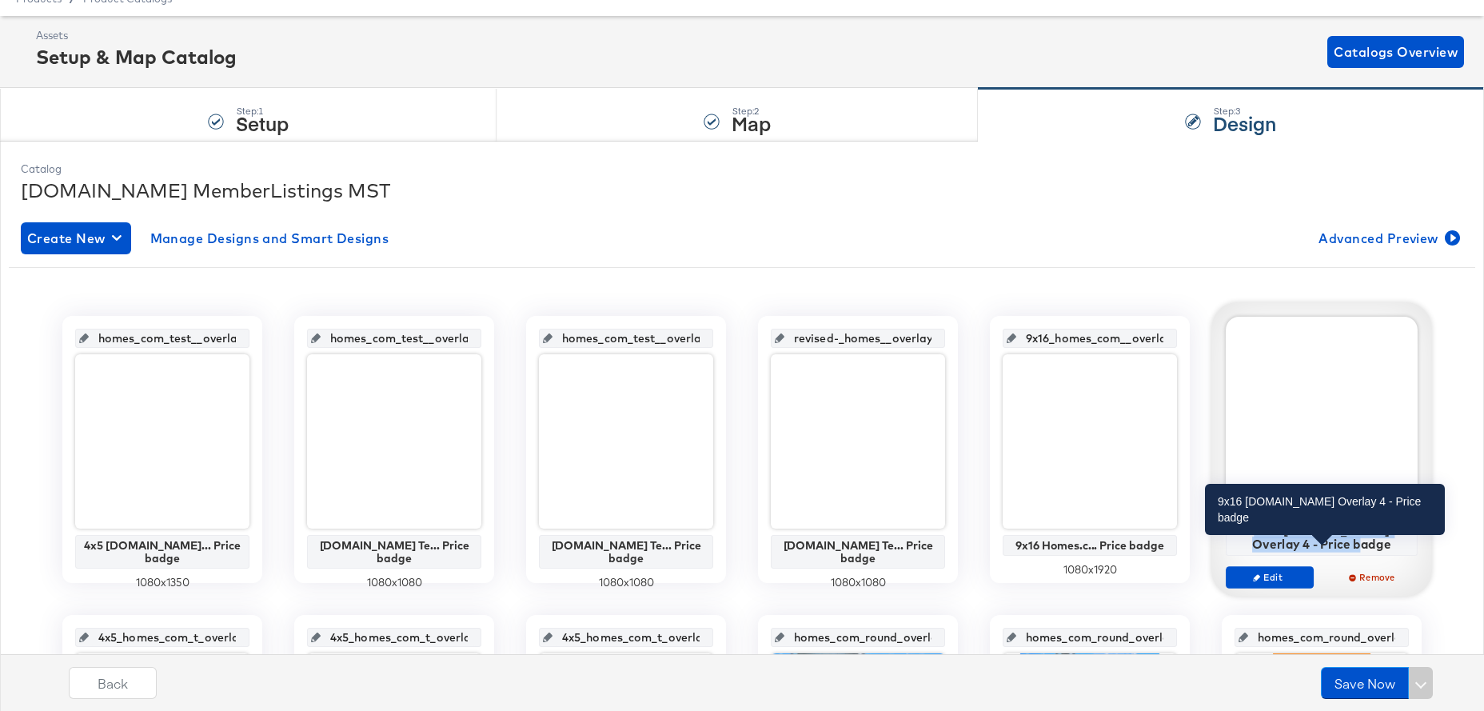
drag, startPoint x: 1364, startPoint y: 545, endPoint x: 1237, endPoint y: 529, distance: 128.3
click at [1237, 529] on div "9x16 [DOMAIN_NAME] Overlay 4 - Price badge" at bounding box center [1322, 537] width 183 height 28
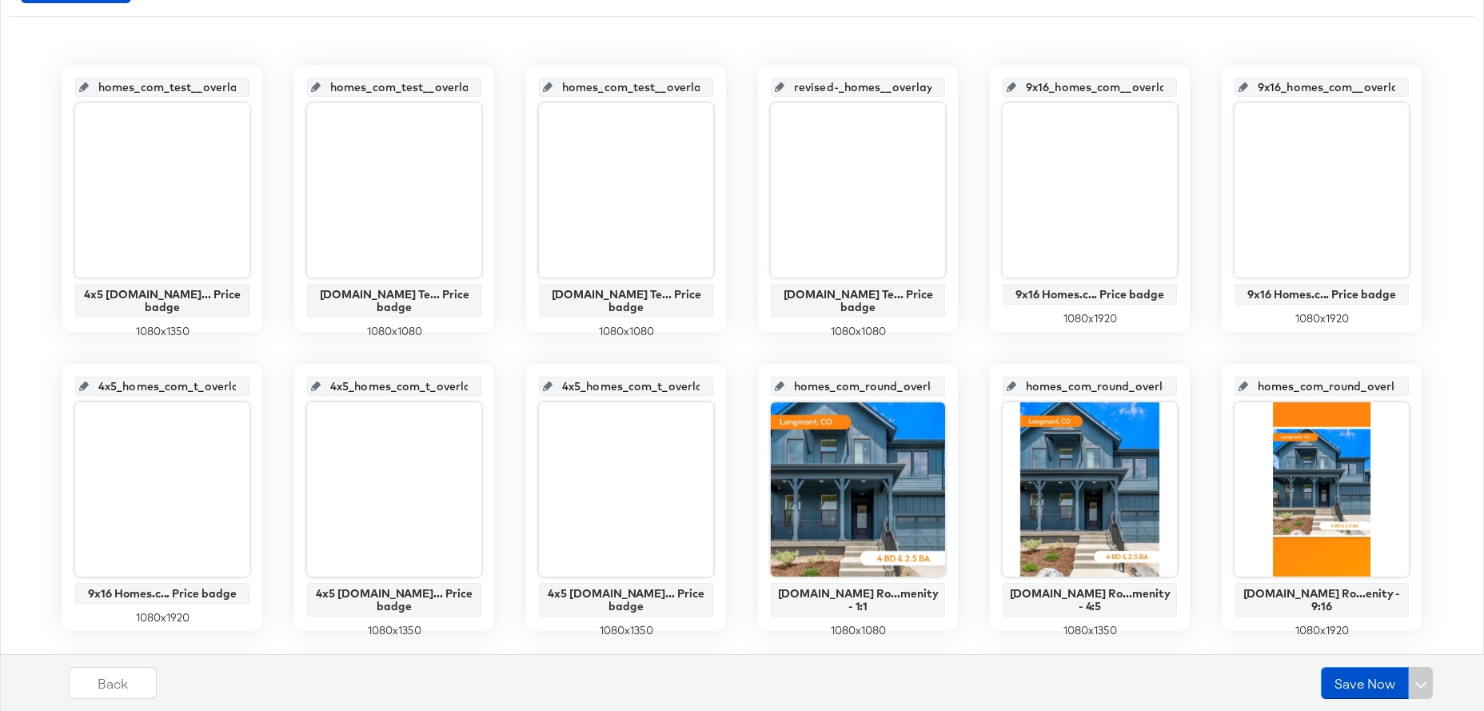
scroll to position [319, 0]
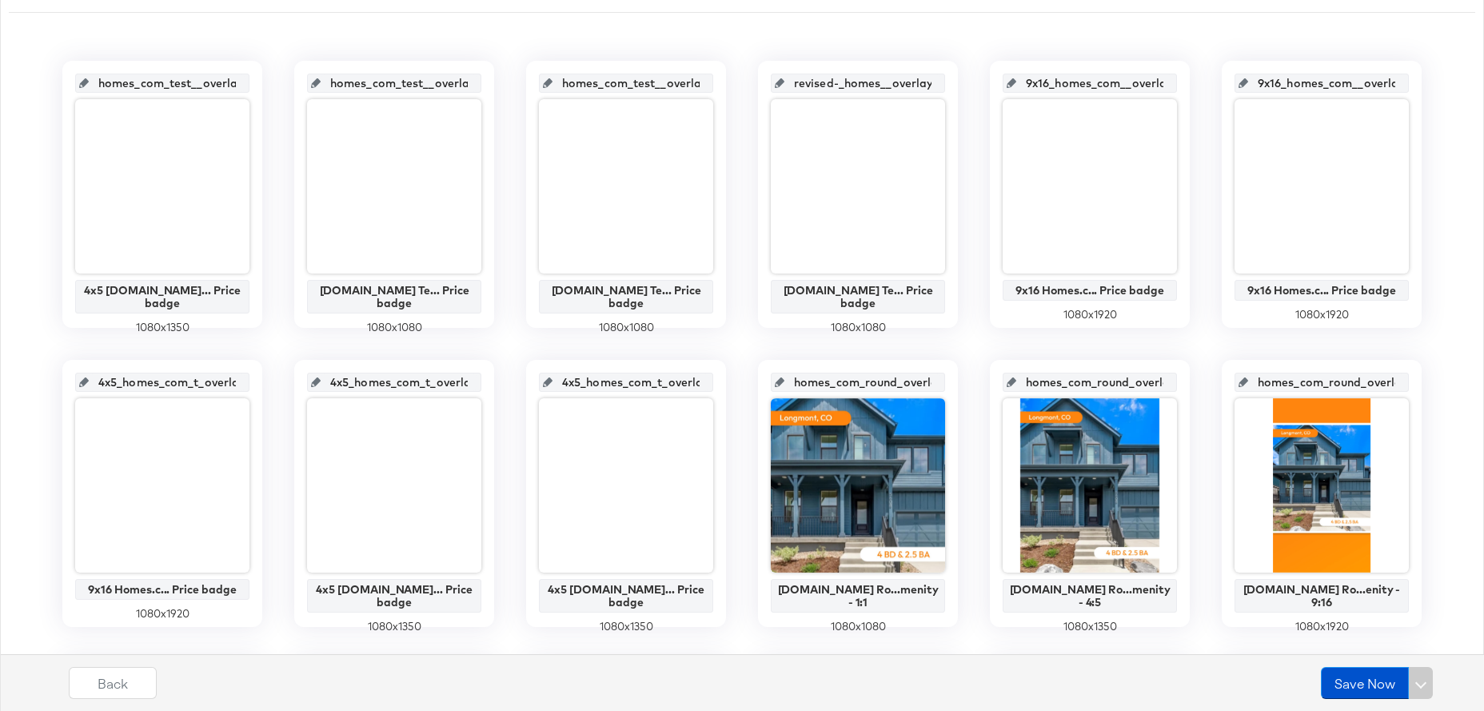
click at [629, 383] on input "4x5_homes_com_t_overlay_20" at bounding box center [631, 375] width 157 height 43
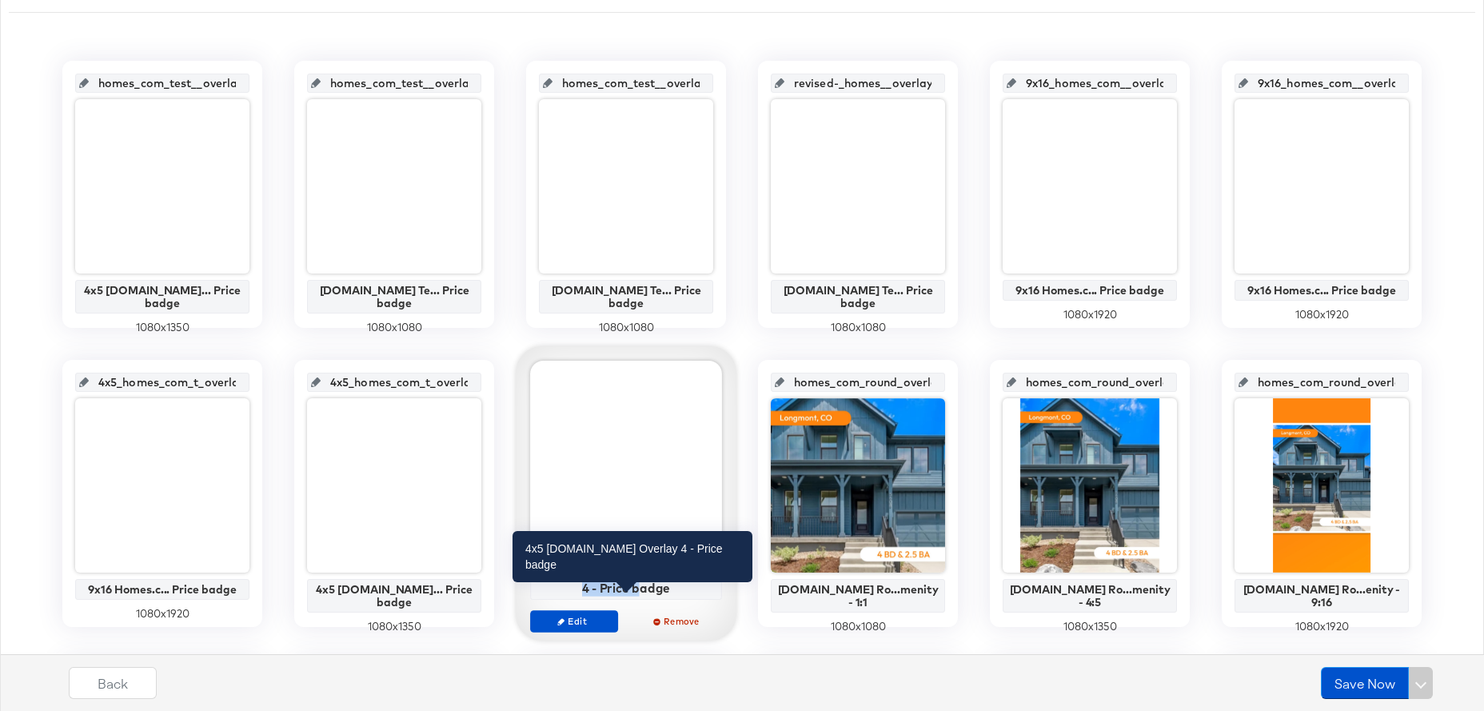
drag, startPoint x: 665, startPoint y: 587, endPoint x: 539, endPoint y: 574, distance: 127.0
click at [539, 574] on div "4x5 [DOMAIN_NAME] Overlay 4 - Price badge" at bounding box center [626, 581] width 183 height 28
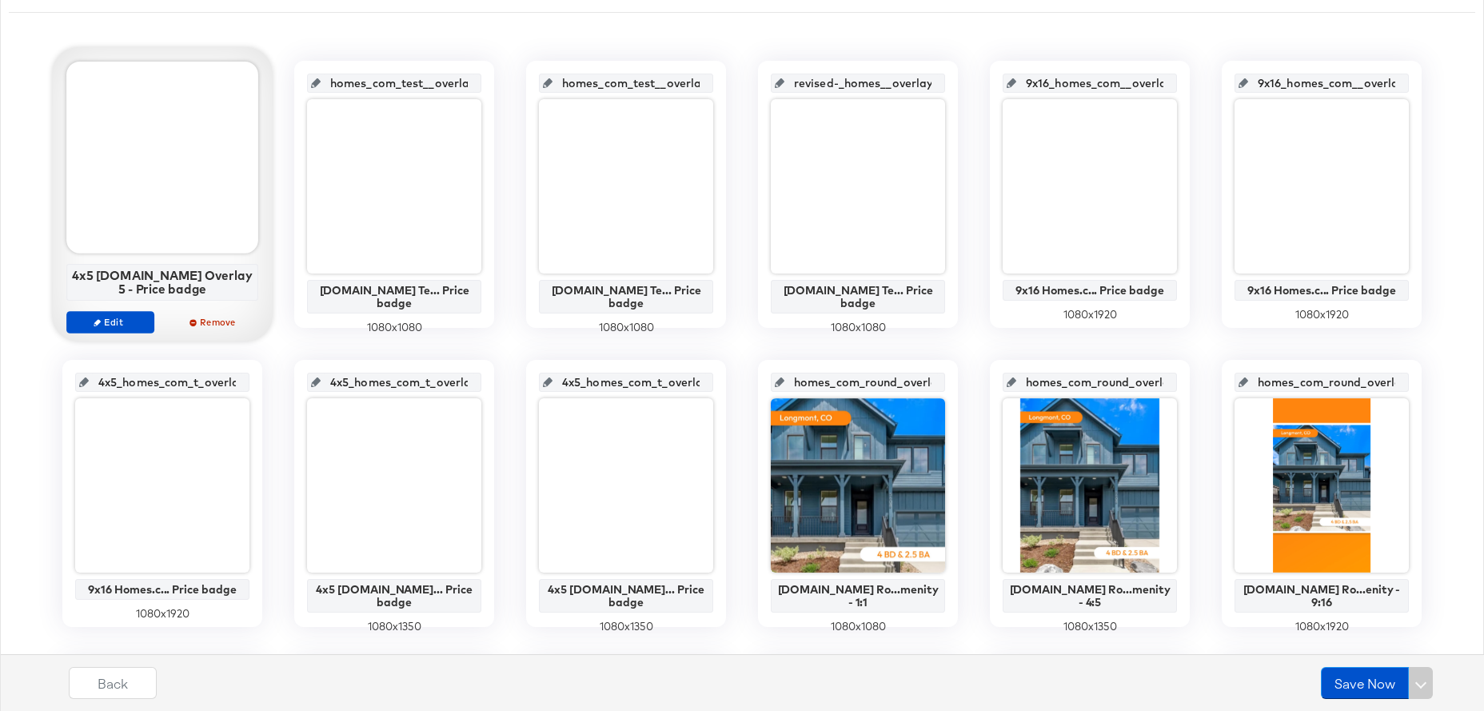
scroll to position [0, 0]
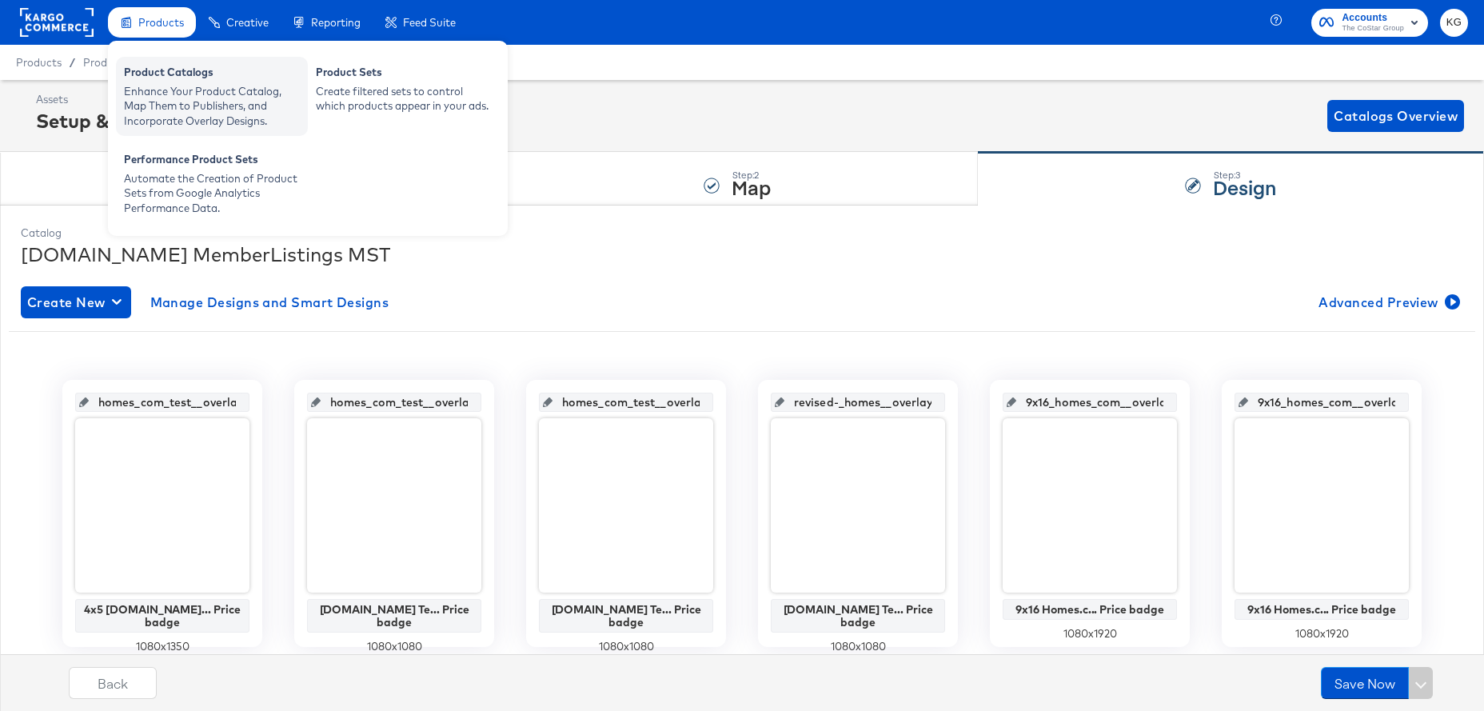
click at [150, 78] on div "Product Catalogs" at bounding box center [212, 74] width 176 height 19
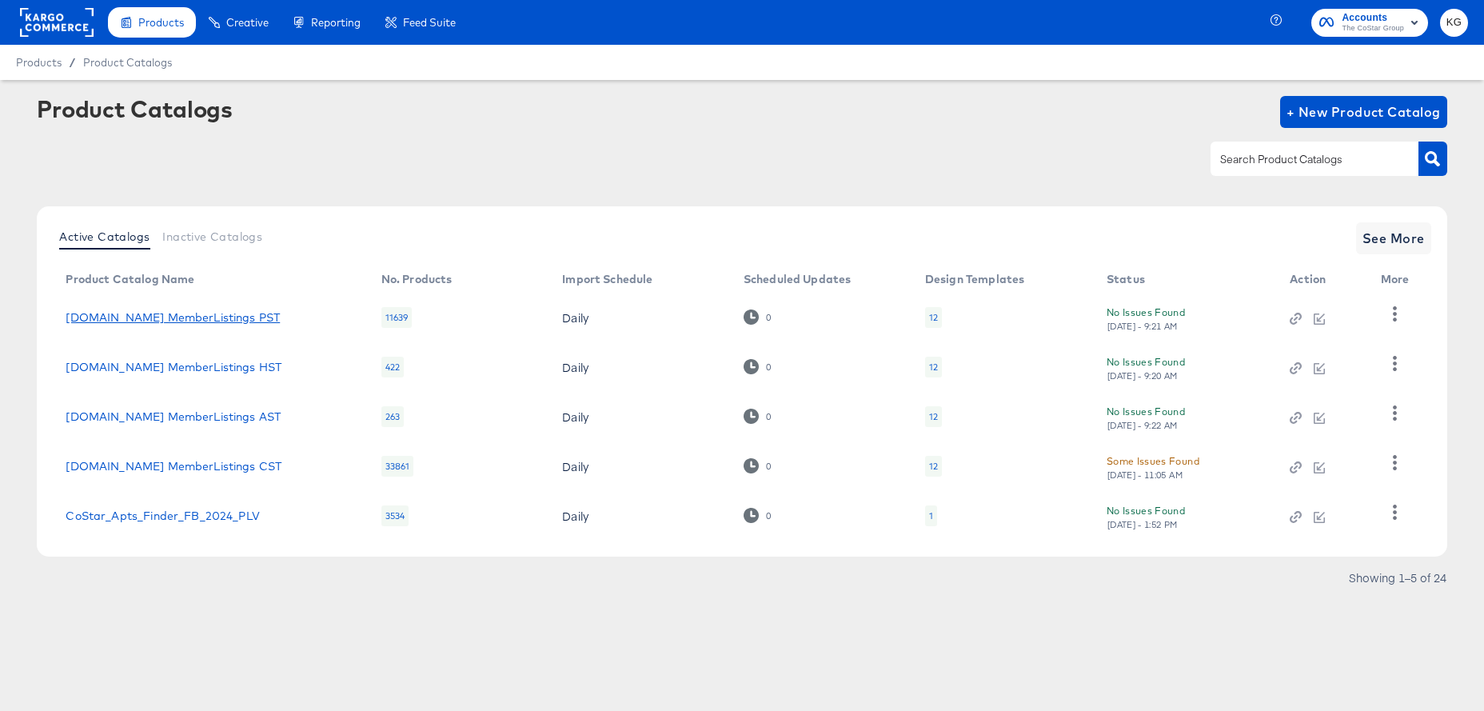
click at [187, 318] on link "[DOMAIN_NAME] MemberListings PST" at bounding box center [173, 317] width 214 height 13
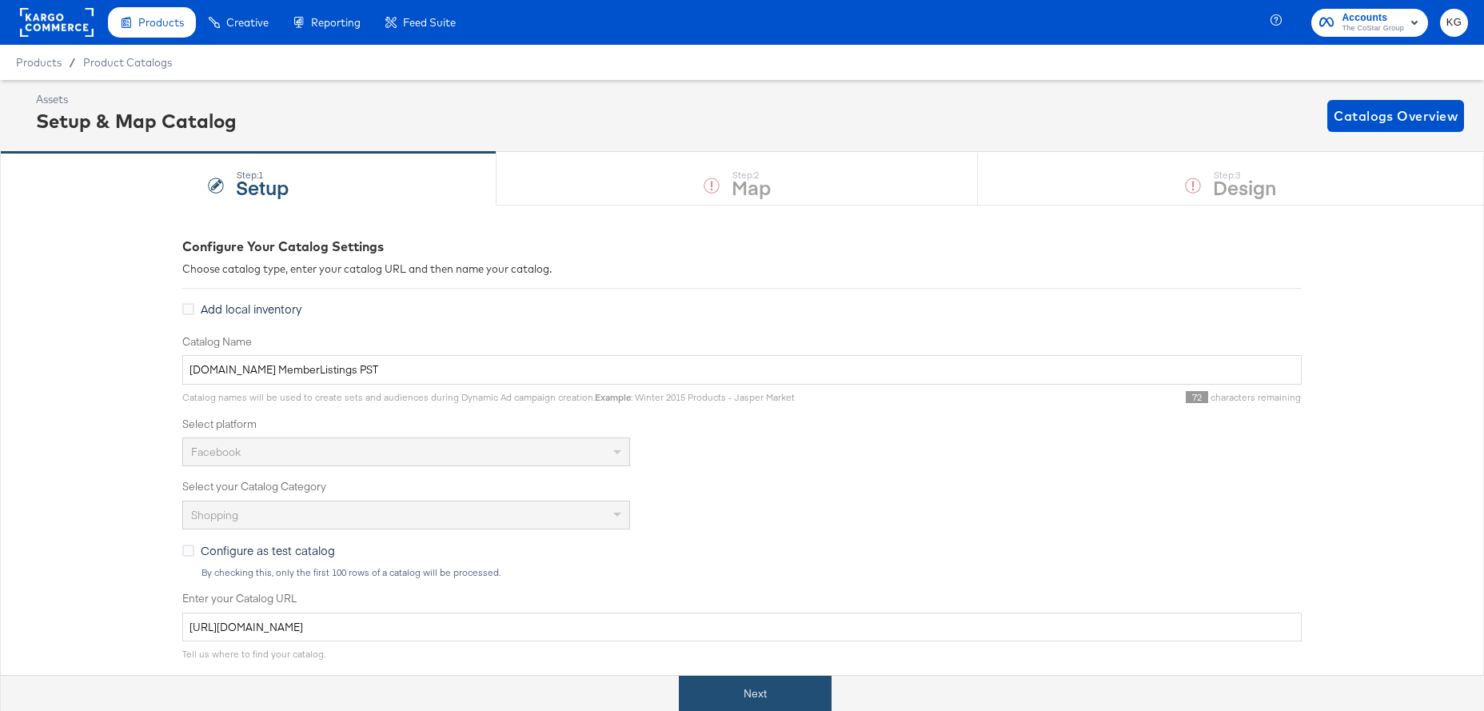
click at [745, 693] on button "Next" at bounding box center [755, 694] width 153 height 36
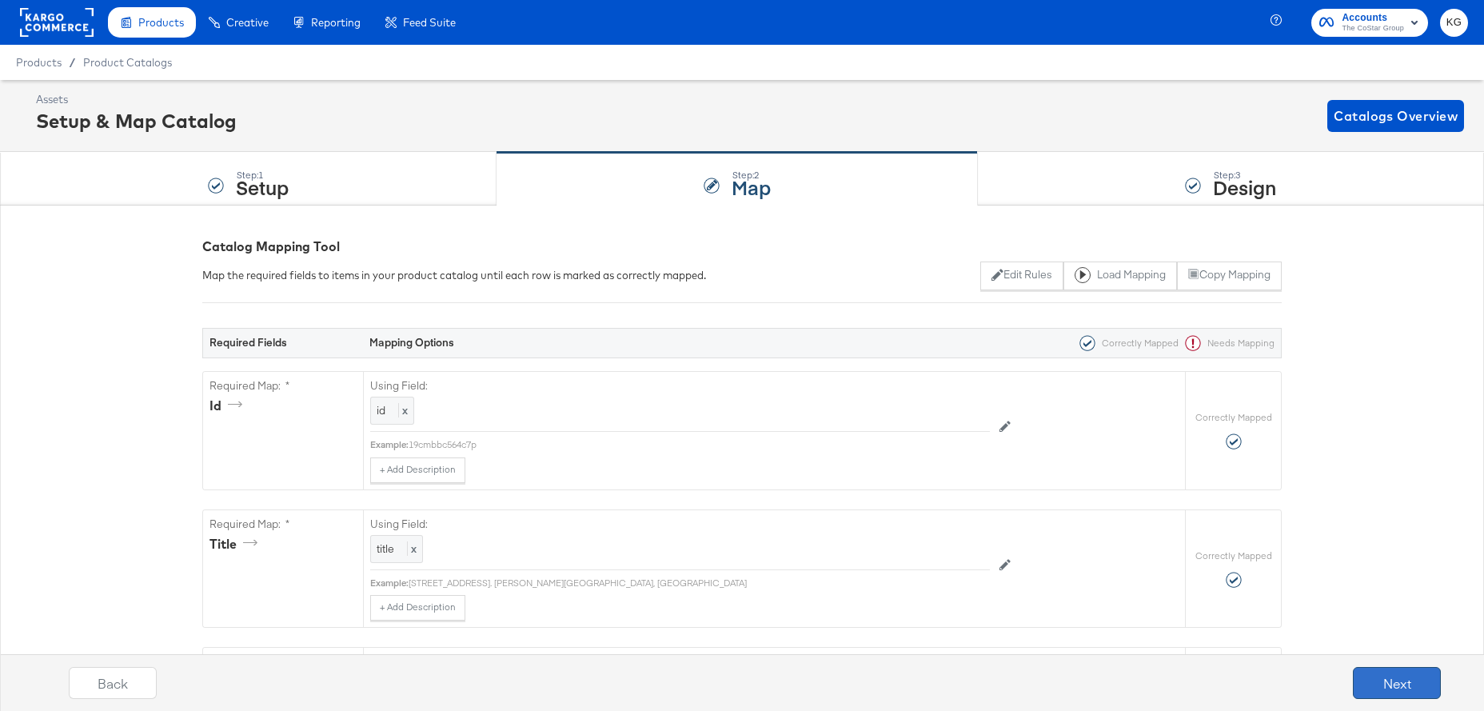
click at [1404, 681] on button "Next" at bounding box center [1397, 683] width 88 height 32
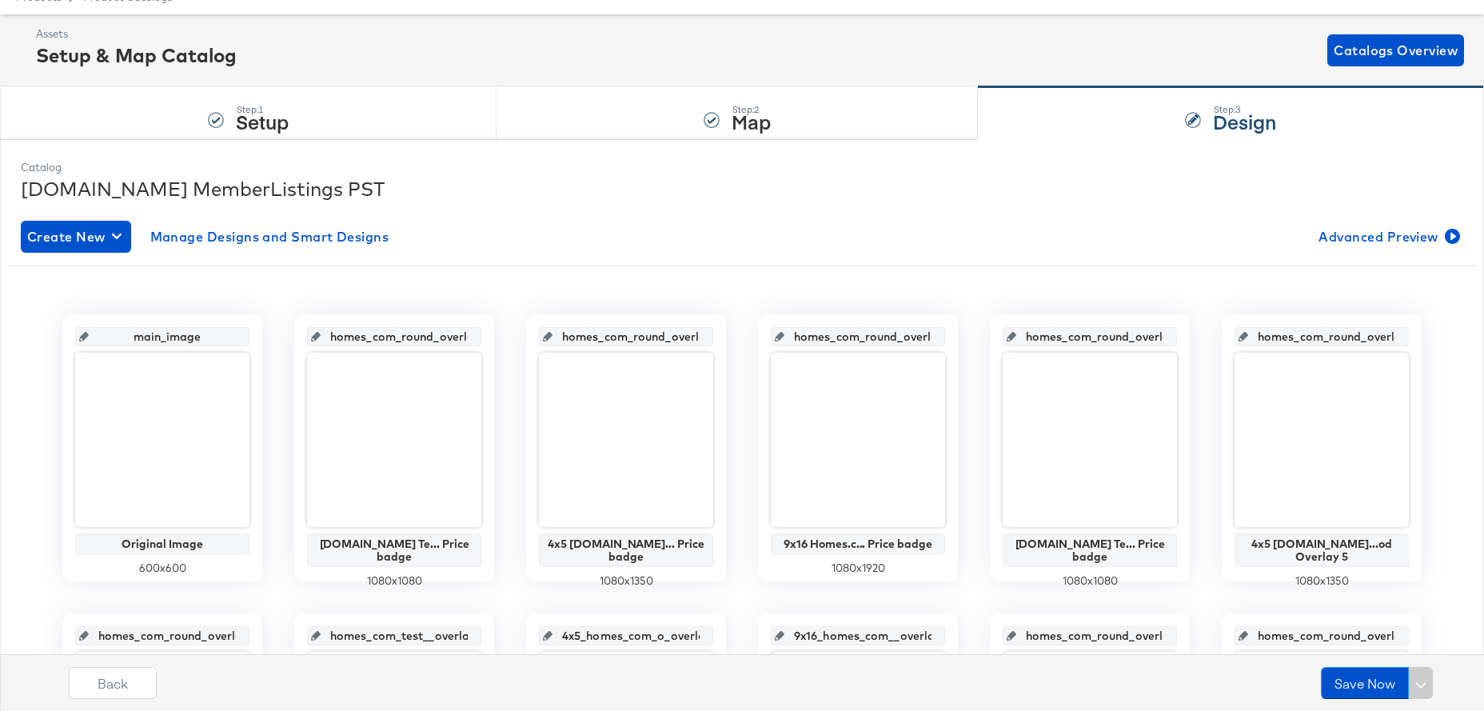
scroll to position [80, 0]
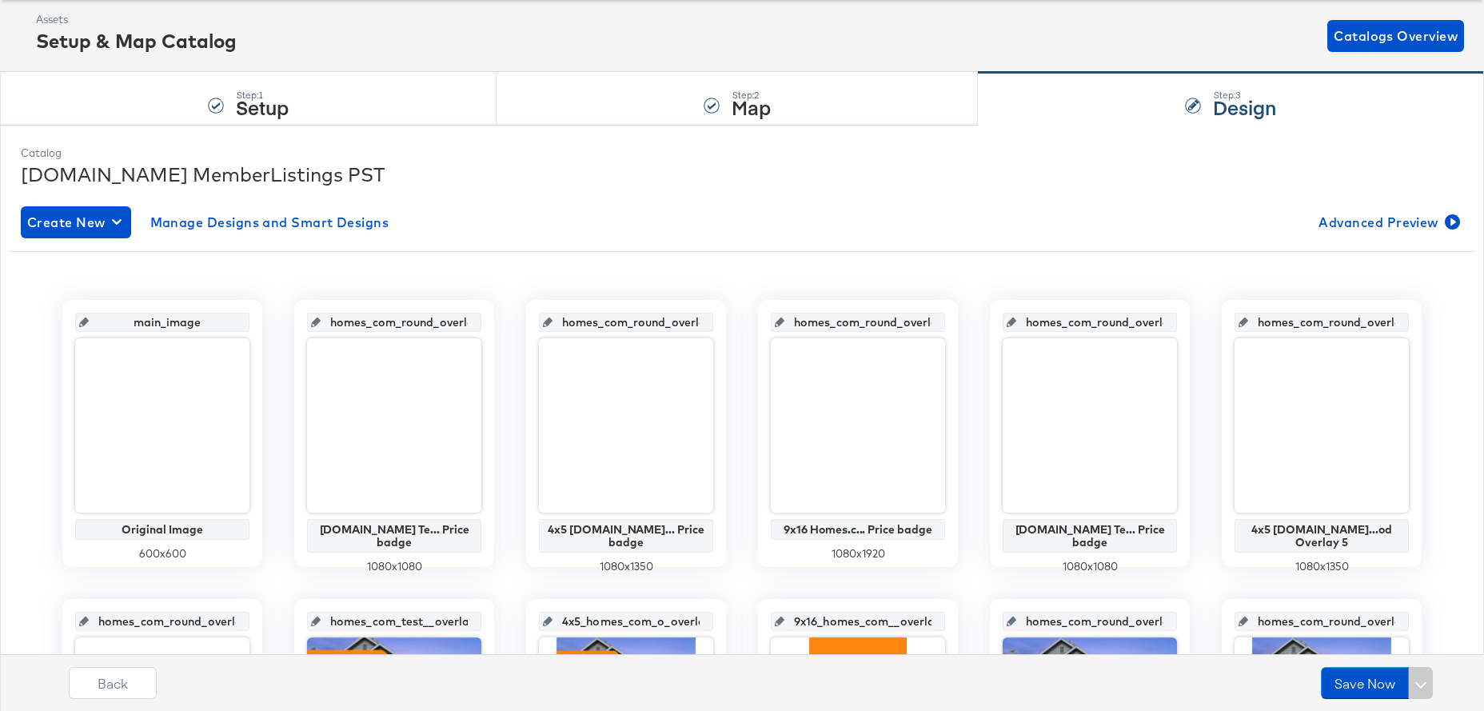
click at [397, 323] on input "homes_com_round_overlay_1" at bounding box center [399, 315] width 157 height 43
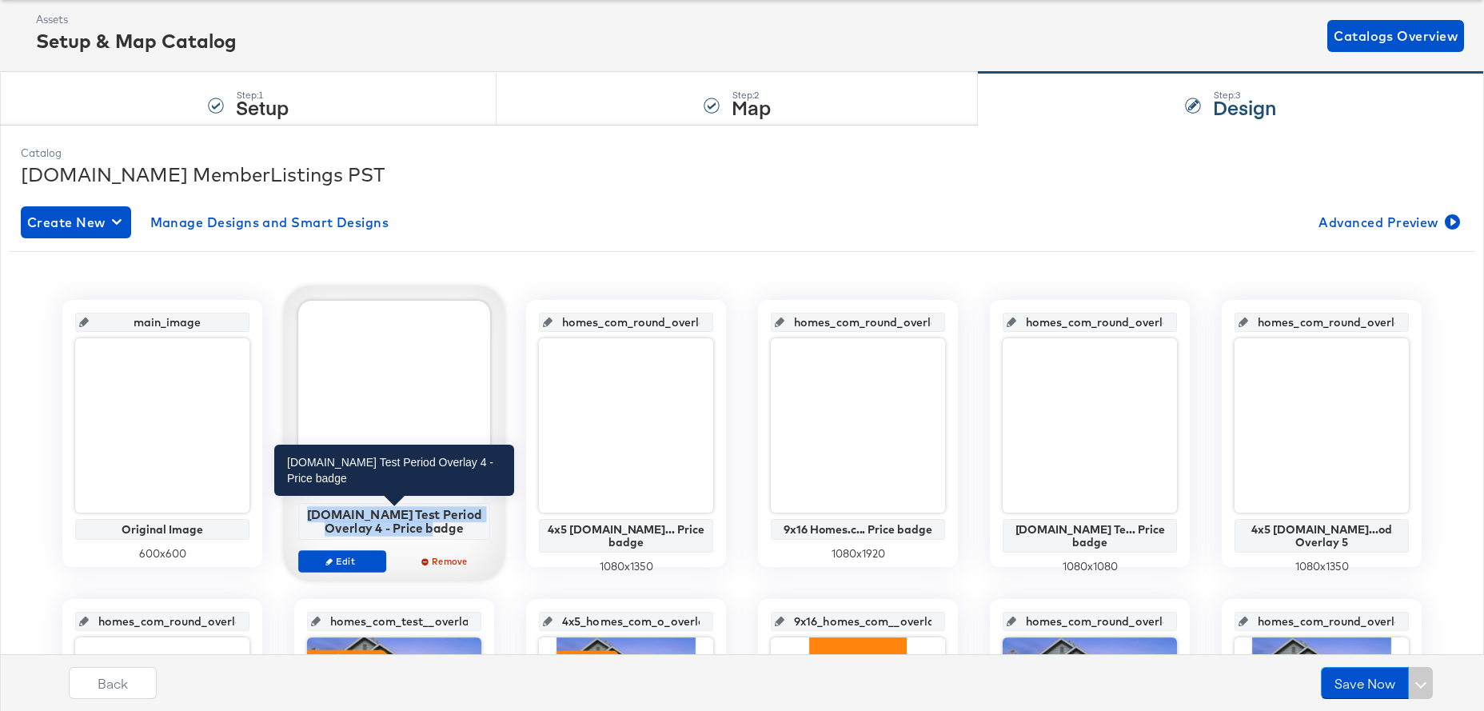
drag, startPoint x: 468, startPoint y: 529, endPoint x: 320, endPoint y: 517, distance: 148.4
click at [320, 517] on div "[DOMAIN_NAME] Test Period Overlay 4 - Price badge" at bounding box center [394, 521] width 183 height 28
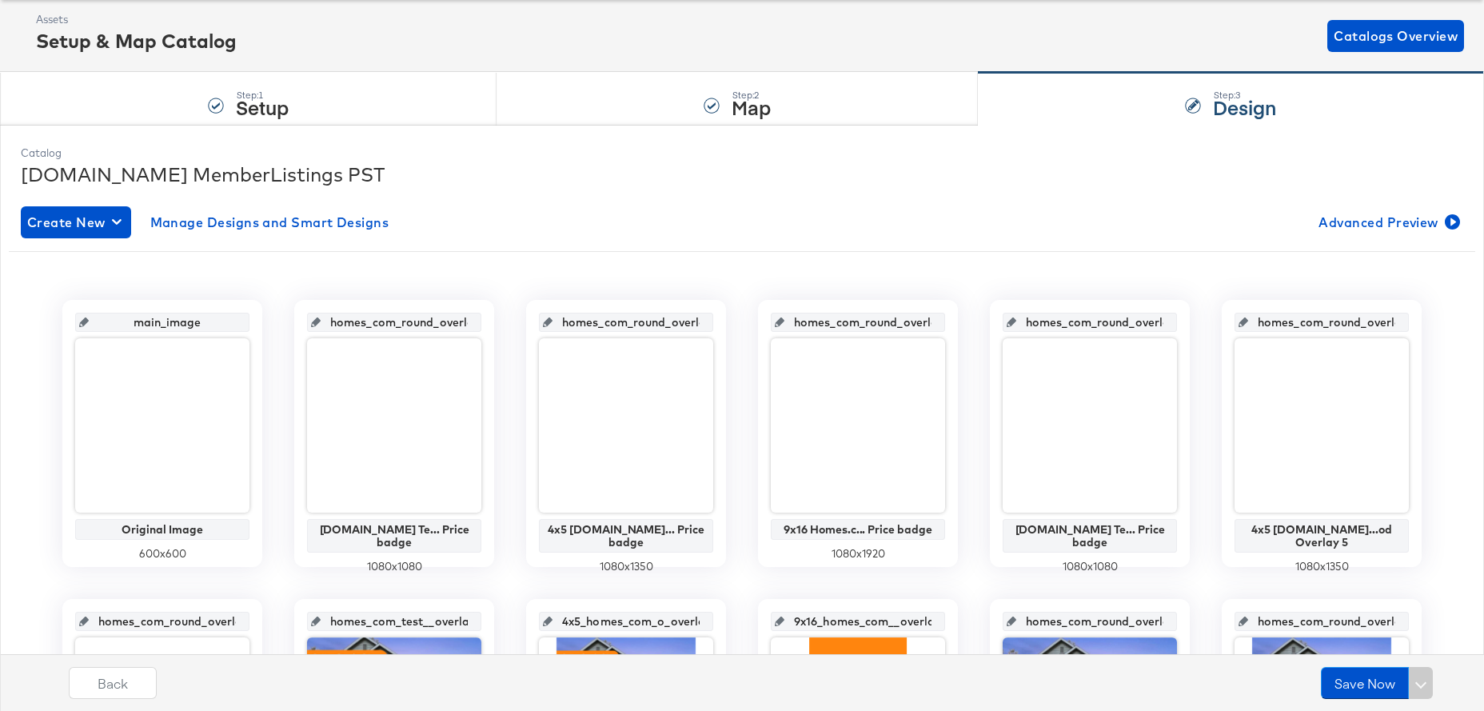
click at [861, 319] on input "homes_com_round_overlay_3" at bounding box center [863, 315] width 157 height 43
drag, startPoint x: 904, startPoint y: 529, endPoint x: 759, endPoint y: 511, distance: 145.9
click at [759, 511] on div "homes_com_round_overlay_3 9x16 Homes.c... Price badge 1080 x 1920" at bounding box center [858, 433] width 200 height 267
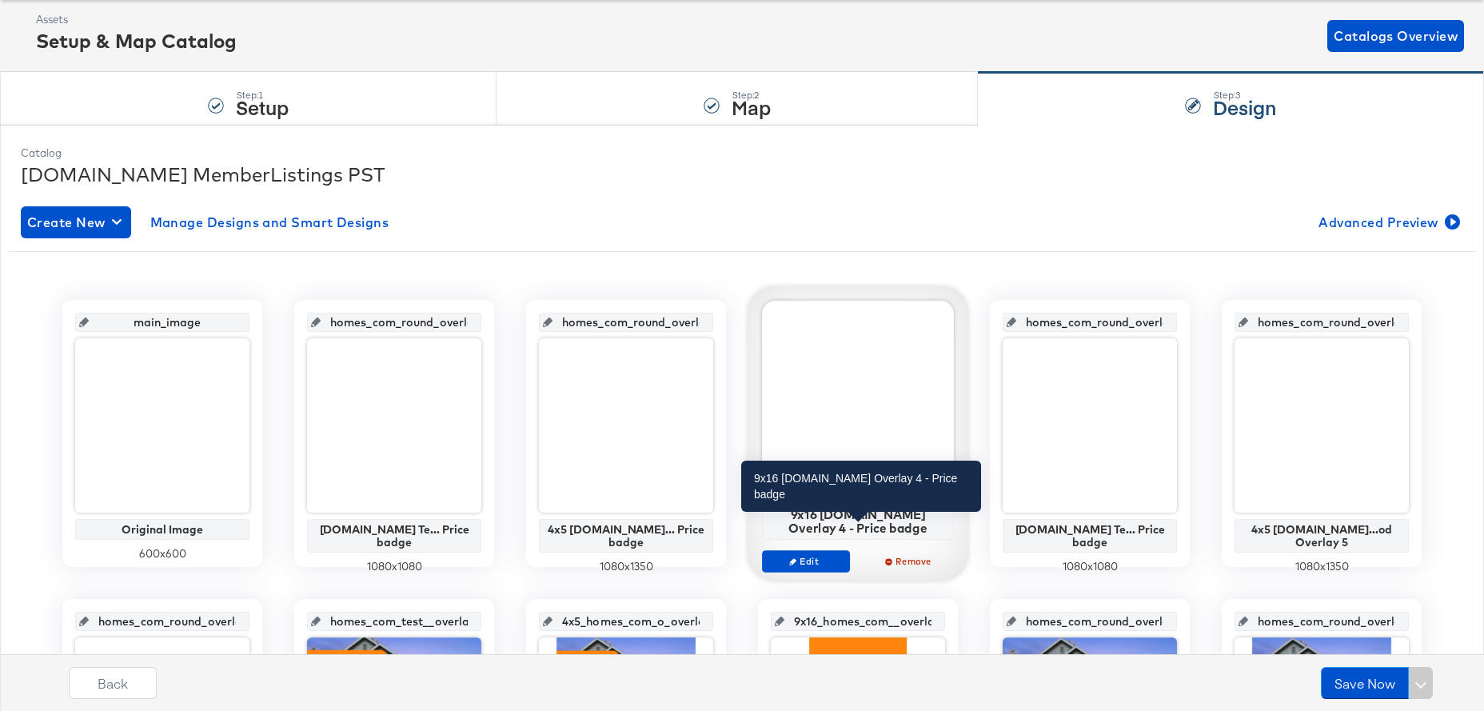
click at [861, 526] on div "9x16 [DOMAIN_NAME] Overlay 4 - Price badge" at bounding box center [858, 521] width 183 height 28
drag, startPoint x: 901, startPoint y: 529, endPoint x: 770, endPoint y: 515, distance: 131.2
click at [770, 515] on div "9x16 [DOMAIN_NAME] Overlay 4 - Price badge" at bounding box center [858, 521] width 183 height 28
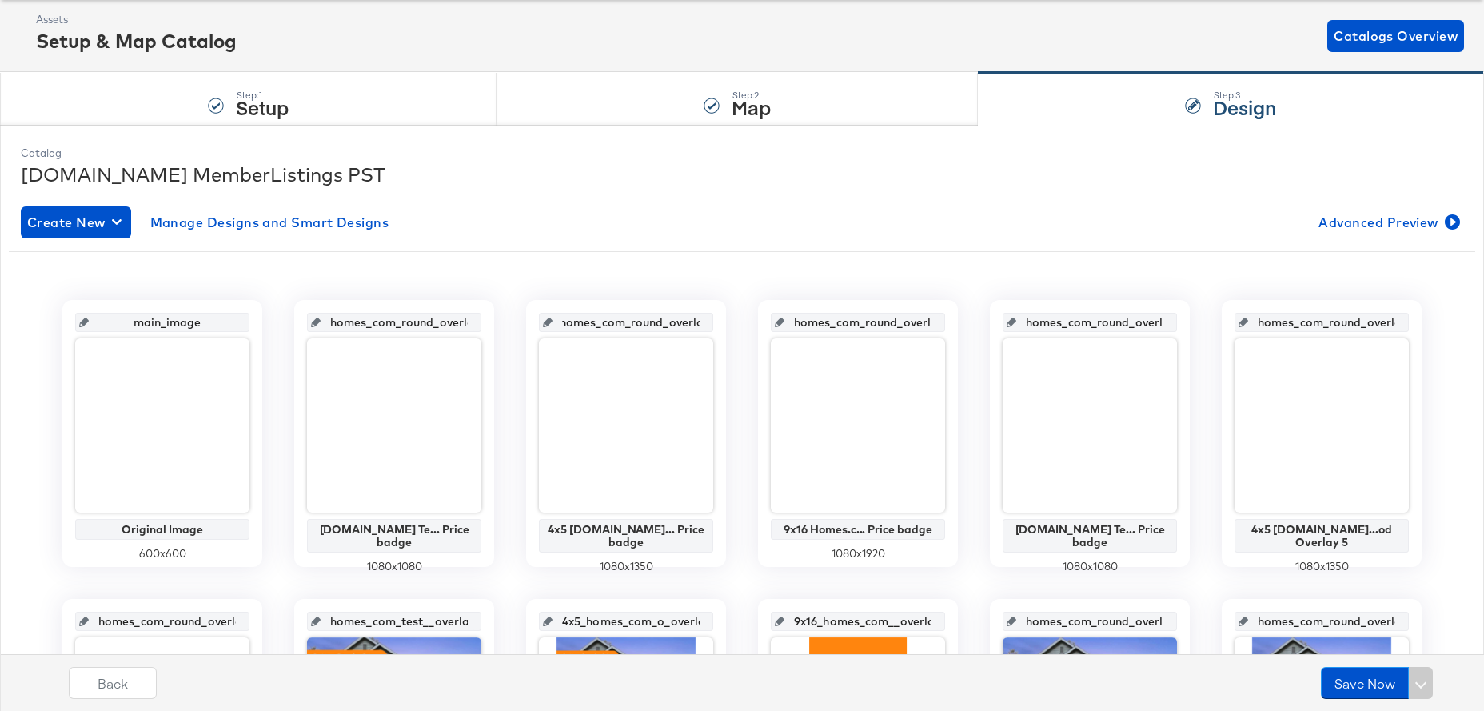
click at [626, 323] on input "homes_com_round_overlay_2" at bounding box center [631, 315] width 157 height 43
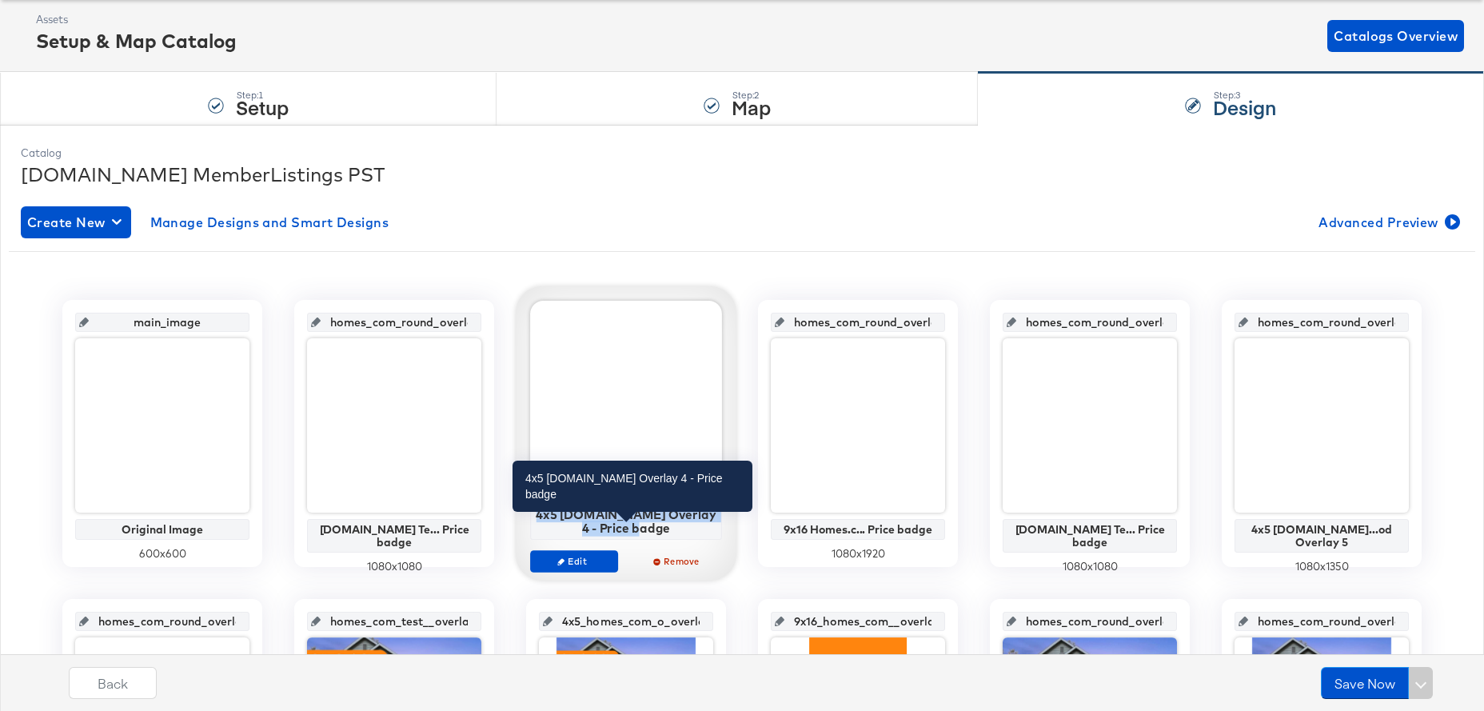
drag, startPoint x: 675, startPoint y: 530, endPoint x: 540, endPoint y: 513, distance: 136.2
click at [540, 513] on div "4x5 [DOMAIN_NAME] Overlay 4 - Price badge" at bounding box center [626, 521] width 183 height 28
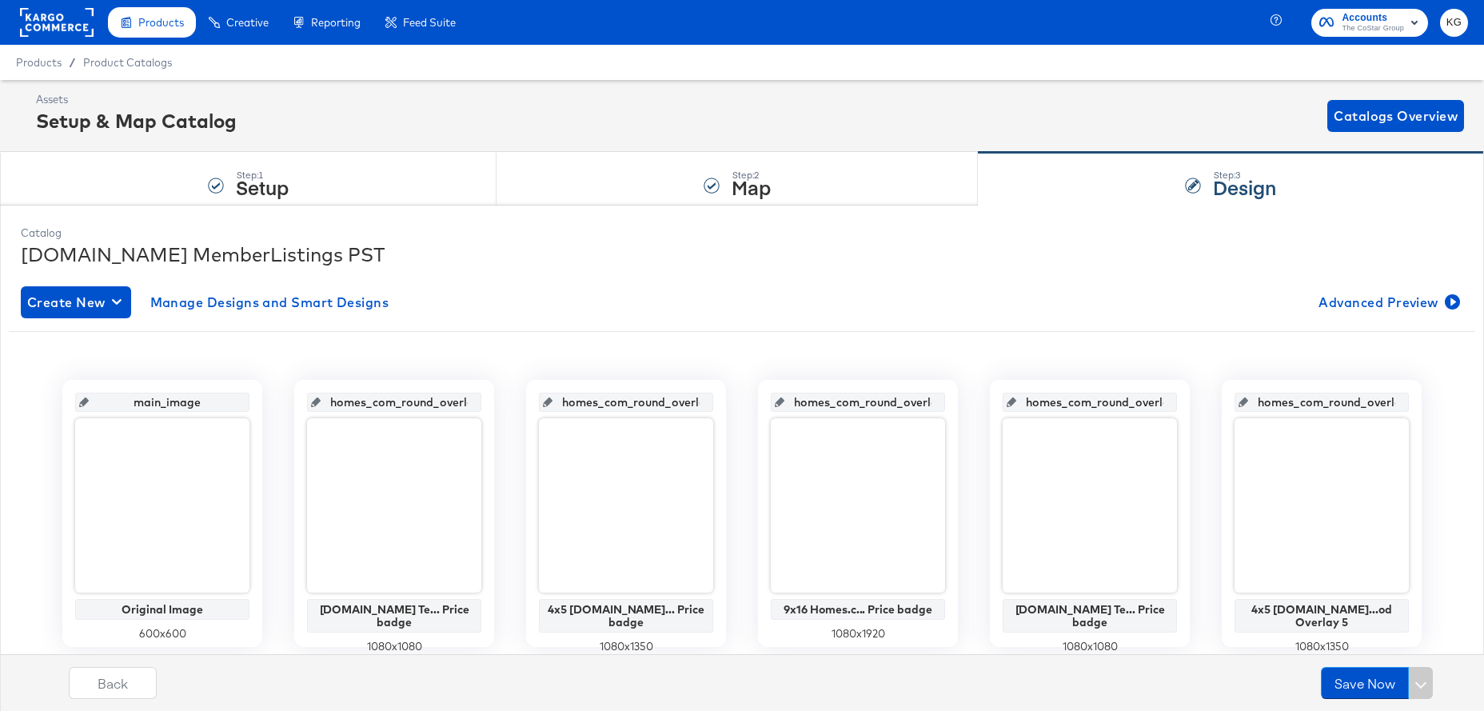
click at [70, 22] on rect at bounding box center [57, 22] width 74 height 29
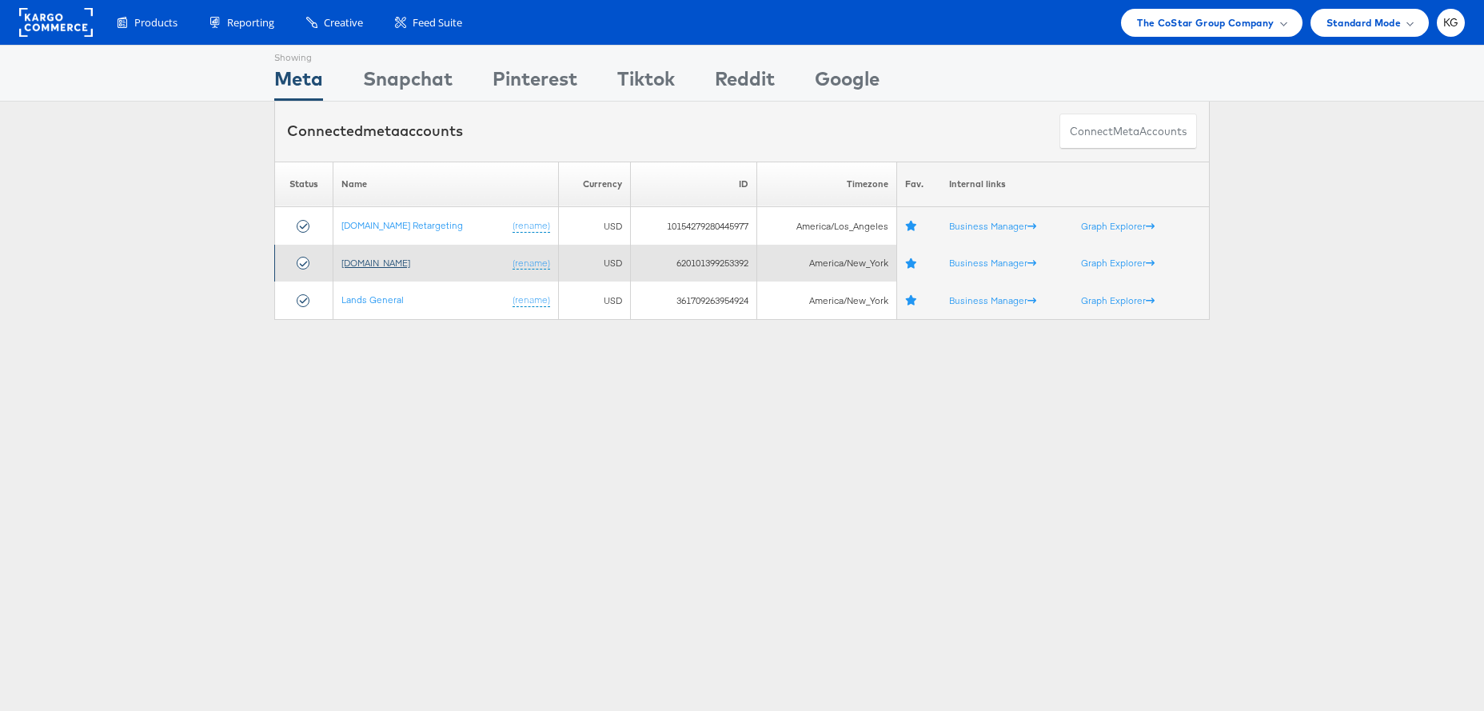
click at [378, 264] on link "[DOMAIN_NAME]" at bounding box center [375, 263] width 69 height 12
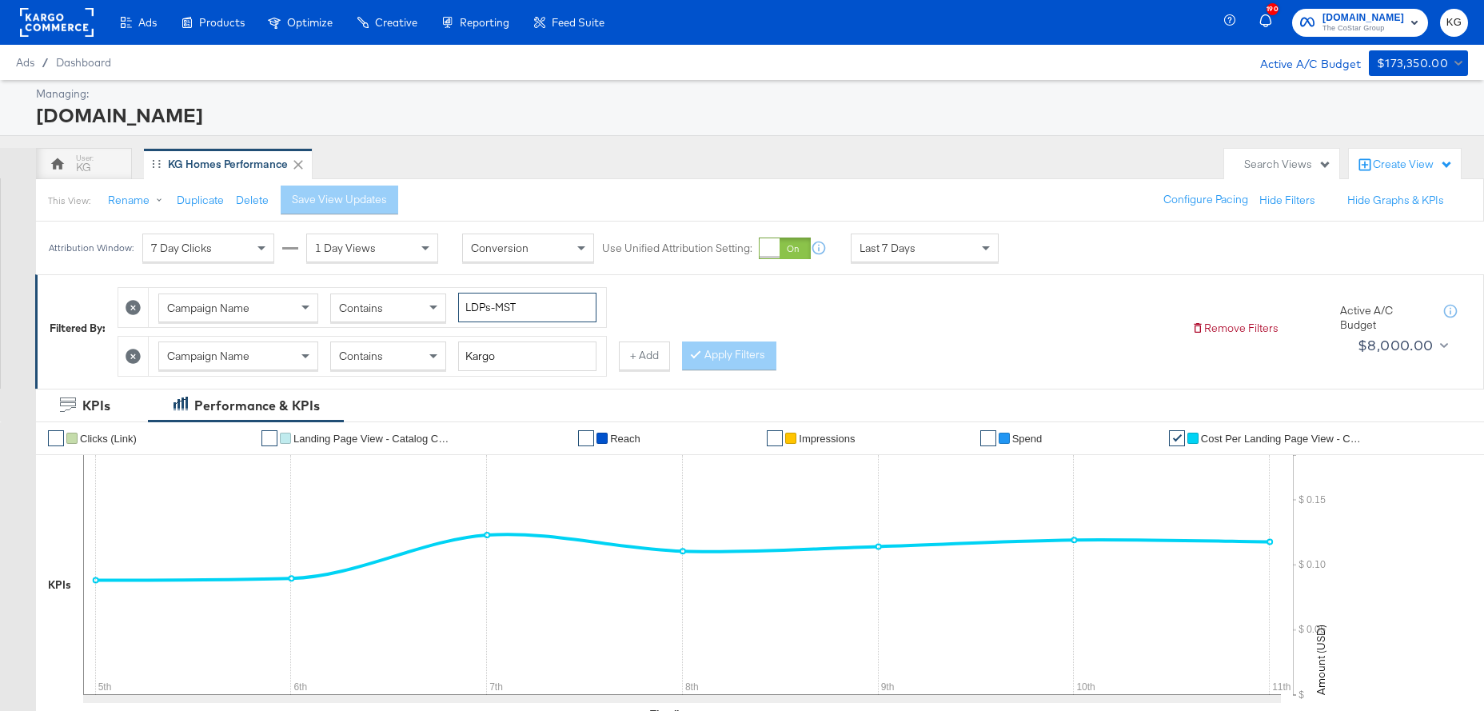
click at [552, 306] on input "LDPs-MST" at bounding box center [527, 308] width 138 height 30
drag, startPoint x: 552, startPoint y: 306, endPoint x: 421, endPoint y: 301, distance: 130.4
click at [421, 301] on div "Campaign Name Contains LDPs-MST" at bounding box center [377, 308] width 438 height 30
type input "Boost"
click at [141, 349] on icon at bounding box center [133, 356] width 15 height 15
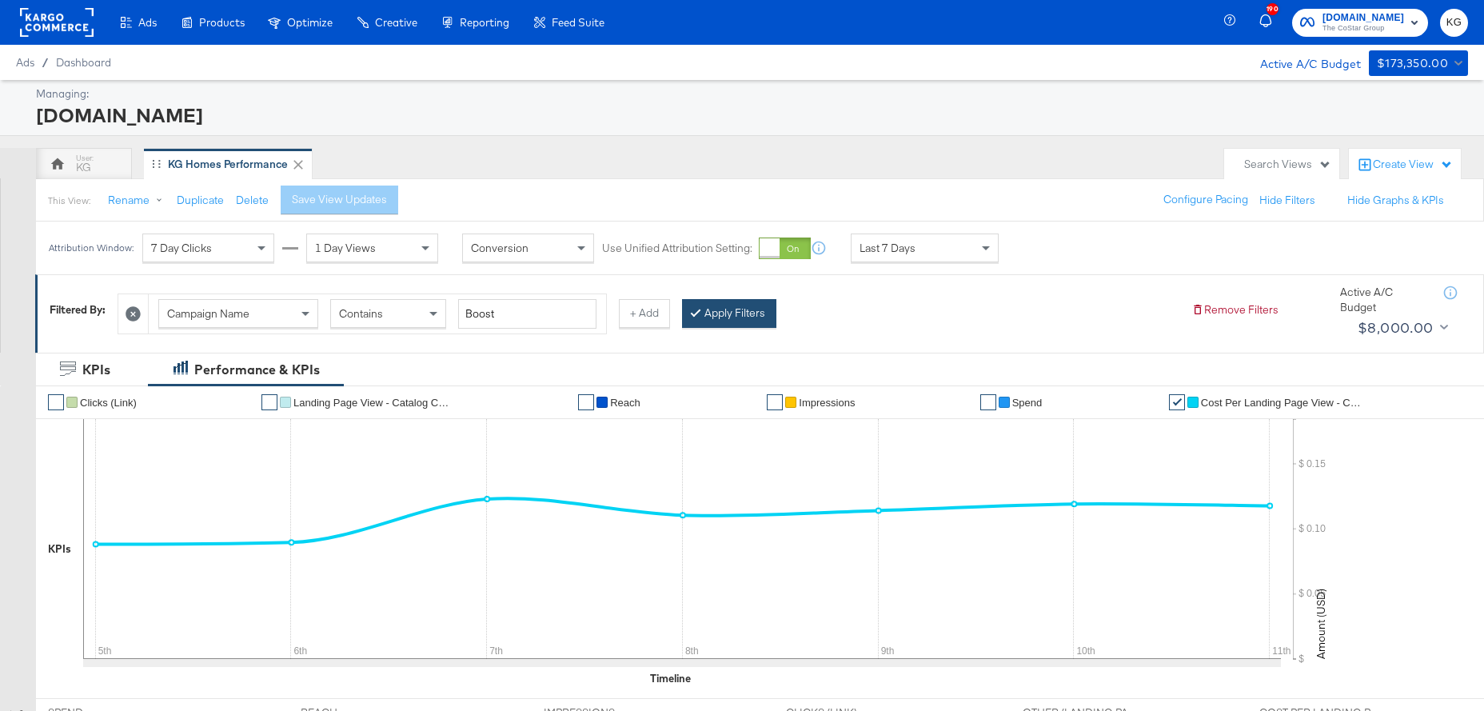
click at [733, 315] on button "Apply Filters" at bounding box center [729, 313] width 94 height 29
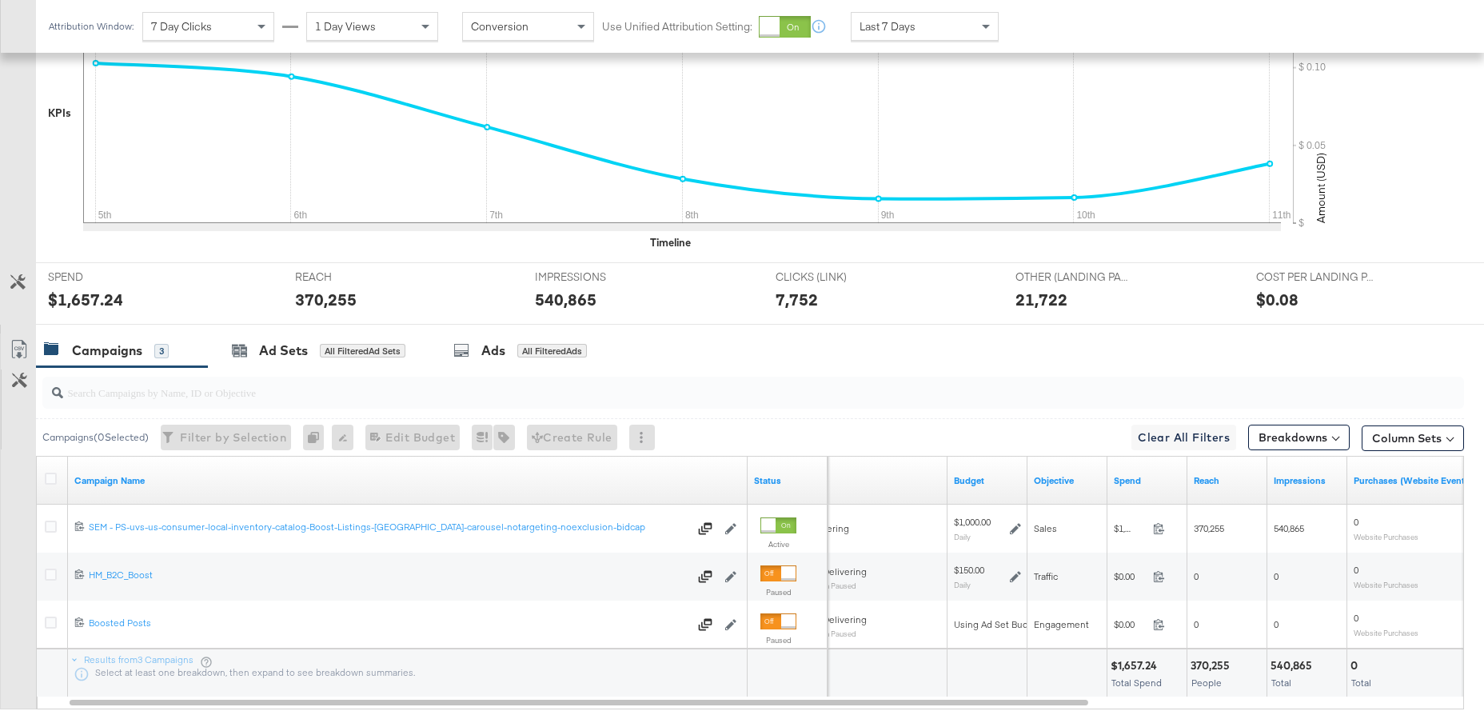
scroll to position [450, 0]
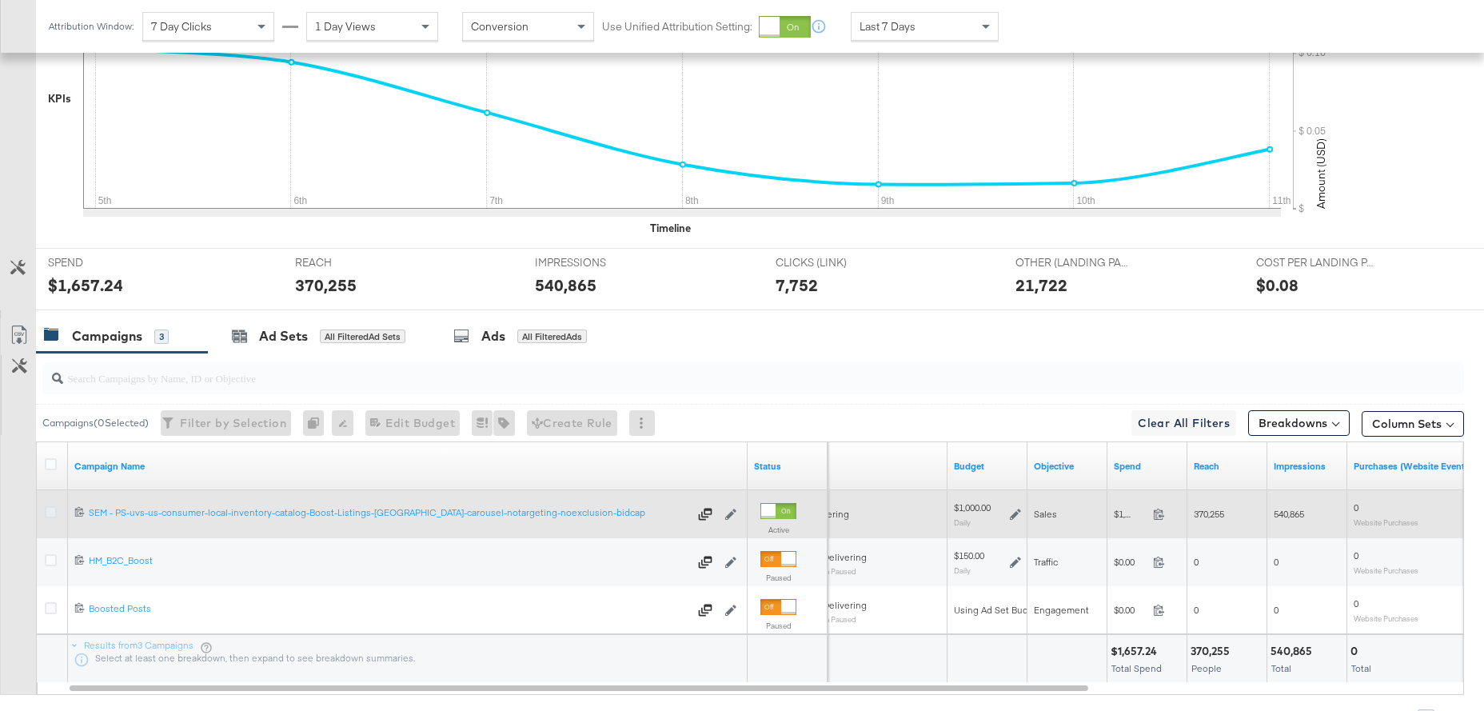
click at [53, 513] on icon at bounding box center [51, 512] width 12 height 12
click at [0, 0] on input "checkbox" at bounding box center [0, 0] width 0 height 0
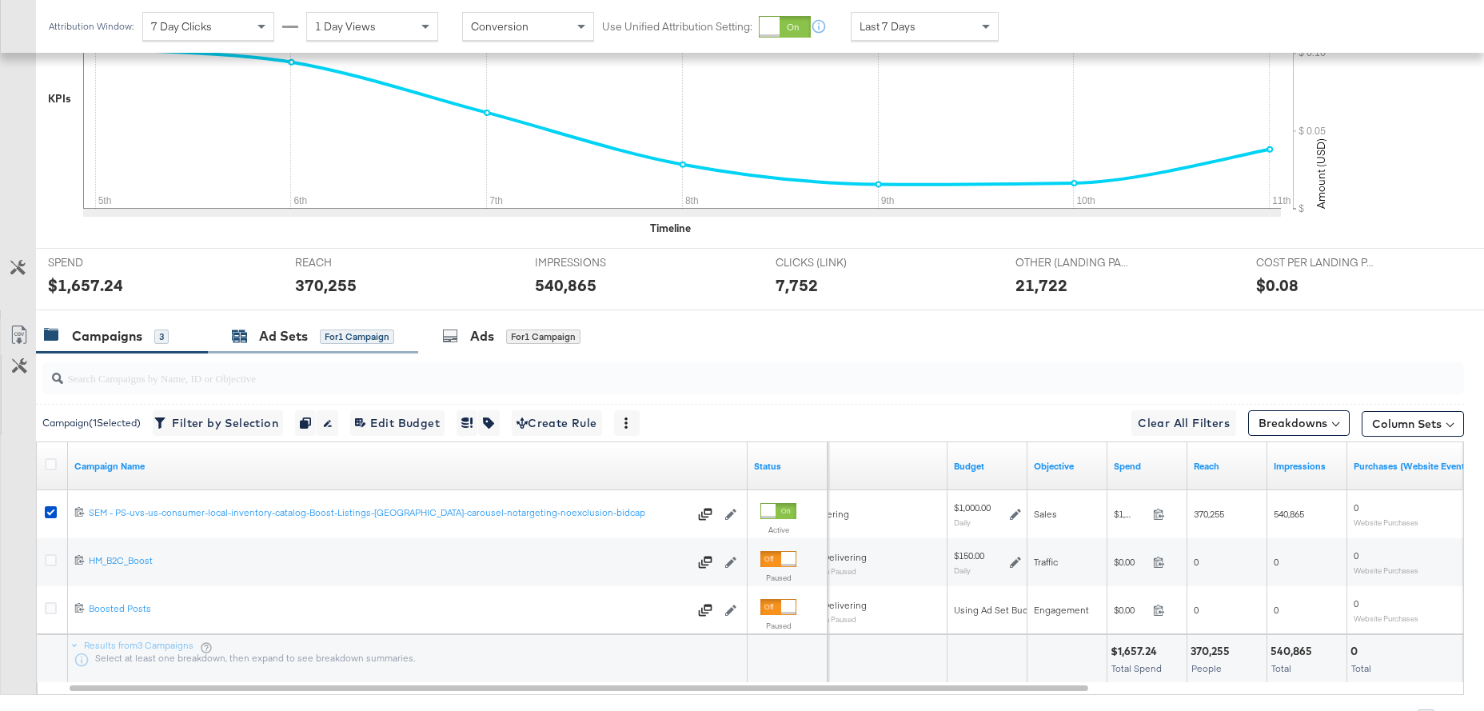
click at [286, 337] on div "Ad Sets" at bounding box center [283, 336] width 49 height 18
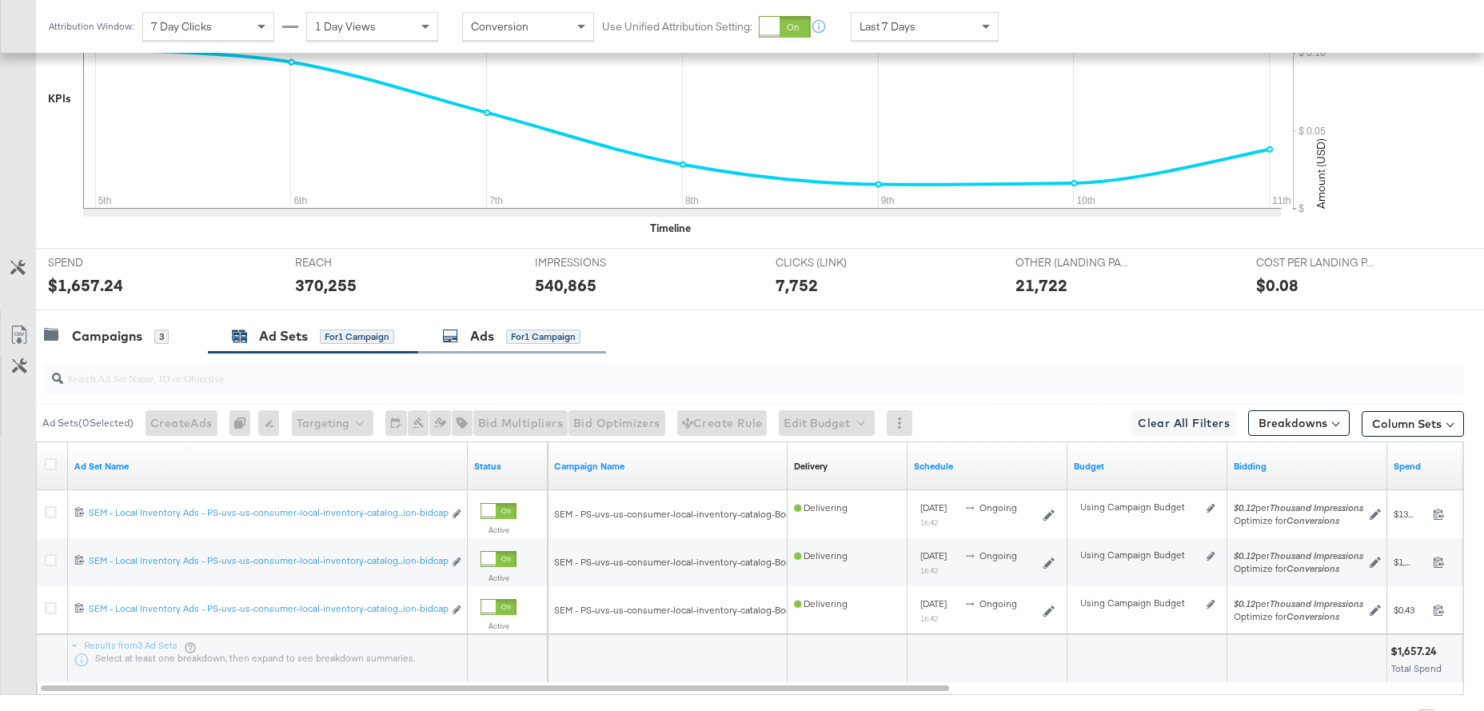
click at [485, 340] on div "Ads" at bounding box center [482, 336] width 24 height 18
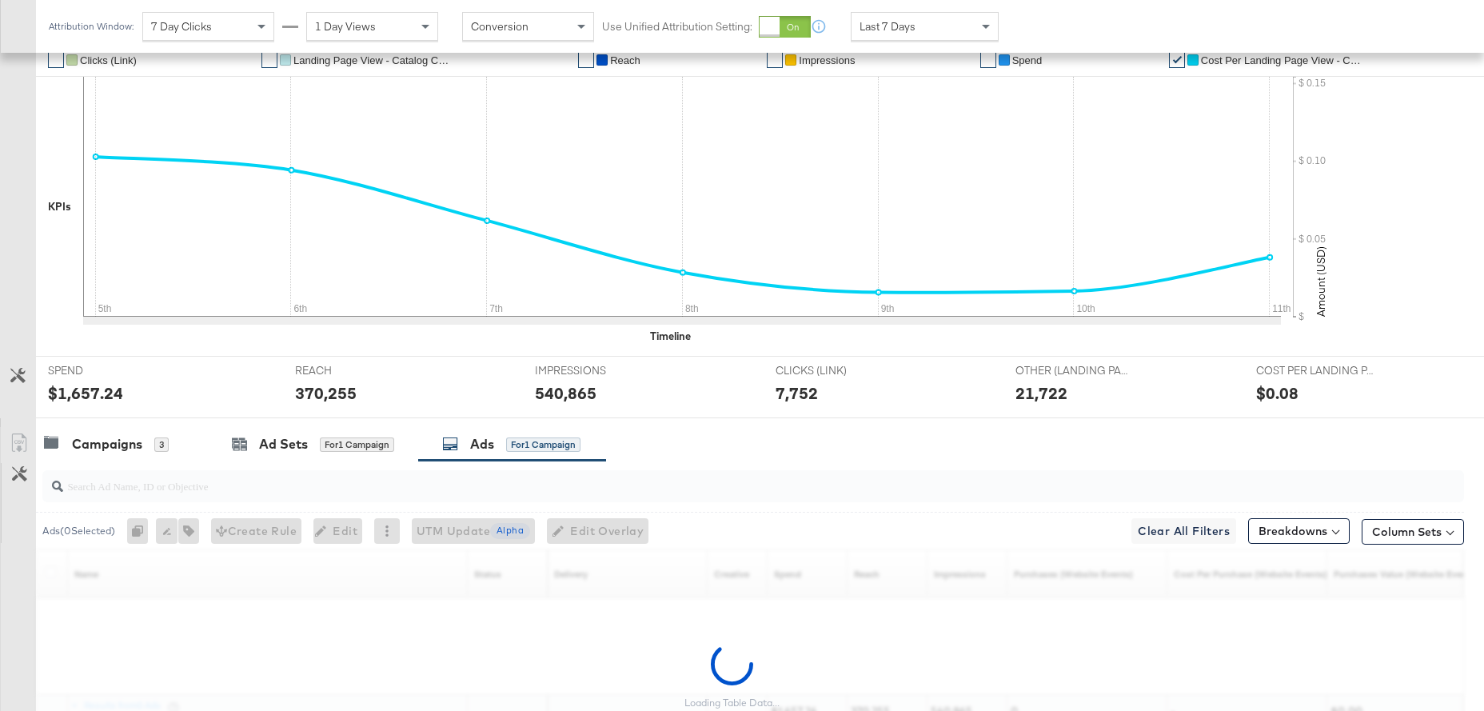
scroll to position [0, 0]
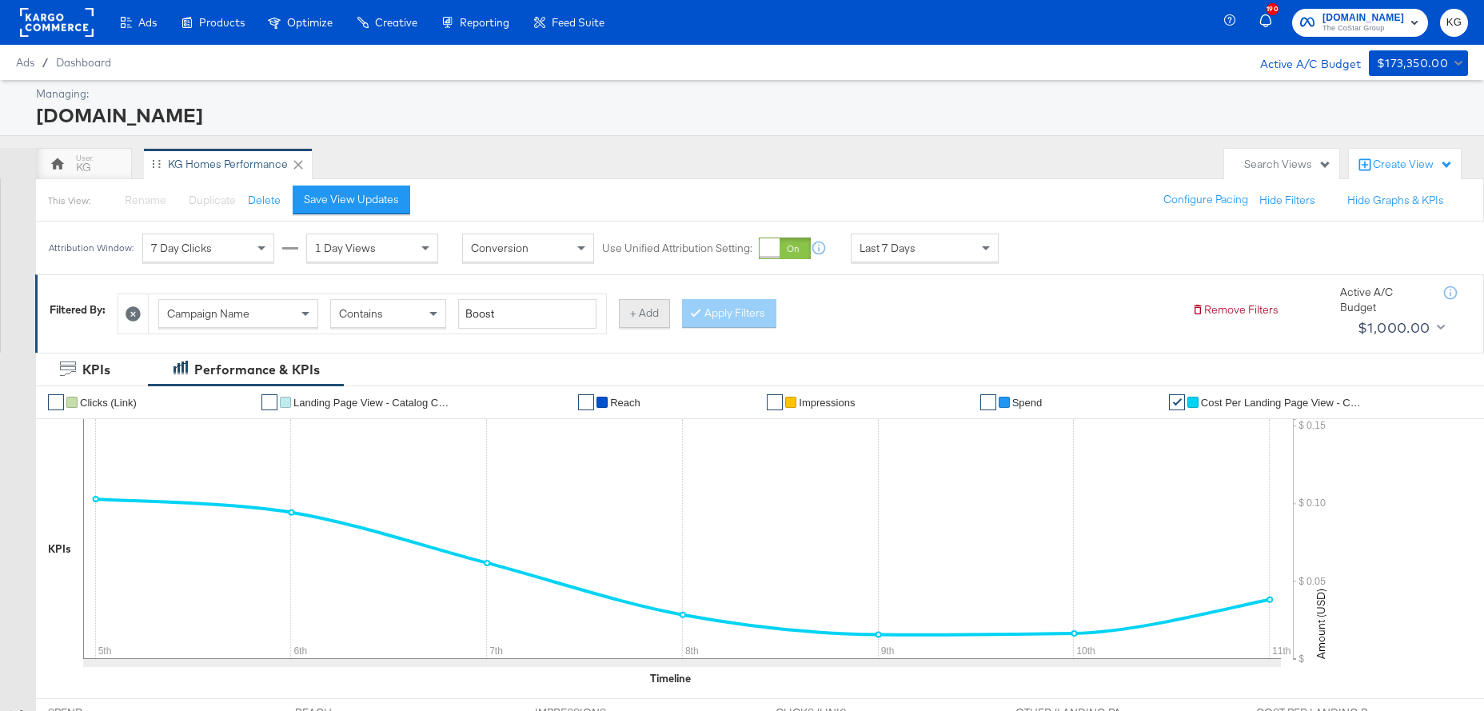
click at [633, 321] on button "+ Add" at bounding box center [644, 313] width 51 height 29
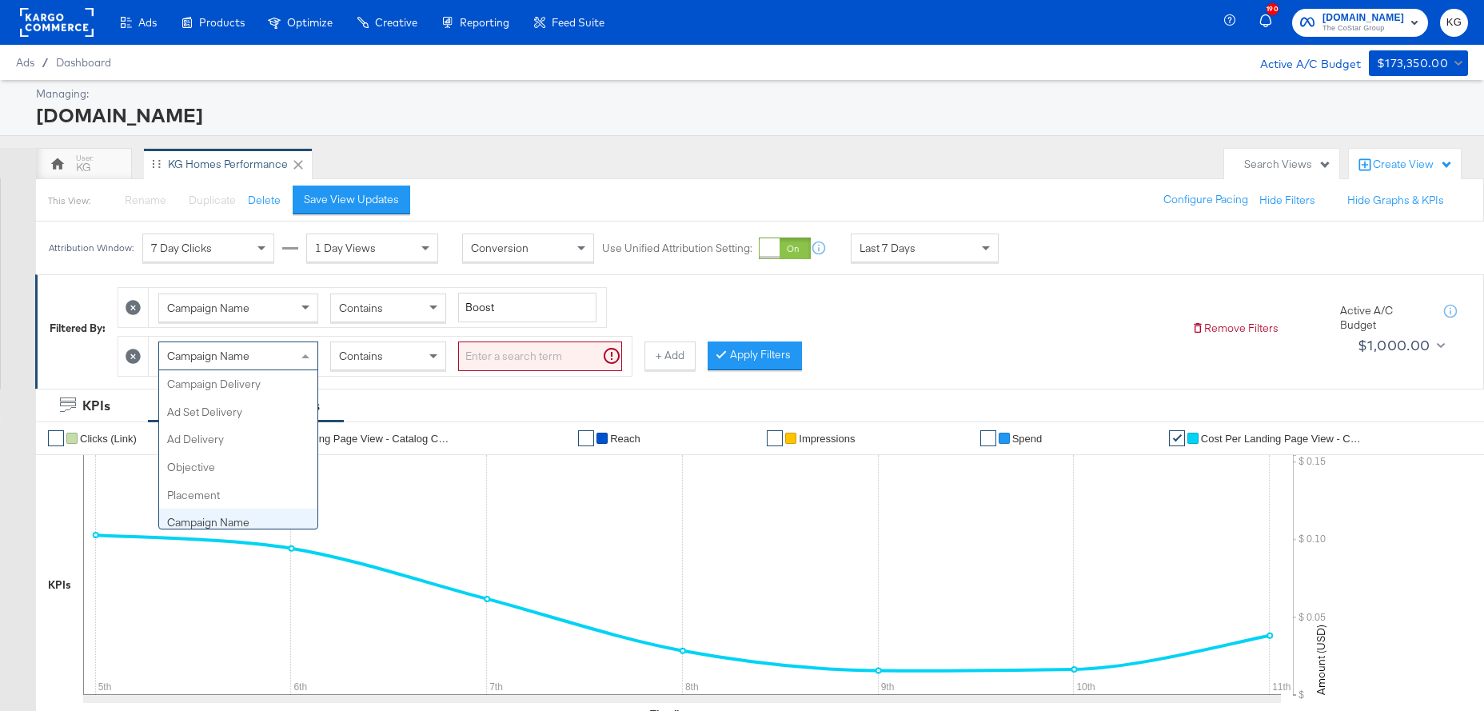
click at [255, 356] on div "Campaign Name" at bounding box center [238, 355] width 158 height 27
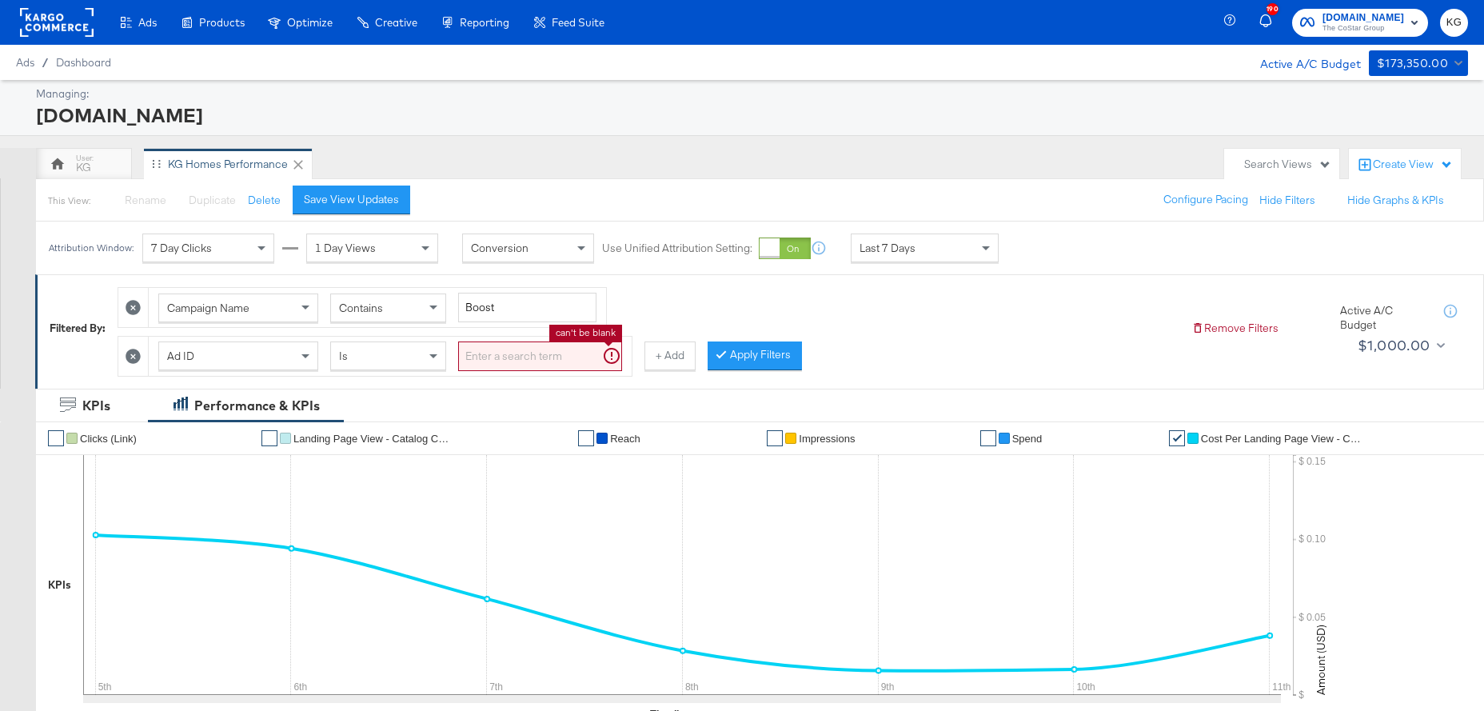
click at [549, 344] on input "search" at bounding box center [540, 356] width 164 height 30
paste input "120231193203200523"
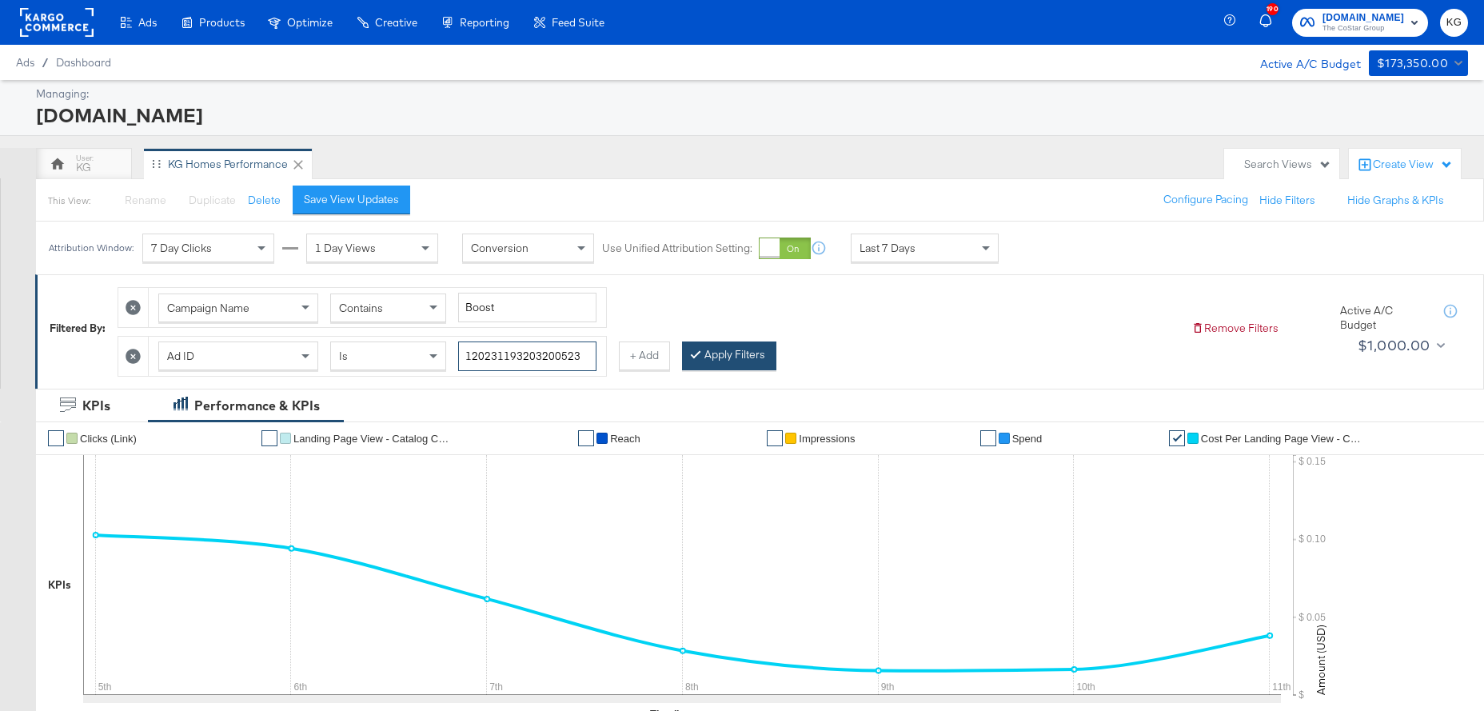
type input "120231193203200523"
click at [682, 345] on button "Apply Filters" at bounding box center [729, 355] width 94 height 29
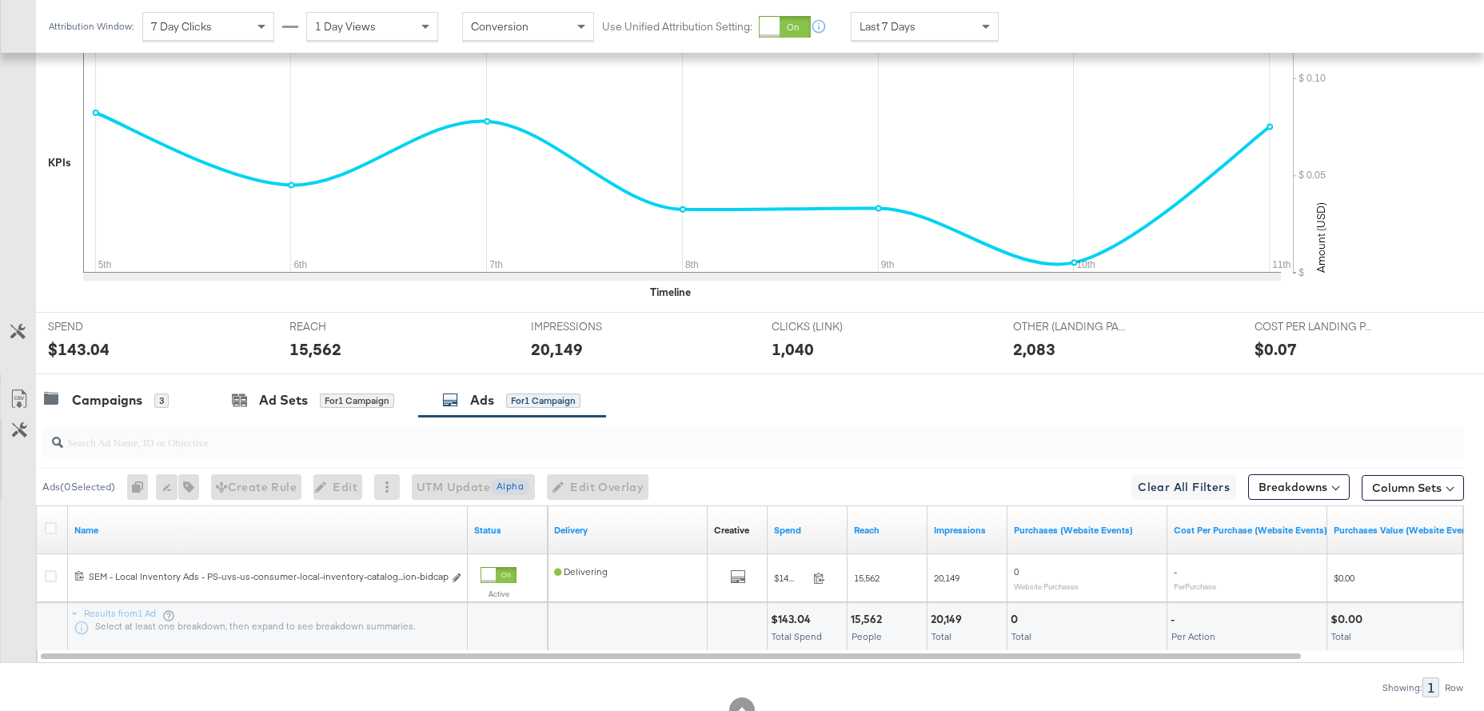
scroll to position [466, 0]
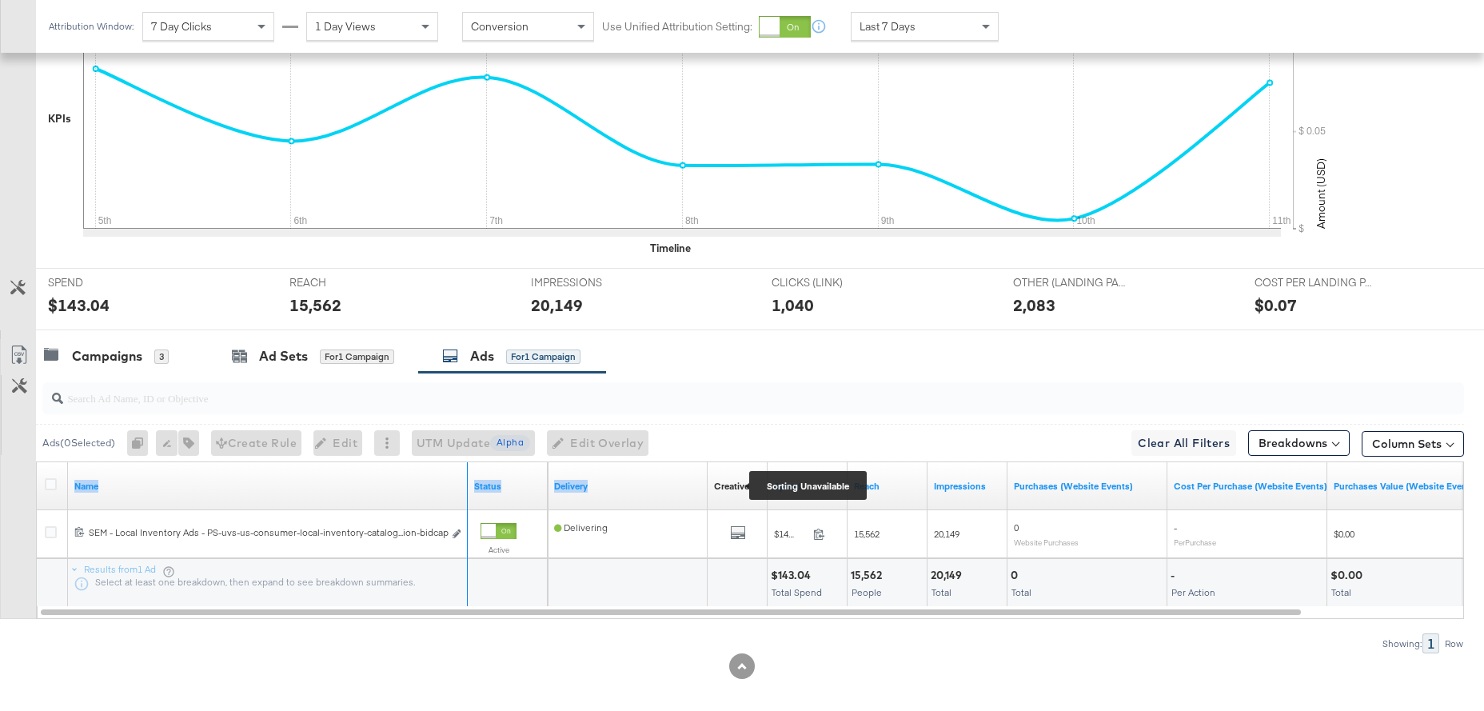
drag, startPoint x: 464, startPoint y: 461, endPoint x: 717, endPoint y: 476, distance: 254.0
click at [37, 462] on div "Name Status Delivery Creative Sorting Unavailable Spend Reach Impressions Purch…" at bounding box center [37, 462] width 0 height 0
drag, startPoint x: 465, startPoint y: 459, endPoint x: 459, endPoint y: 469, distance: 12.2
click at [493, 462] on div "Name Status" at bounding box center [292, 486] width 511 height 48
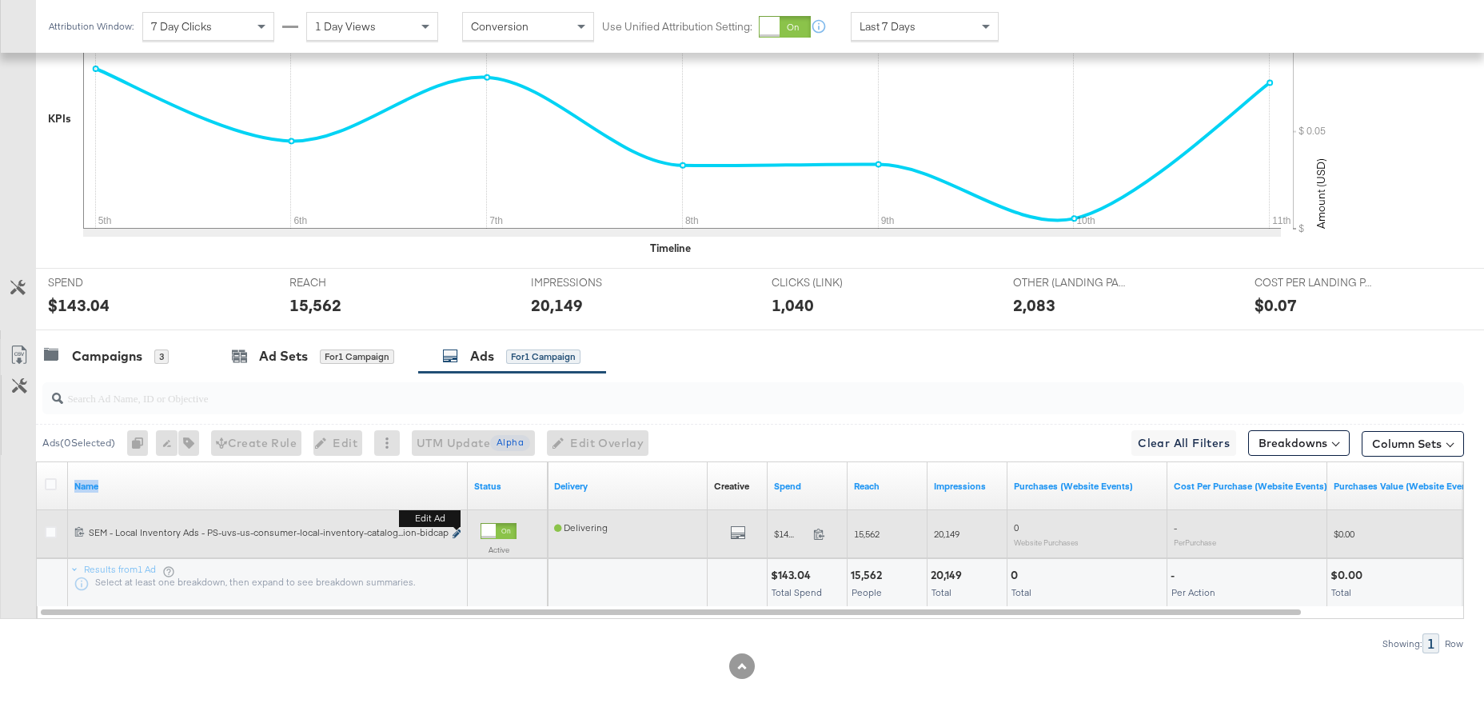
click at [453, 529] on icon "link" at bounding box center [457, 533] width 8 height 9
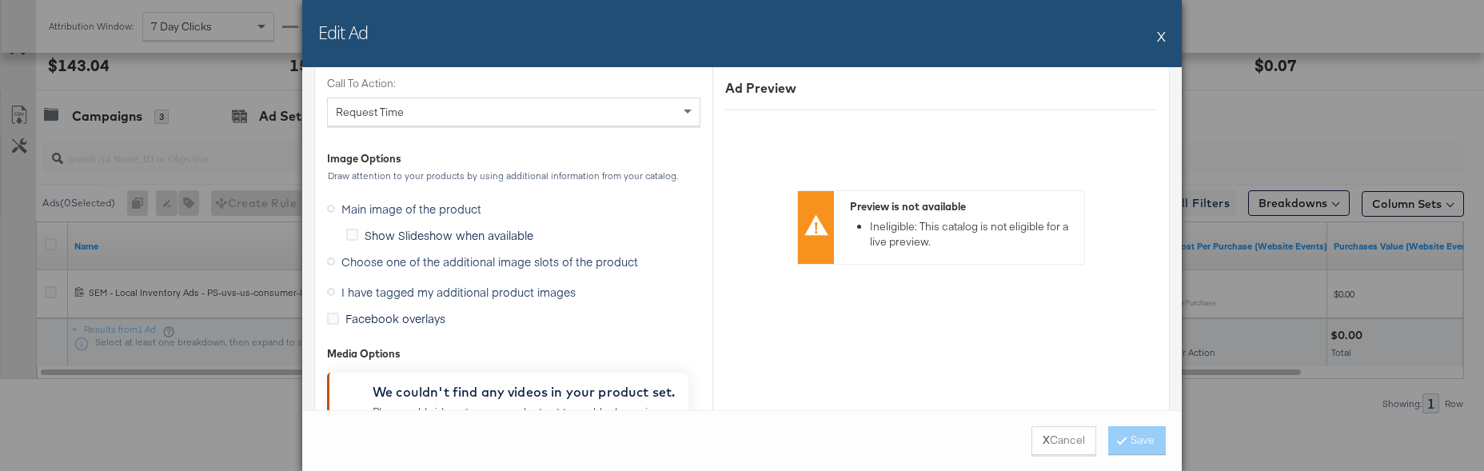
scroll to position [1646, 0]
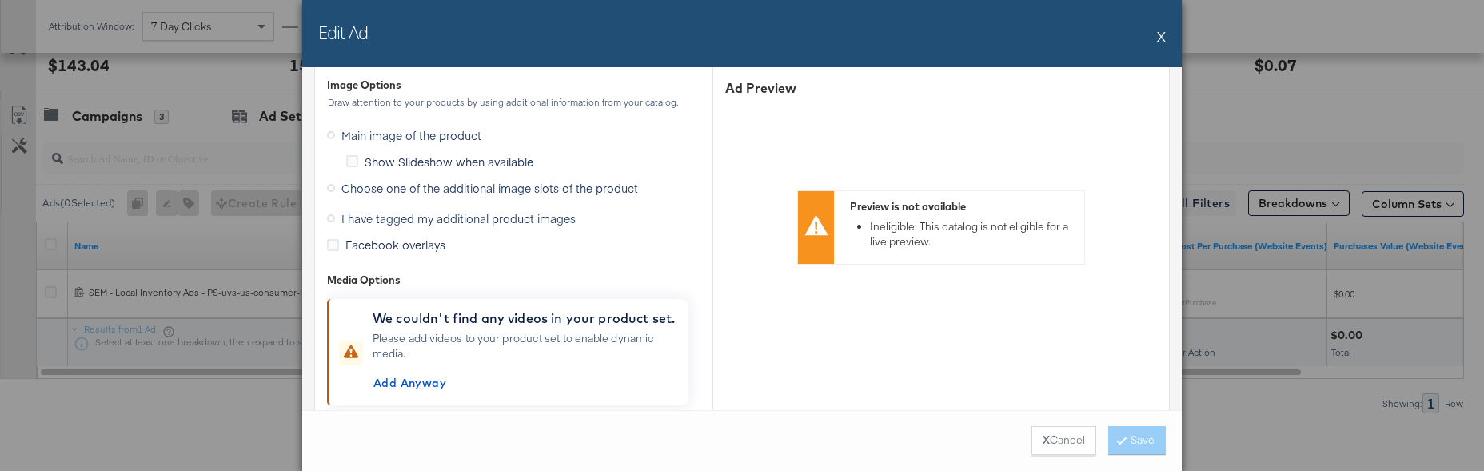
click at [332, 186] on icon at bounding box center [331, 188] width 8 height 8
click at [0, 0] on input "Choose one of the additional image slots of the product" at bounding box center [0, 0] width 0 height 0
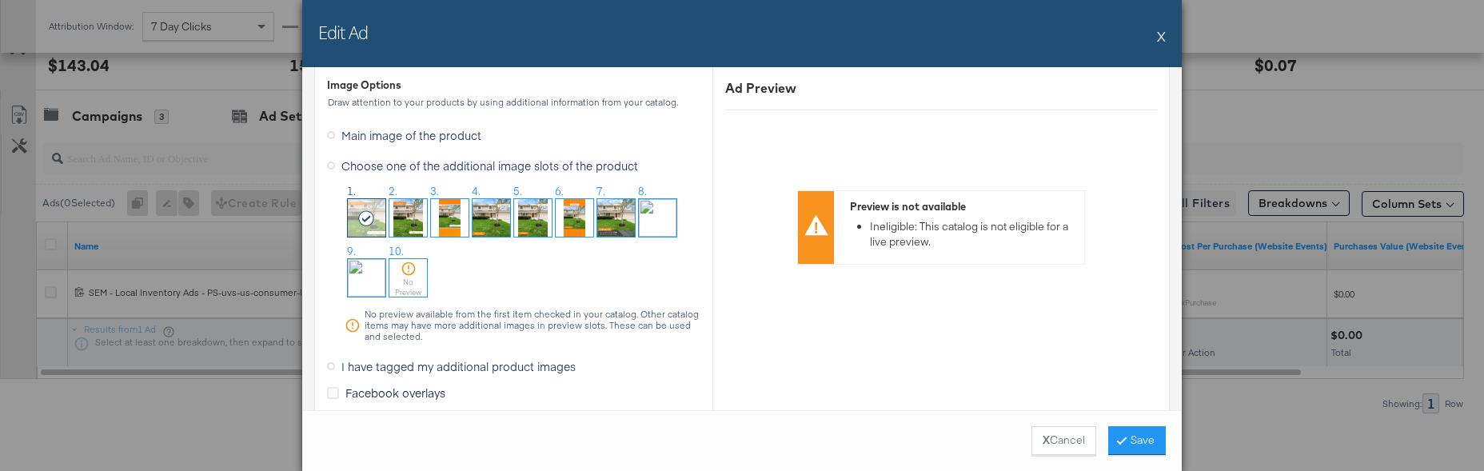
click at [625, 211] on img at bounding box center [616, 218] width 38 height 38
click at [1140, 437] on button "Save" at bounding box center [1137, 440] width 58 height 29
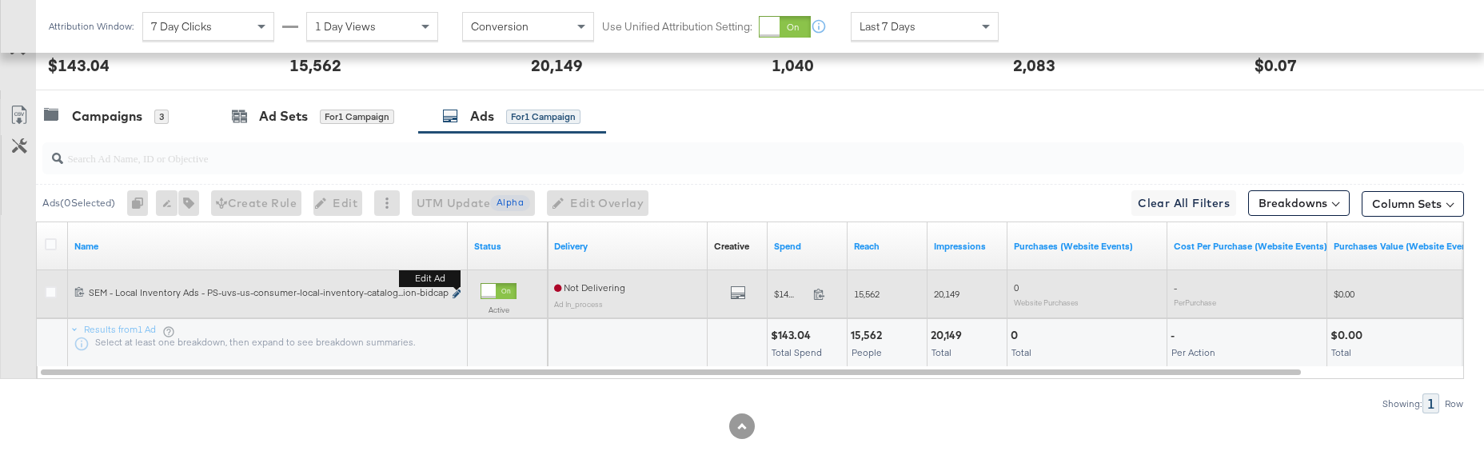
click at [454, 290] on icon "link" at bounding box center [457, 294] width 8 height 9
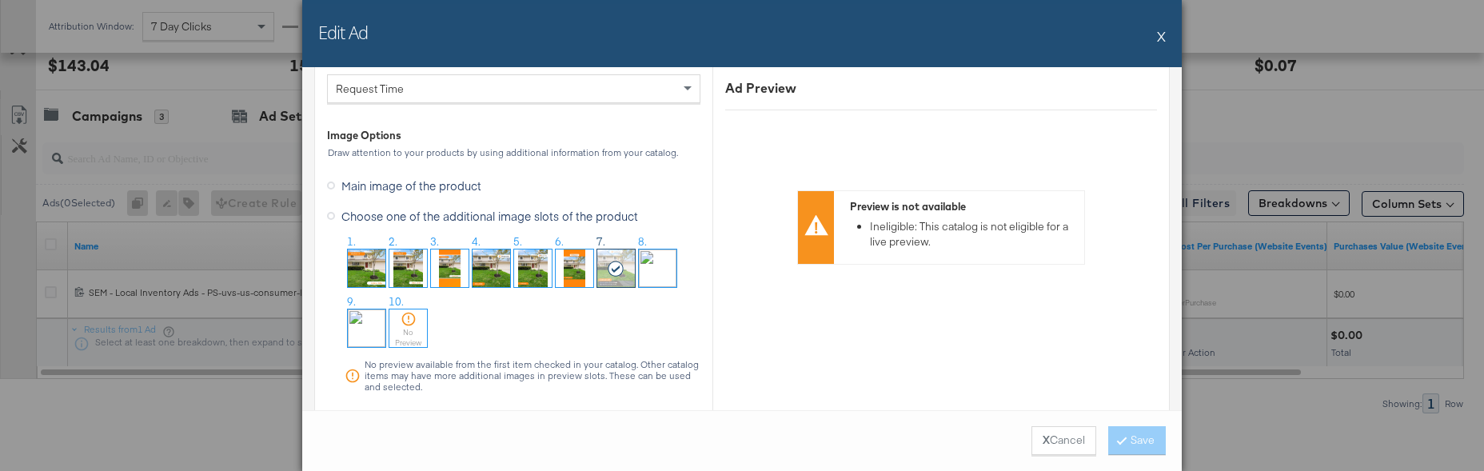
scroll to position [1601, 0]
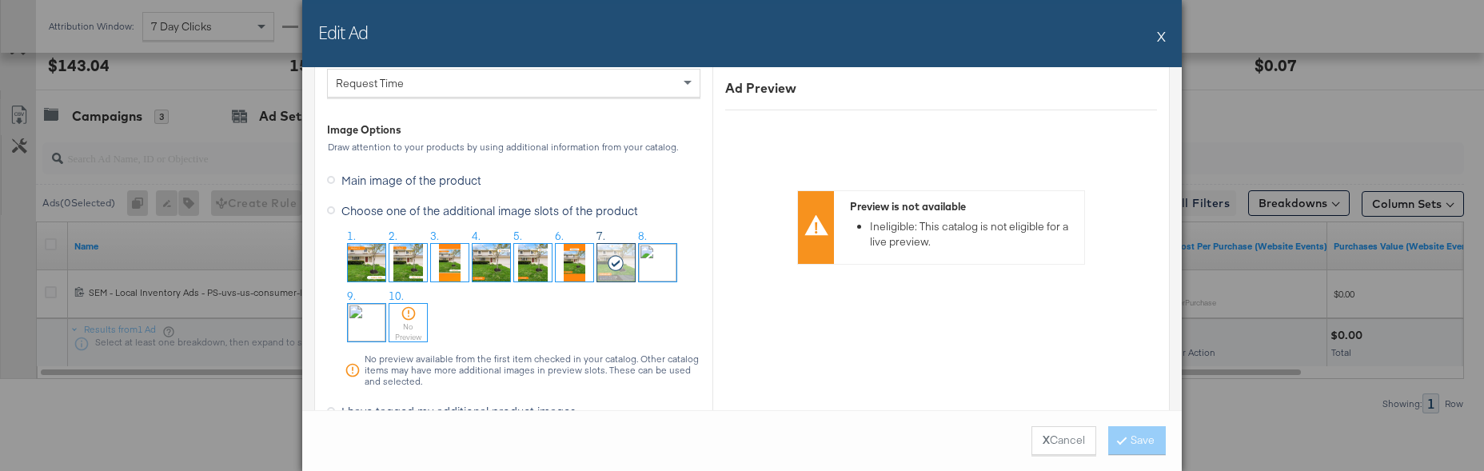
click at [576, 270] on img at bounding box center [575, 263] width 38 height 38
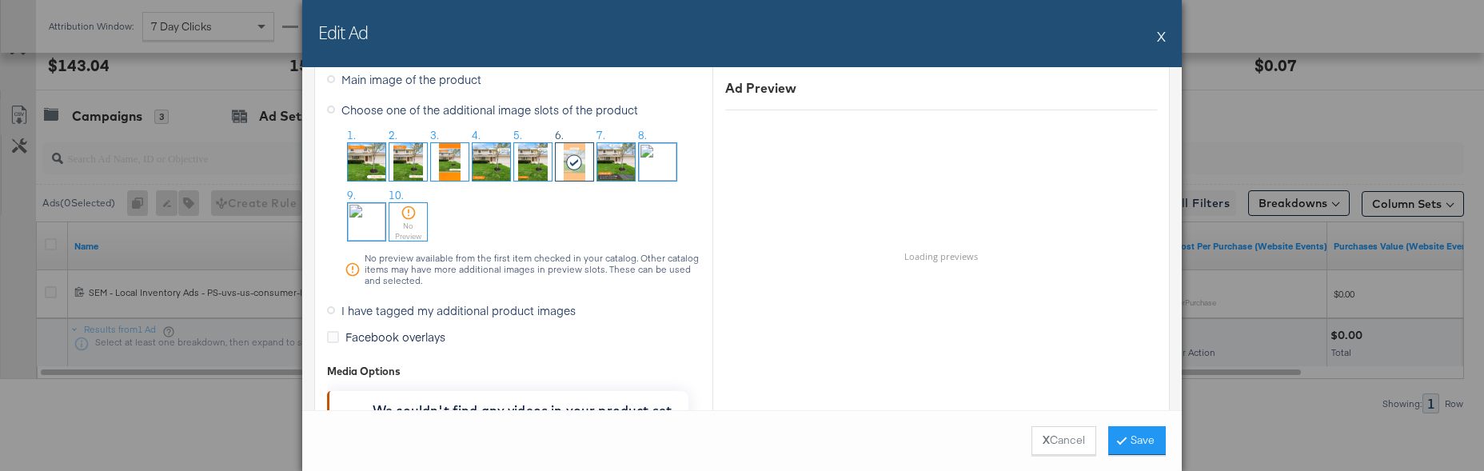
scroll to position [1728, 0]
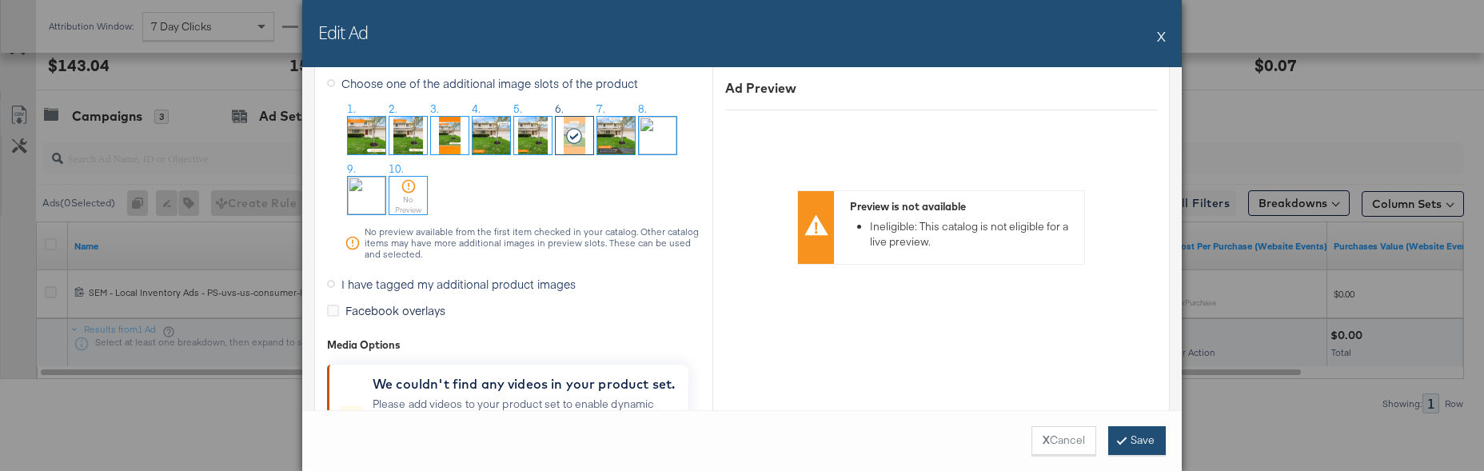
click at [1148, 437] on button "Save" at bounding box center [1137, 440] width 58 height 29
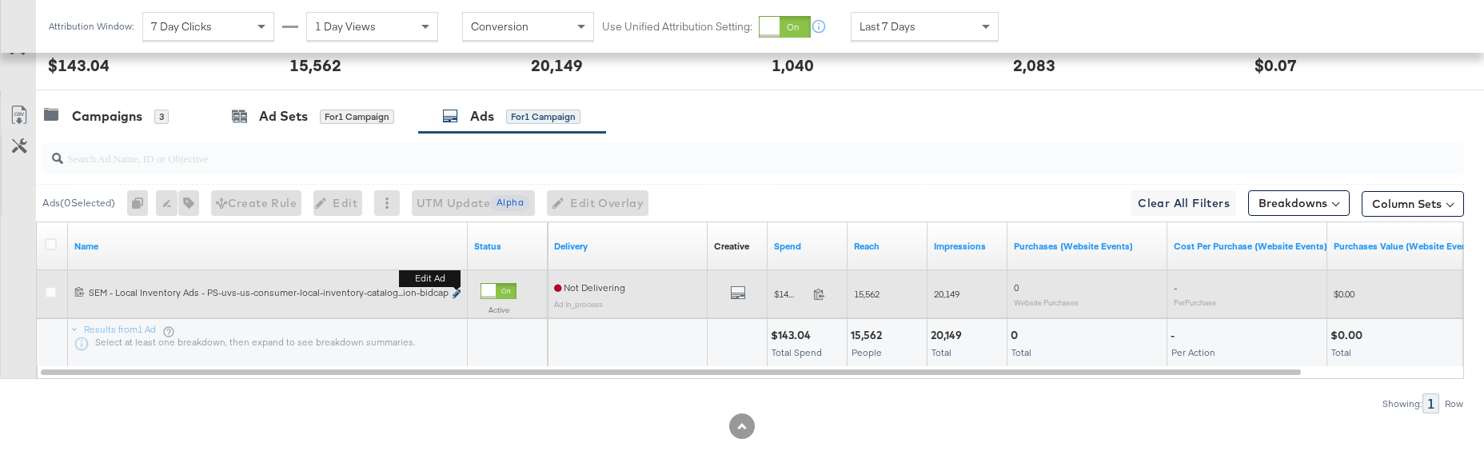
click at [457, 290] on icon "link" at bounding box center [457, 294] width 8 height 9
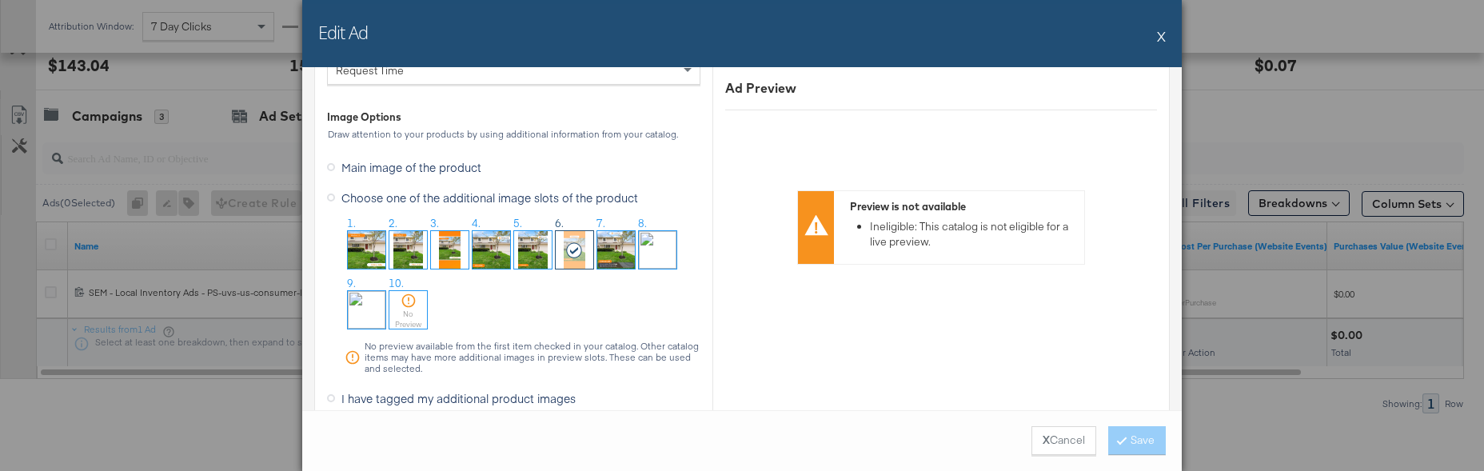
scroll to position [1599, 0]
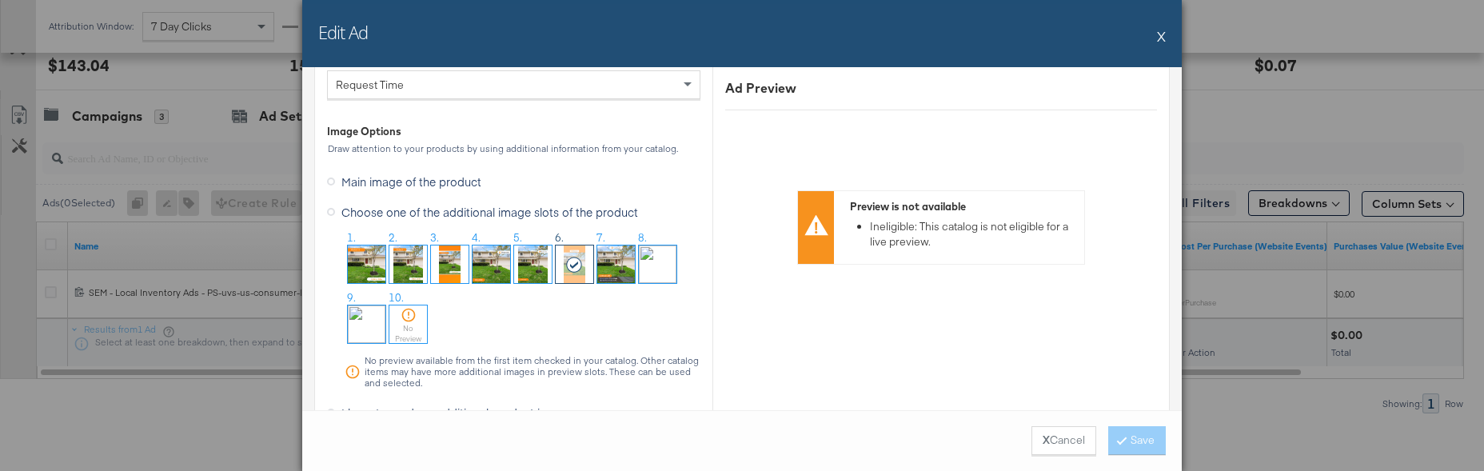
click at [328, 182] on icon at bounding box center [331, 182] width 8 height 8
click at [0, 0] on input "Main image of the product" at bounding box center [0, 0] width 0 height 0
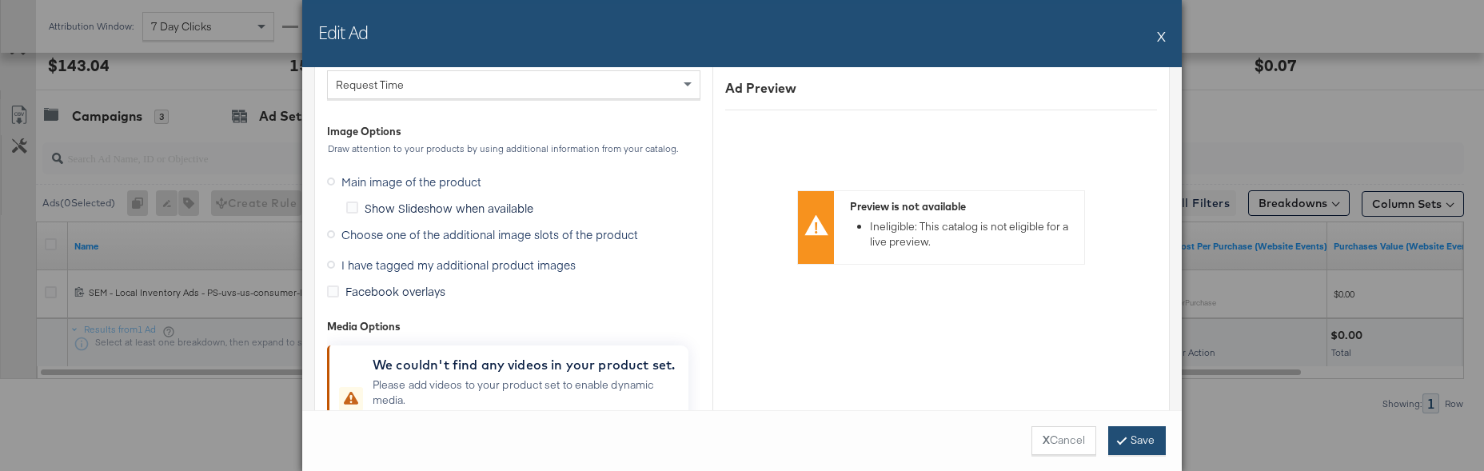
click at [1140, 440] on button "Save" at bounding box center [1137, 440] width 58 height 29
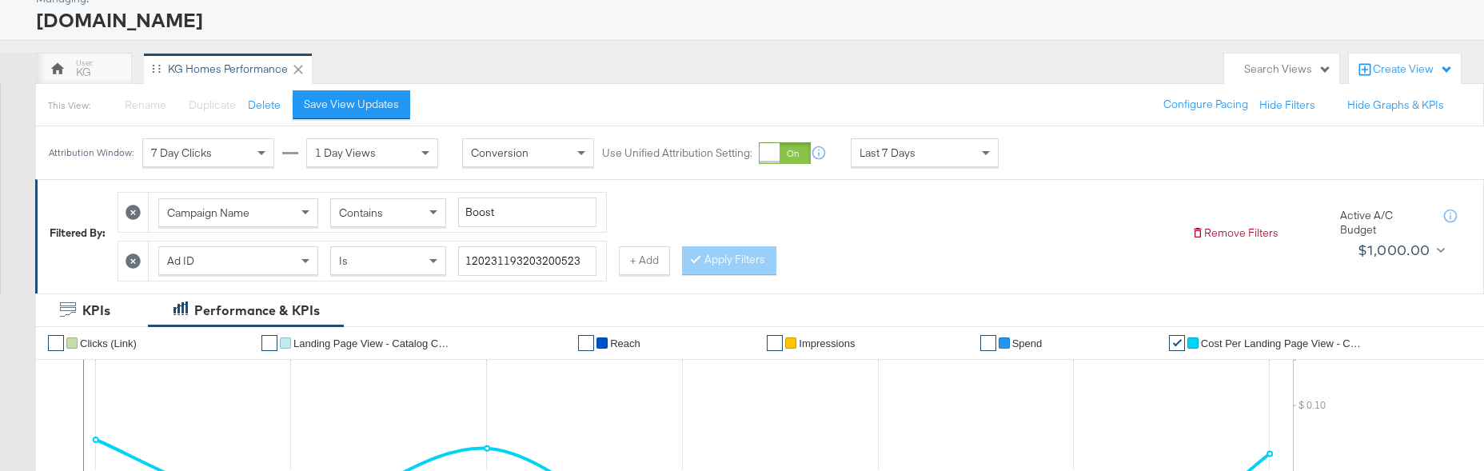
scroll to position [88, 0]
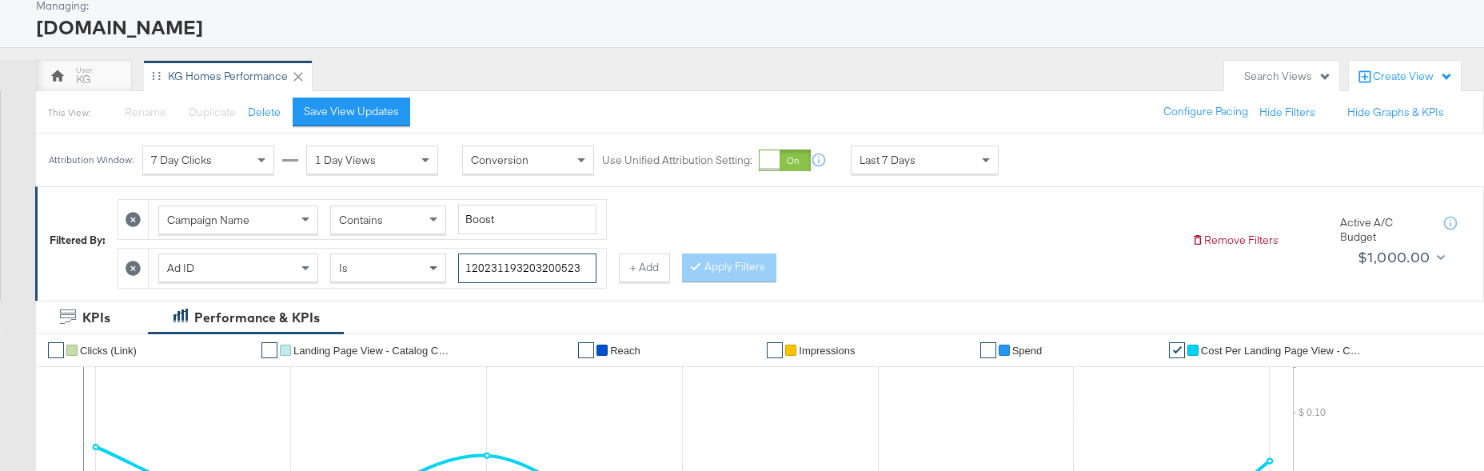
drag, startPoint x: 1075, startPoint y: 221, endPoint x: 940, endPoint y: 218, distance: 135.2
click at [597, 254] on div "Ad ID Is 120231193203200523" at bounding box center [377, 269] width 438 height 30
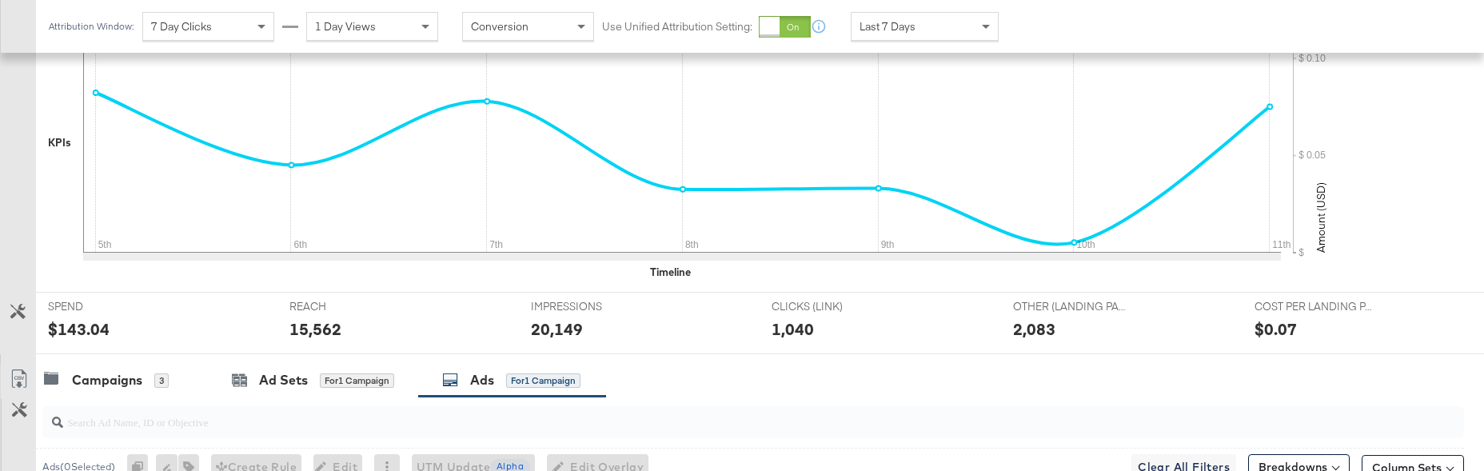
scroll to position [706, 0]
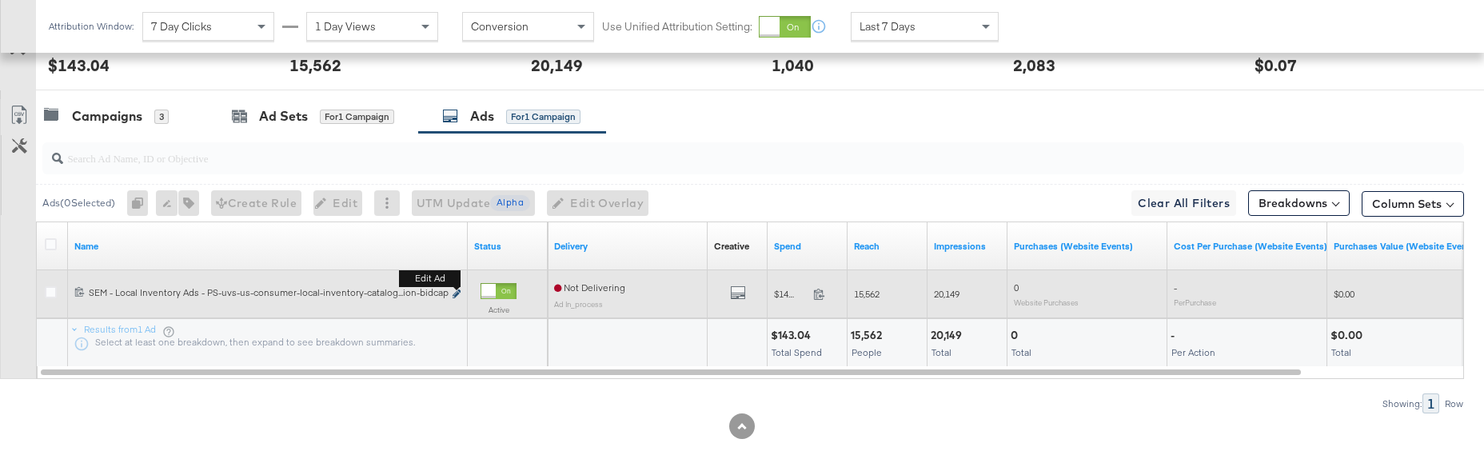
click at [457, 290] on icon "link" at bounding box center [457, 294] width 8 height 9
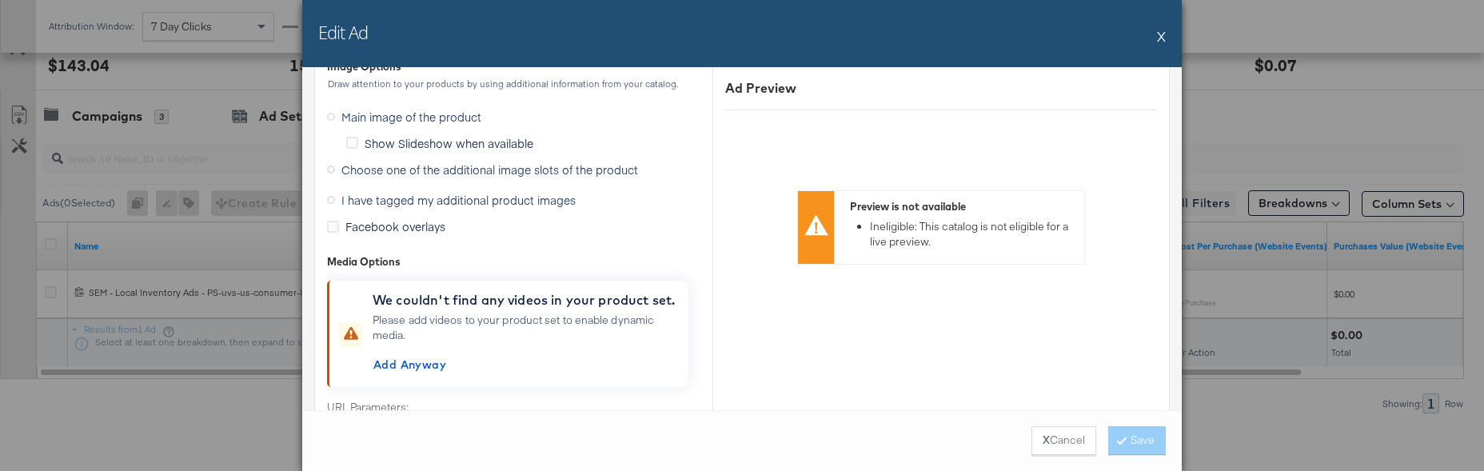
scroll to position [1672, 0]
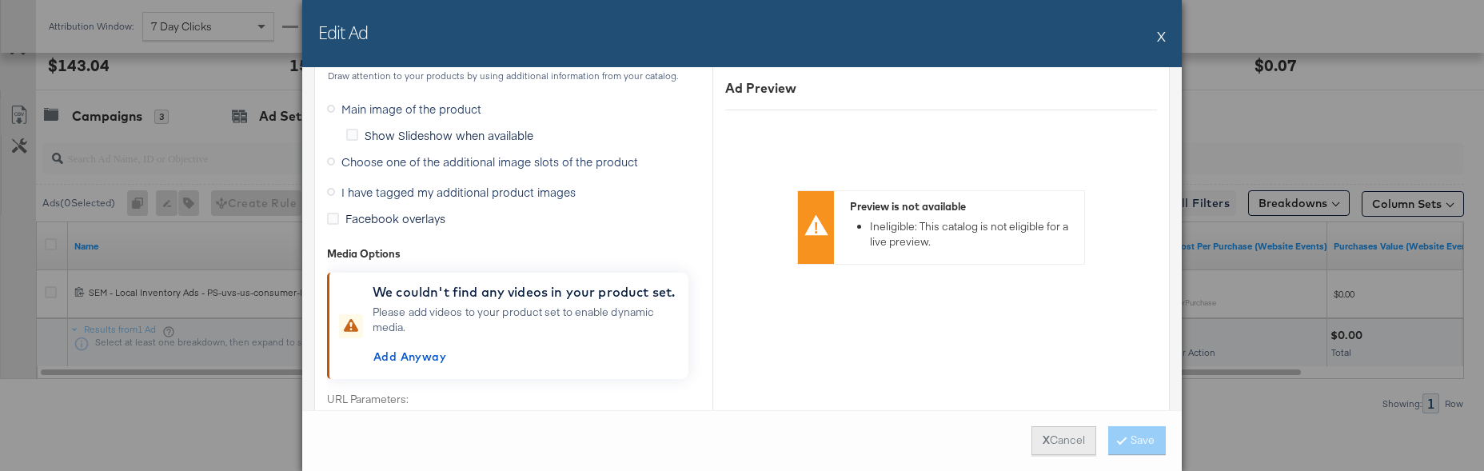
click at [1057, 436] on button "X Cancel" at bounding box center [1064, 440] width 65 height 29
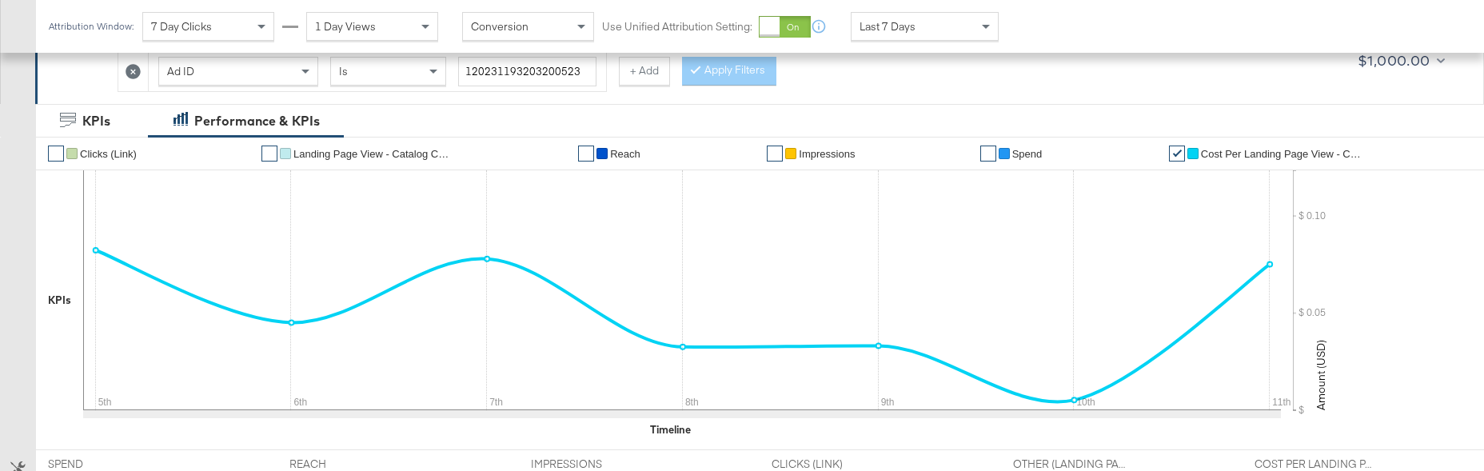
scroll to position [0, 0]
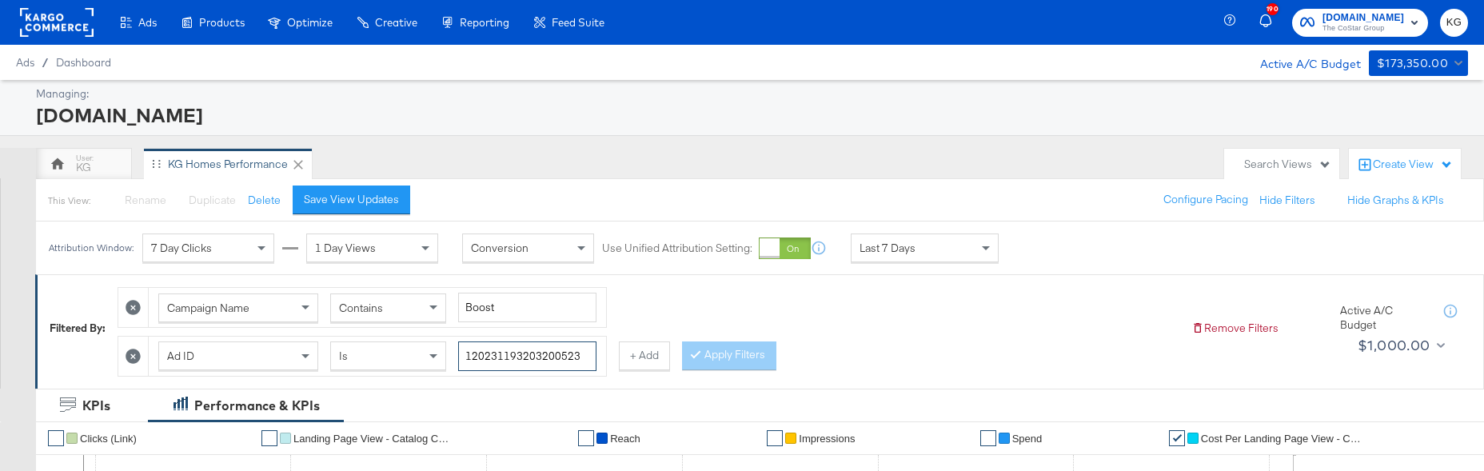
click at [597, 341] on input "120231193203200523" at bounding box center [527, 356] width 138 height 30
drag, startPoint x: 1076, startPoint y: 306, endPoint x: 884, endPoint y: 292, distance: 193.3
click at [606, 337] on div "Ad ID Is 120231193203200523" at bounding box center [377, 356] width 457 height 39
paste input "19388"
type input "120231193193880523"
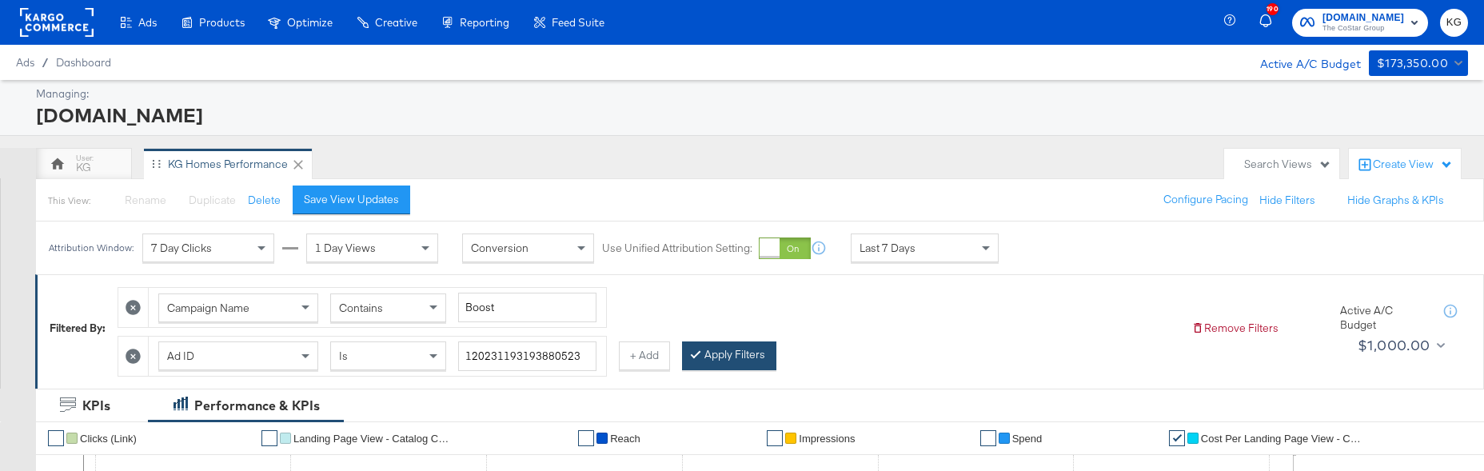
click at [682, 353] on button "Apply Filters" at bounding box center [729, 355] width 94 height 29
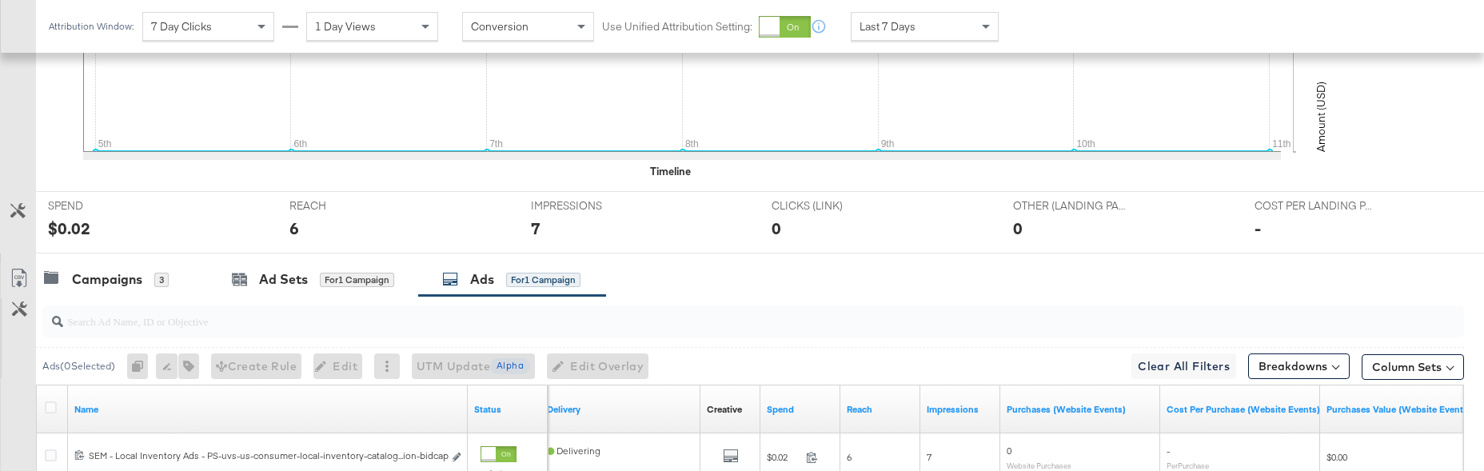
scroll to position [706, 0]
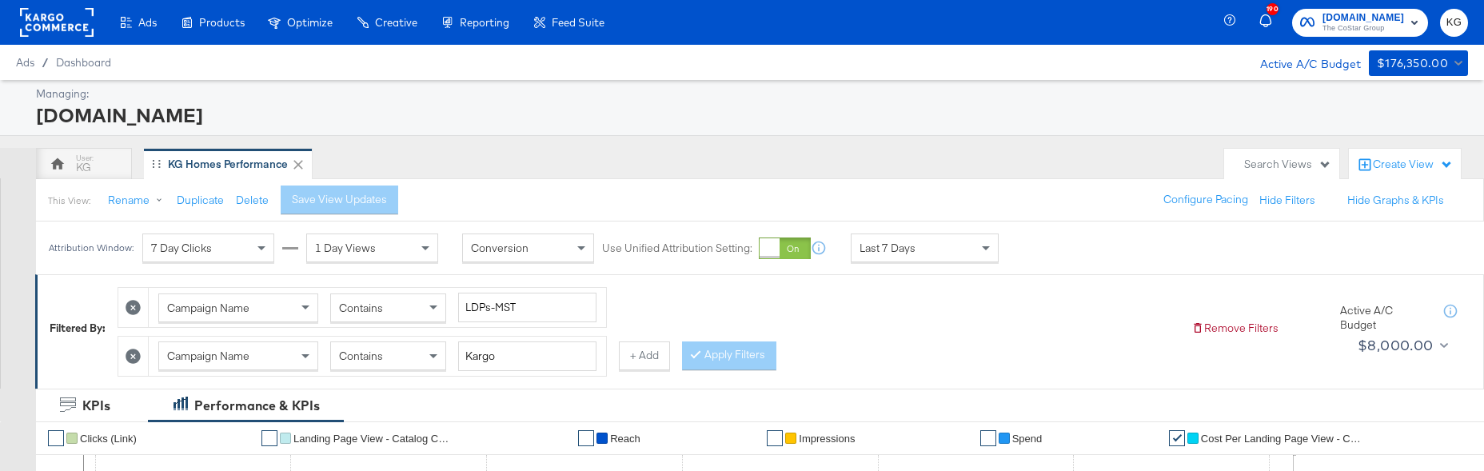
click at [141, 349] on icon at bounding box center [133, 356] width 15 height 15
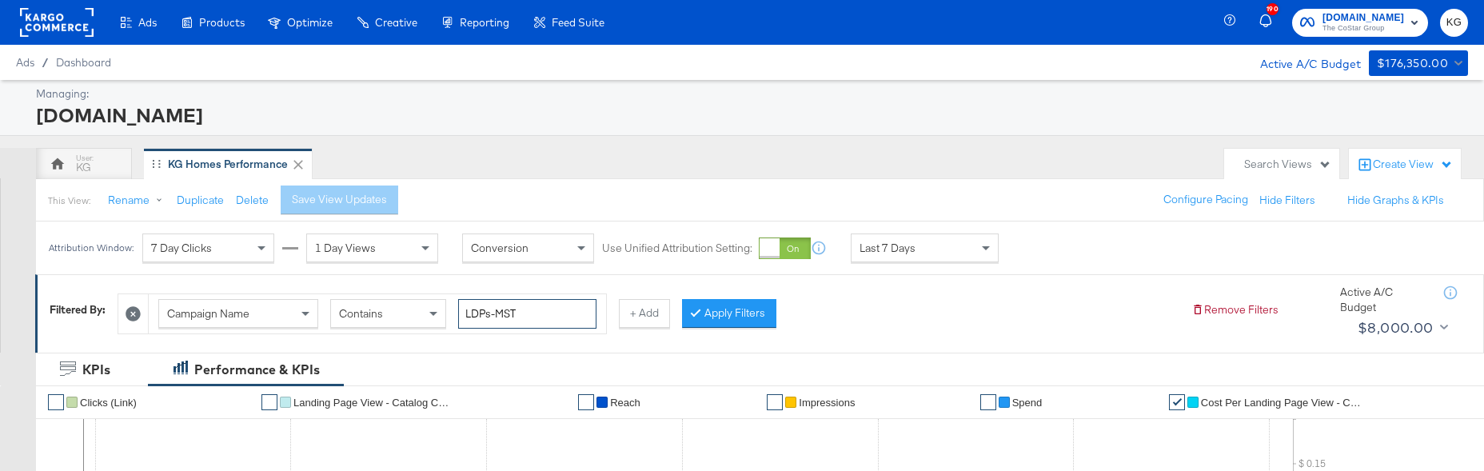
drag, startPoint x: 534, startPoint y: 311, endPoint x: 377, endPoint y: 308, distance: 156.8
click at [377, 308] on div "Campaign Name Contains LDPs-MST" at bounding box center [377, 314] width 438 height 30
type input "Boost"
click at [646, 318] on button "+ Add" at bounding box center [644, 313] width 51 height 29
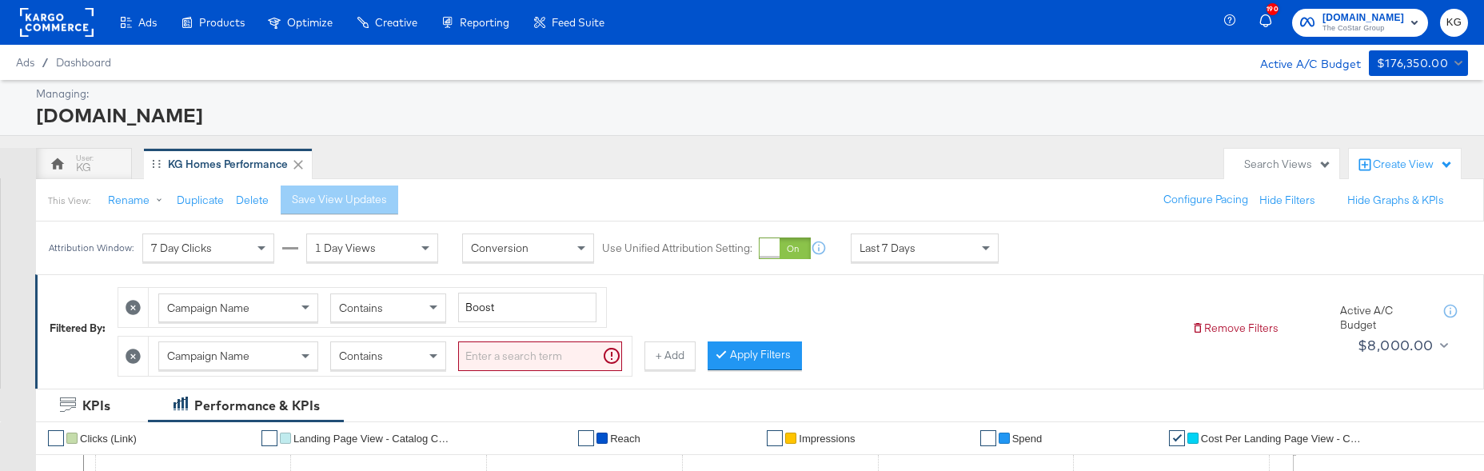
click at [278, 357] on div "Campaign Name" at bounding box center [238, 355] width 160 height 29
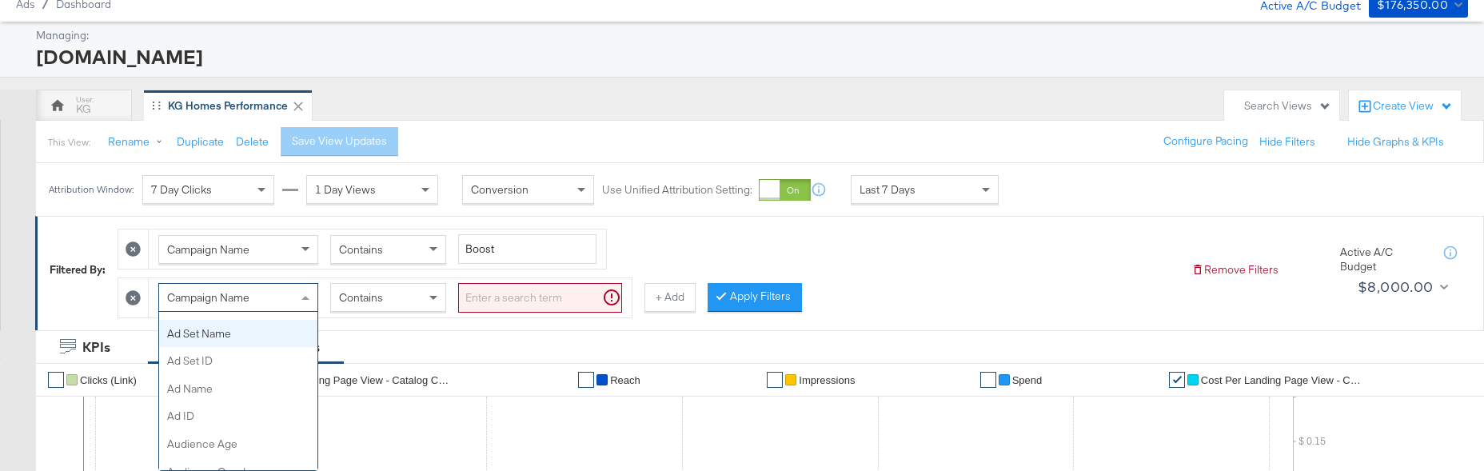
scroll to position [214, 0]
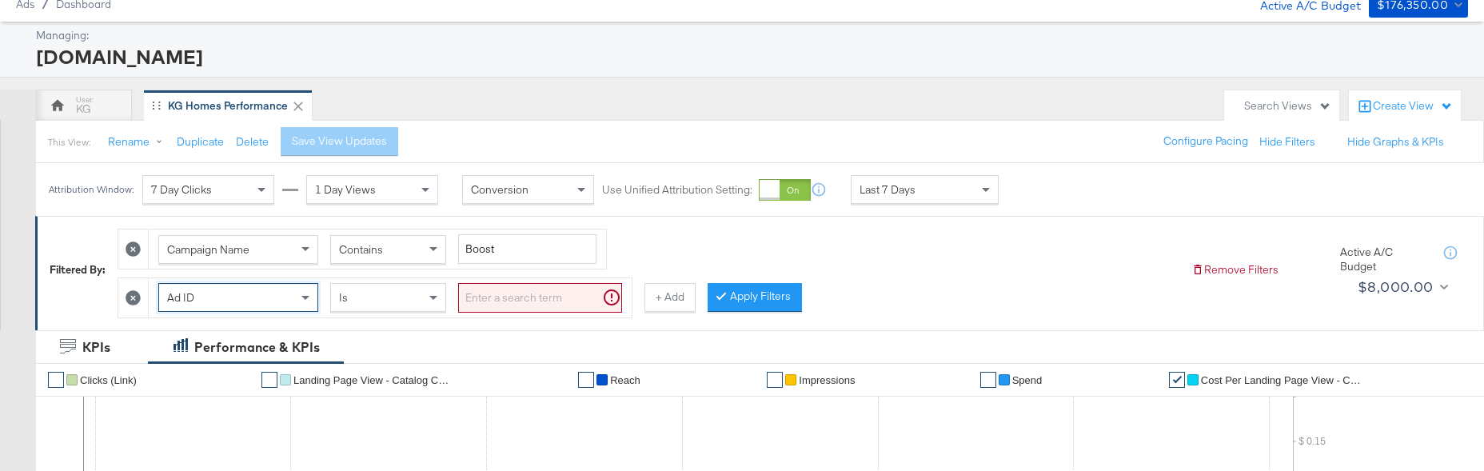
click at [501, 298] on input "search" at bounding box center [540, 298] width 164 height 30
paste input "120231193193880523"
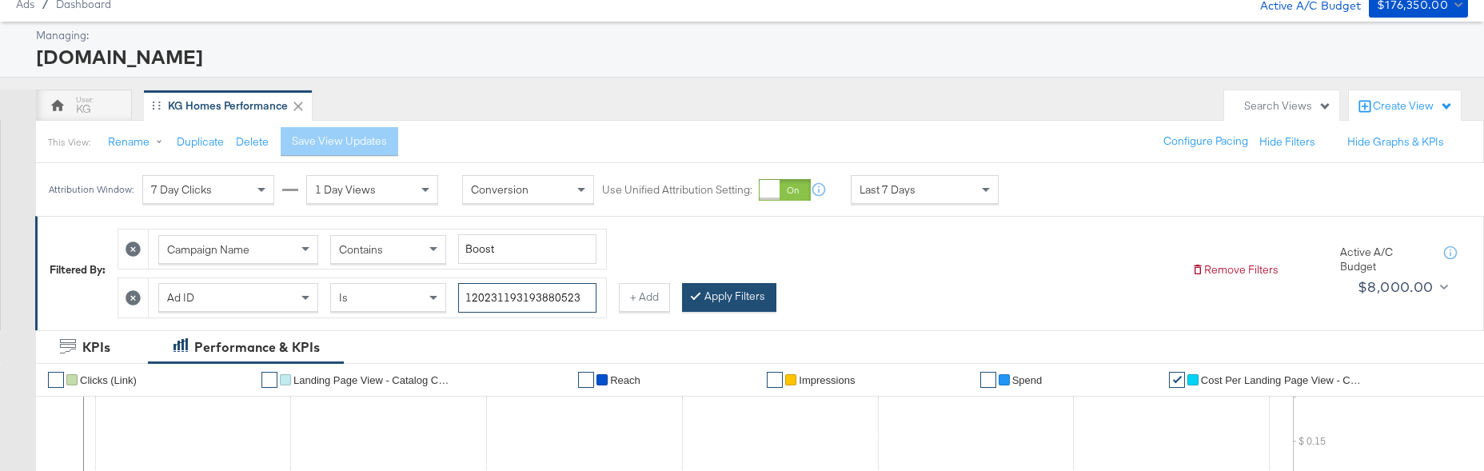
type input "120231193193880523"
click at [682, 294] on button "Apply Filters" at bounding box center [729, 297] width 94 height 29
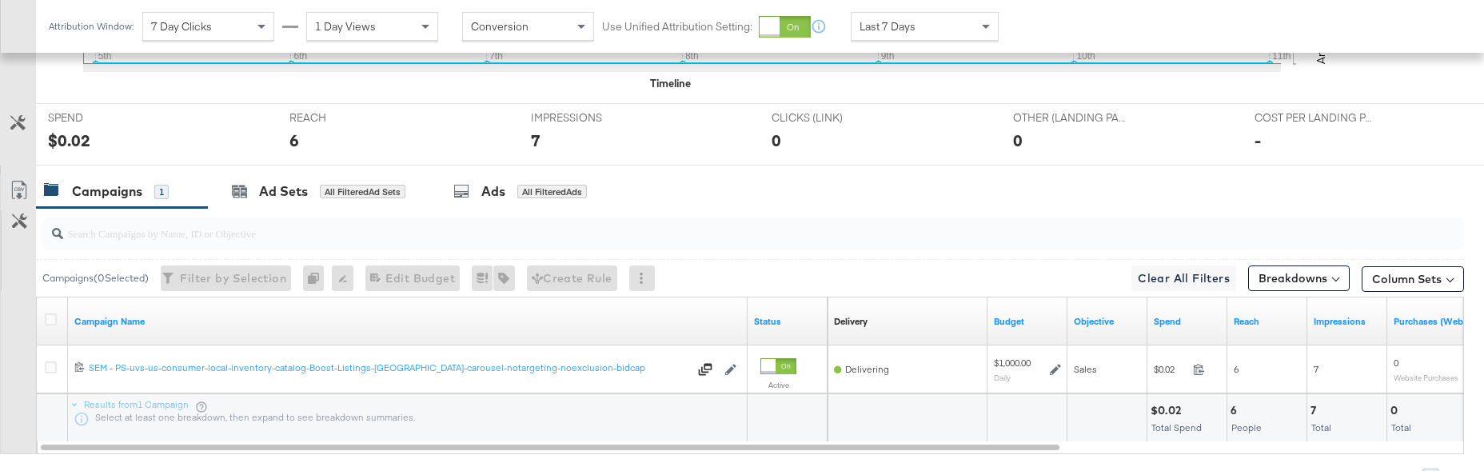
scroll to position [633, 0]
click at [488, 181] on div "Ads" at bounding box center [493, 190] width 24 height 18
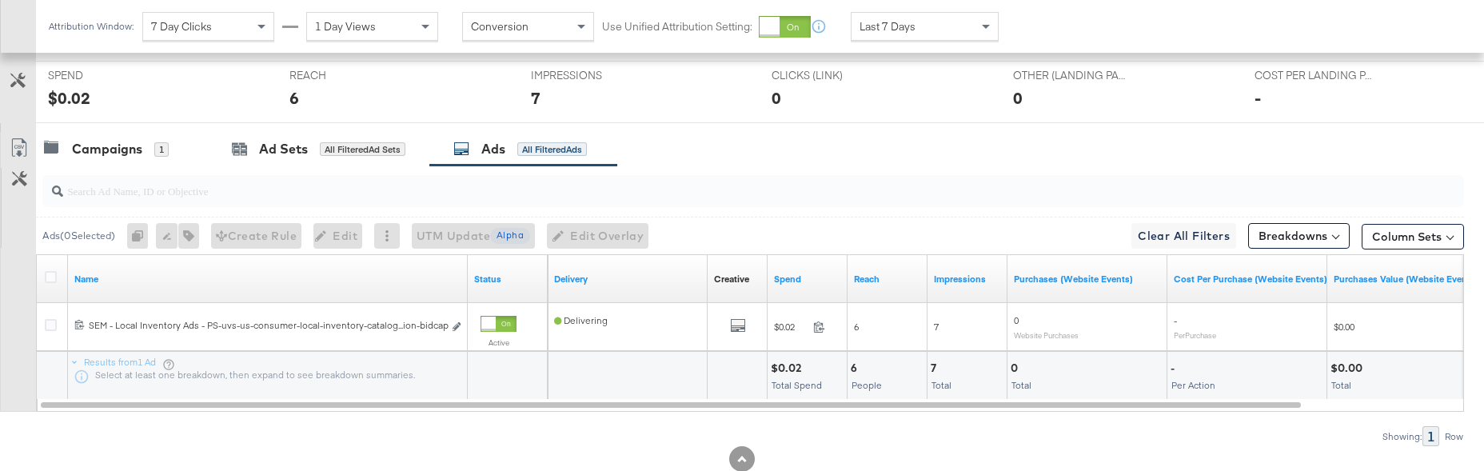
scroll to position [706, 0]
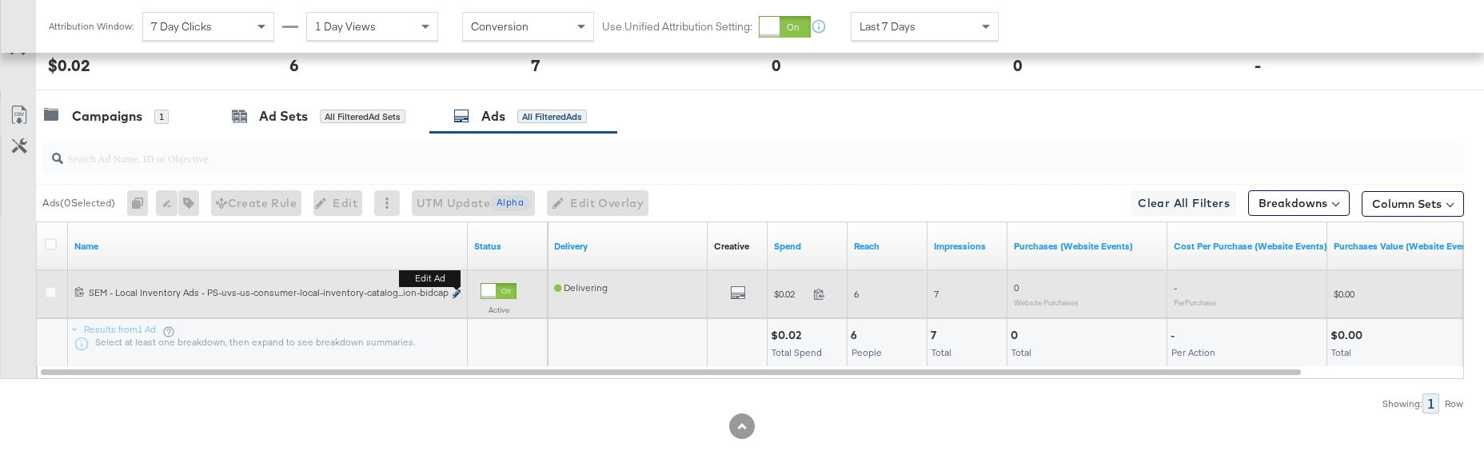
click at [457, 290] on icon "link" at bounding box center [457, 294] width 8 height 9
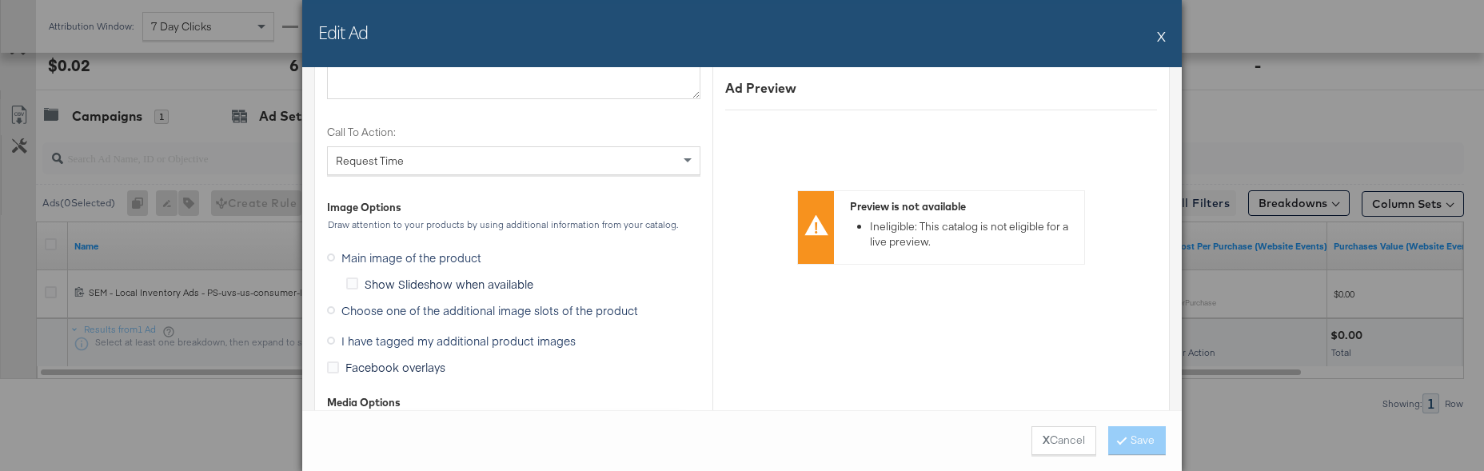
scroll to position [1524, 0]
click at [332, 339] on icon at bounding box center [331, 340] width 8 height 8
click at [0, 0] on input "I have tagged my additional product images" at bounding box center [0, 0] width 0 height 0
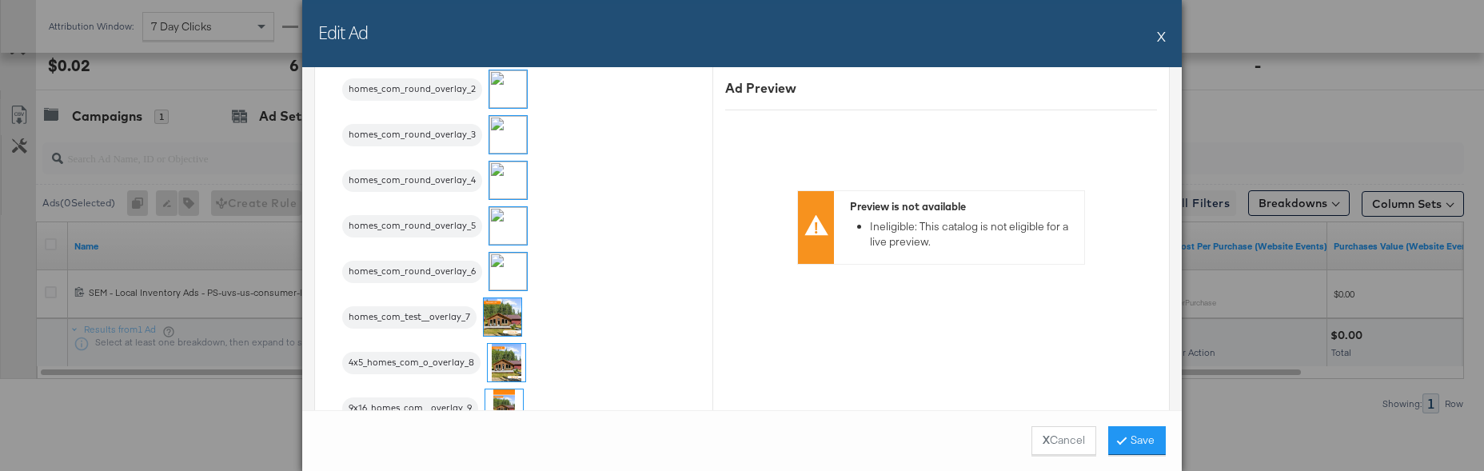
scroll to position [1652, 0]
click at [505, 267] on img at bounding box center [508, 273] width 38 height 38
click at [1143, 434] on button "Save" at bounding box center [1137, 440] width 58 height 29
